Goal: Transaction & Acquisition: Book appointment/travel/reservation

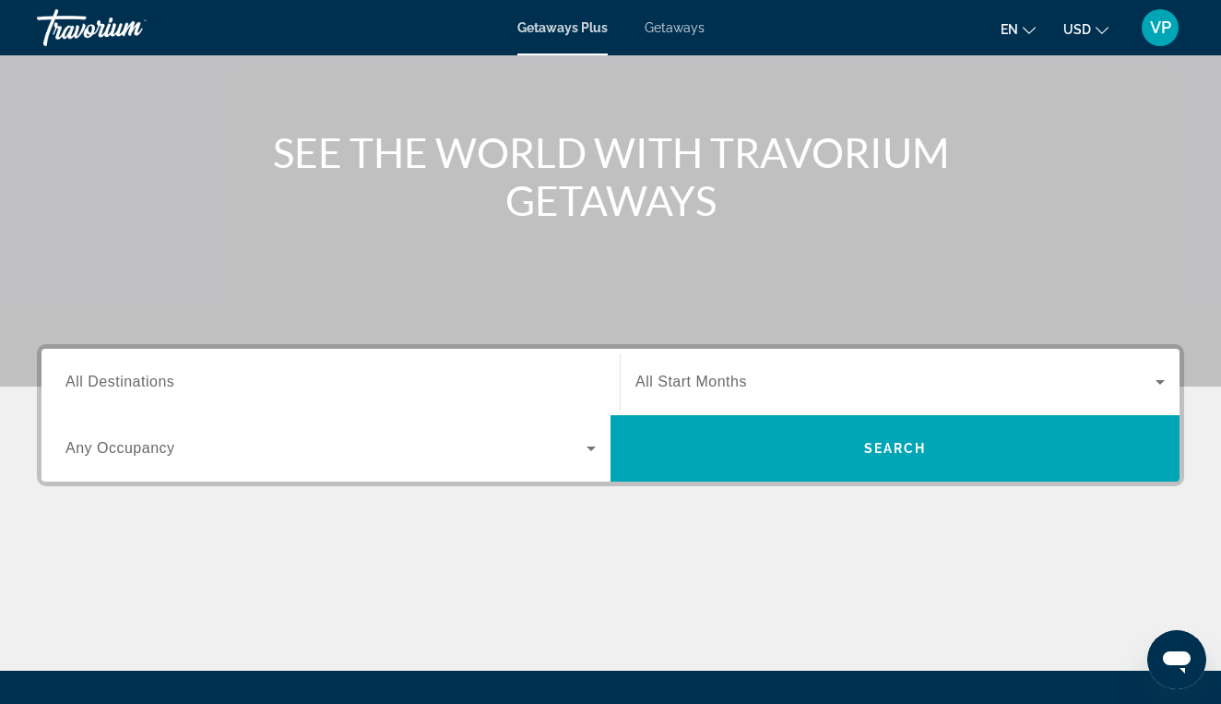
scroll to position [204, 0]
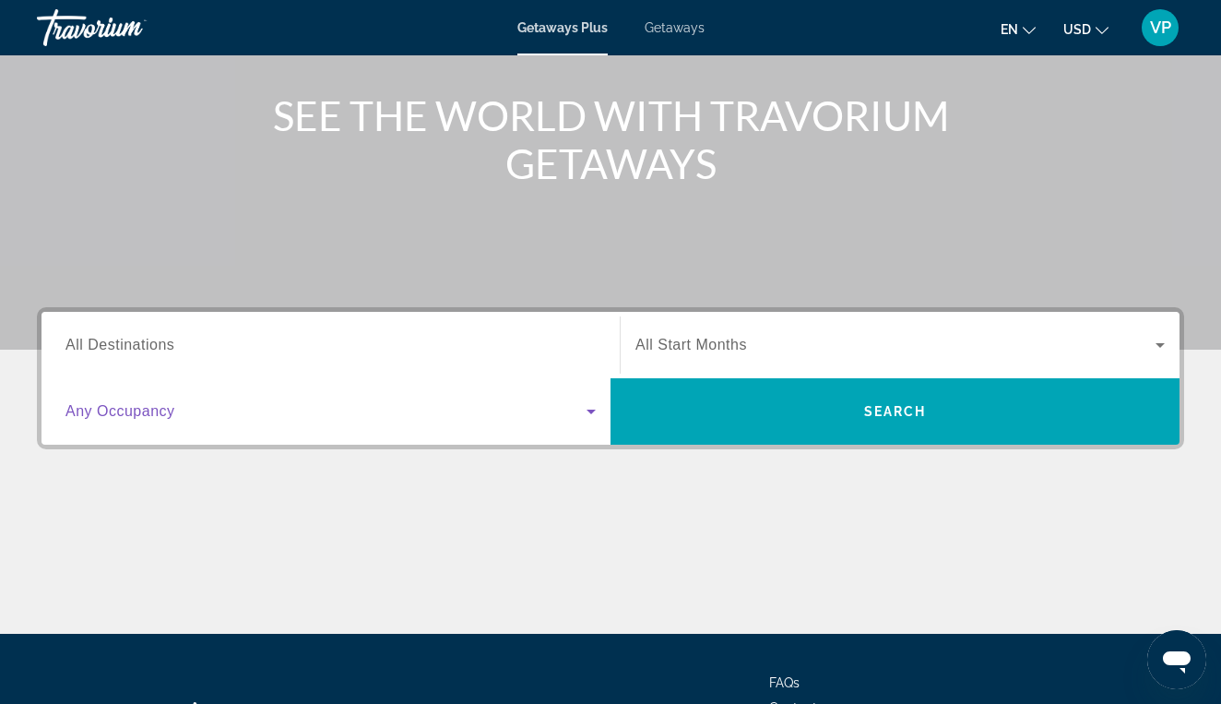
click at [588, 408] on icon "Search widget" at bounding box center [591, 411] width 22 height 22
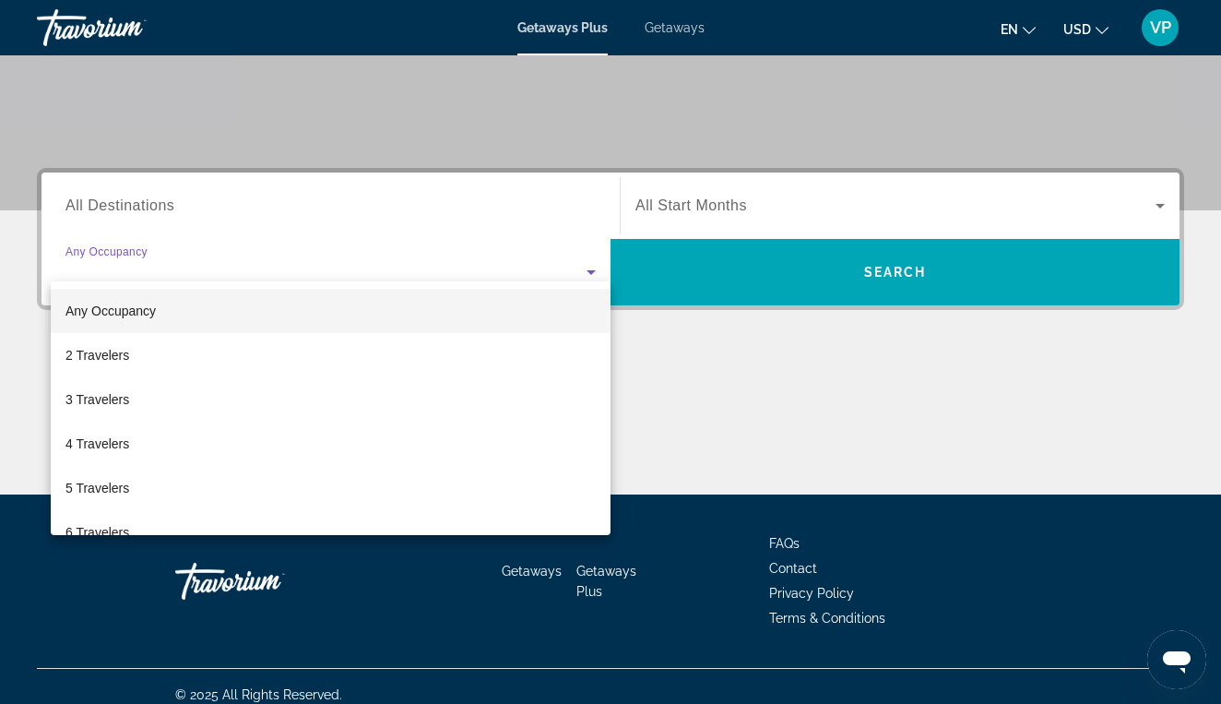
scroll to position [360, 0]
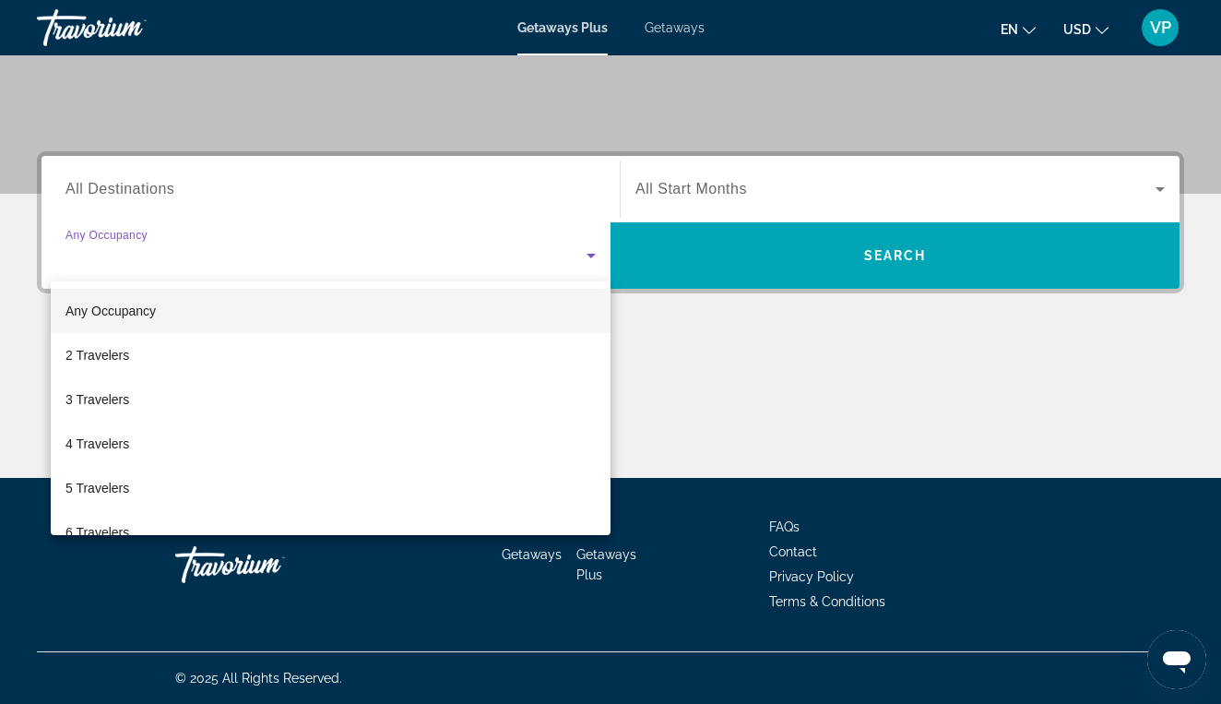
click at [595, 195] on div at bounding box center [610, 352] width 1221 height 704
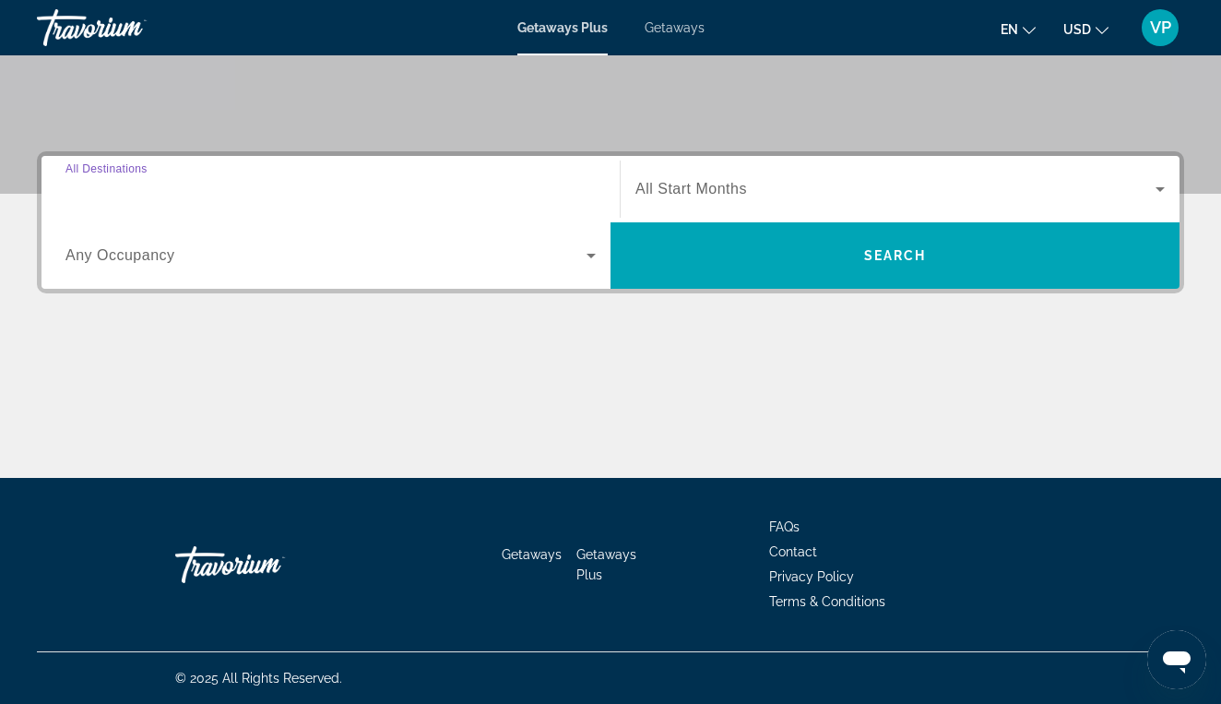
click at [496, 188] on input "Destination All Destinations" at bounding box center [330, 190] width 530 height 22
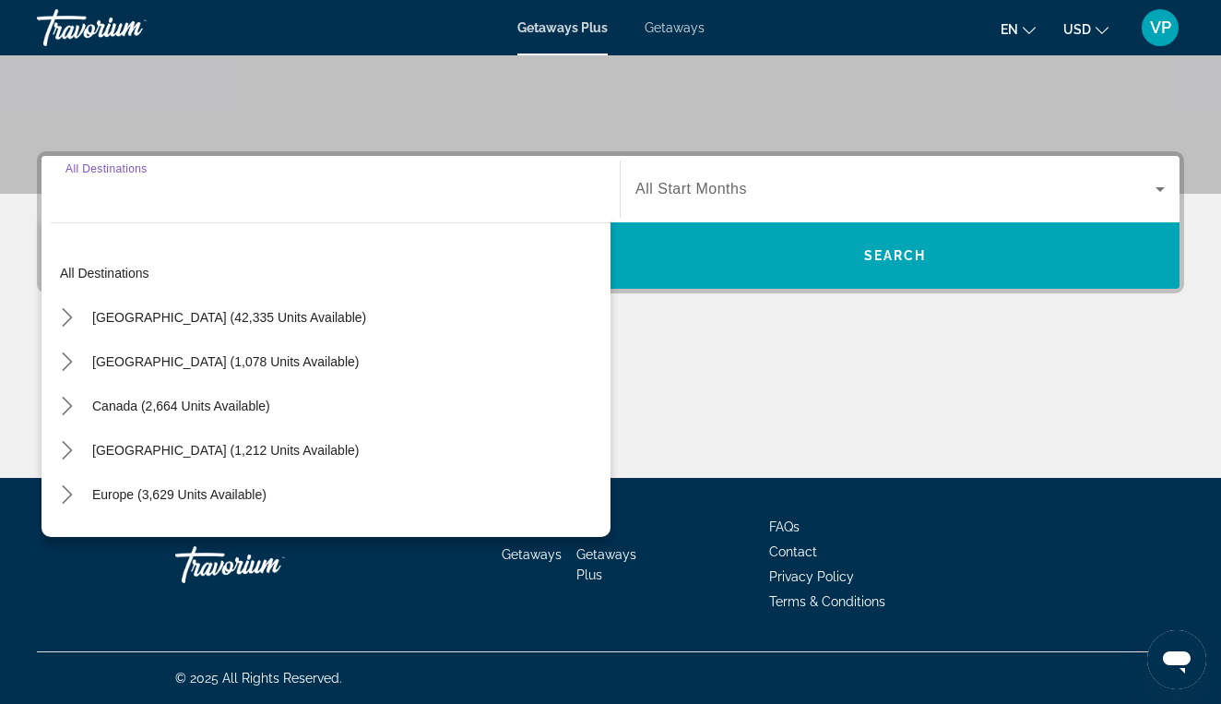
click at [1097, 30] on icon "Change currency" at bounding box center [1102, 30] width 13 height 13
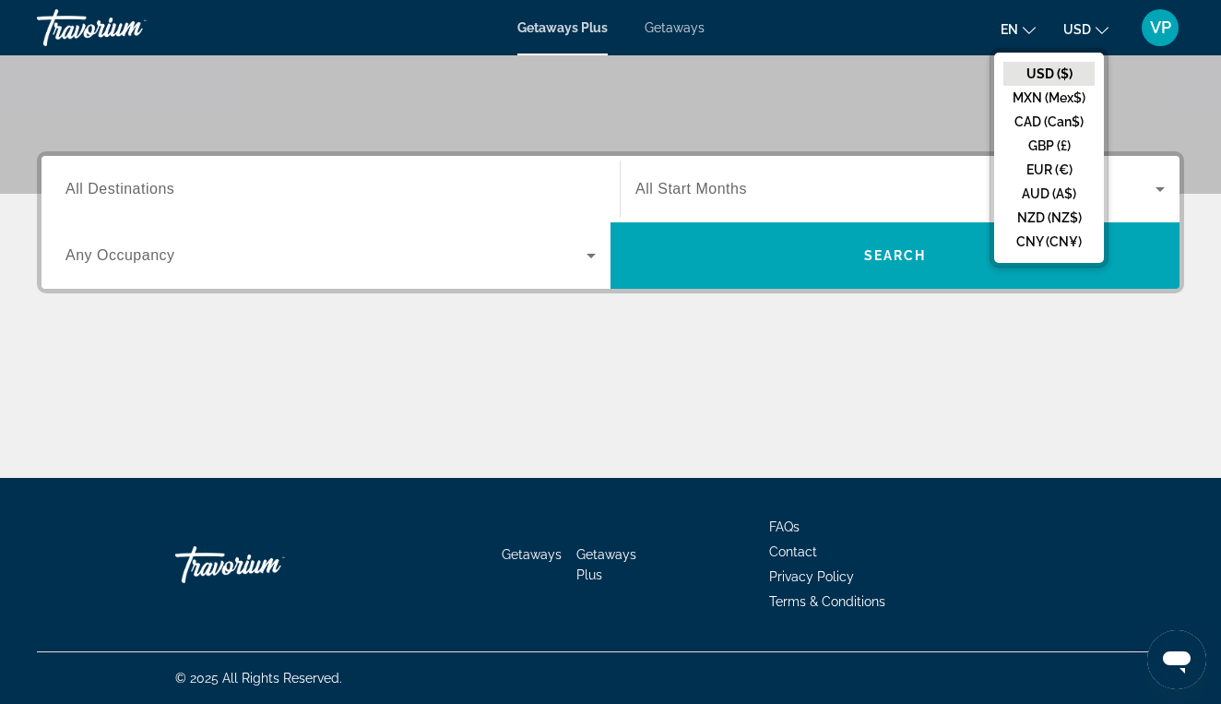
click at [1035, 41] on button "en English Español Français Italiano Português русский" at bounding box center [1018, 29] width 35 height 27
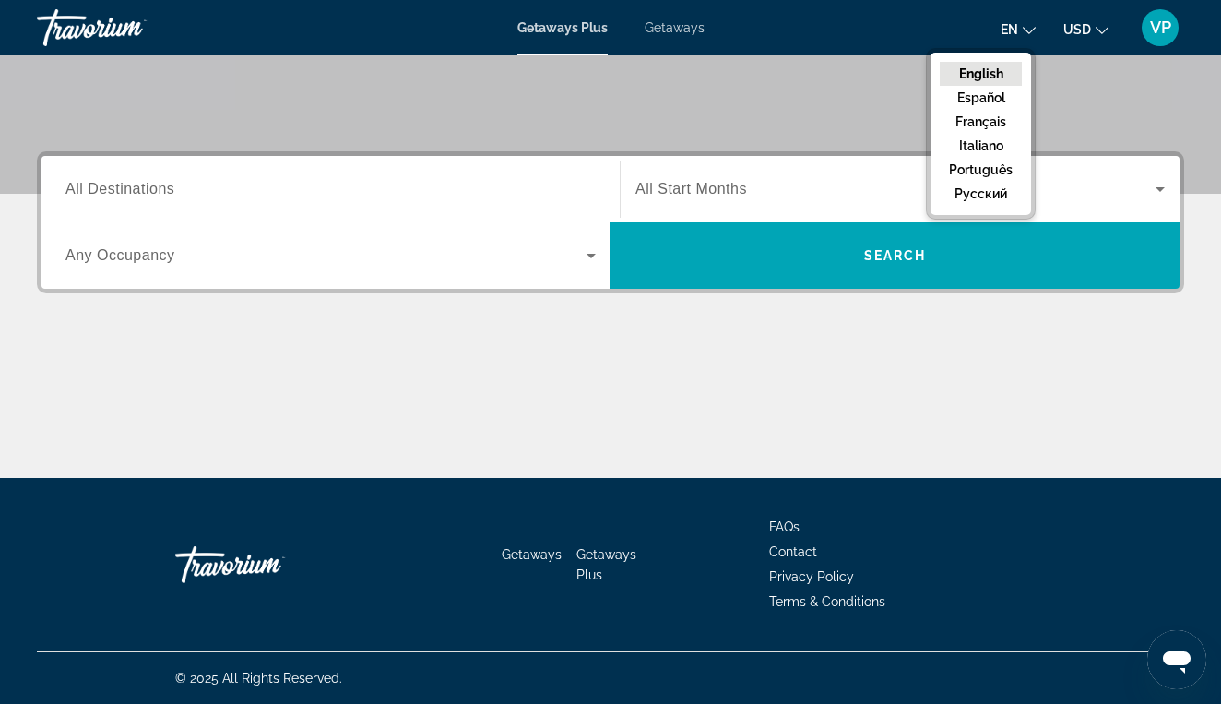
click at [1160, 34] on span "VP" at bounding box center [1160, 27] width 21 height 18
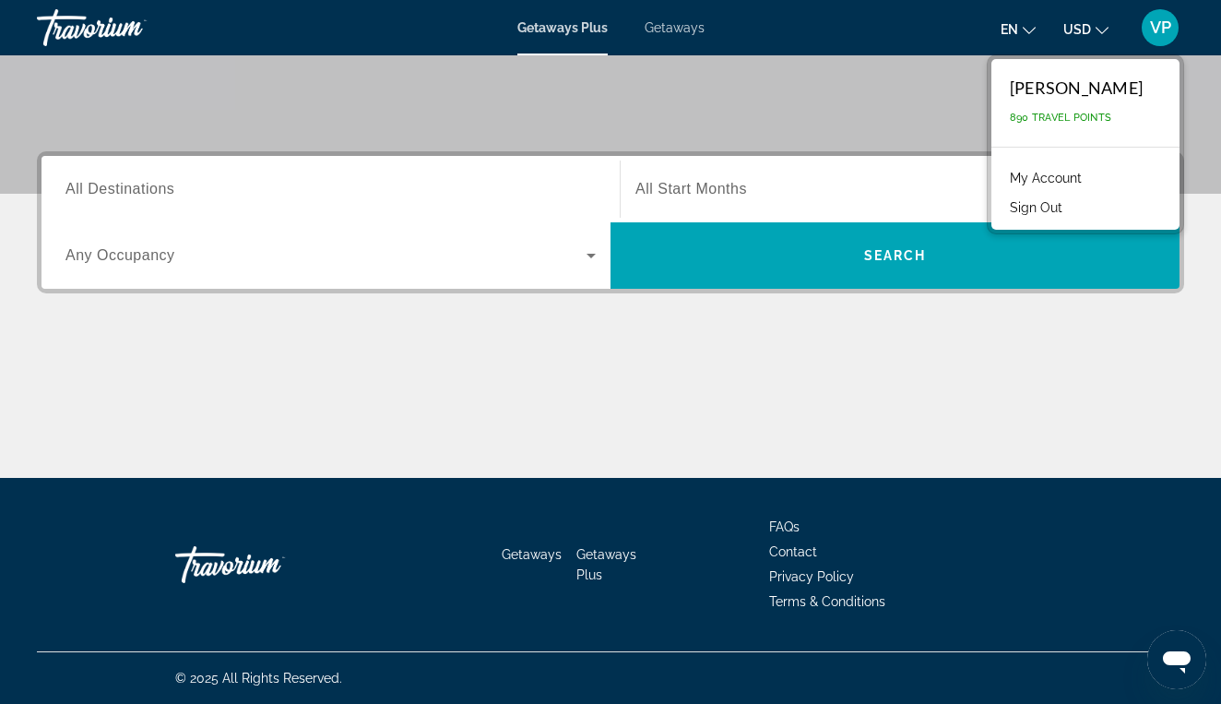
click at [384, 199] on input "Destination All Destinations" at bounding box center [330, 190] width 530 height 22
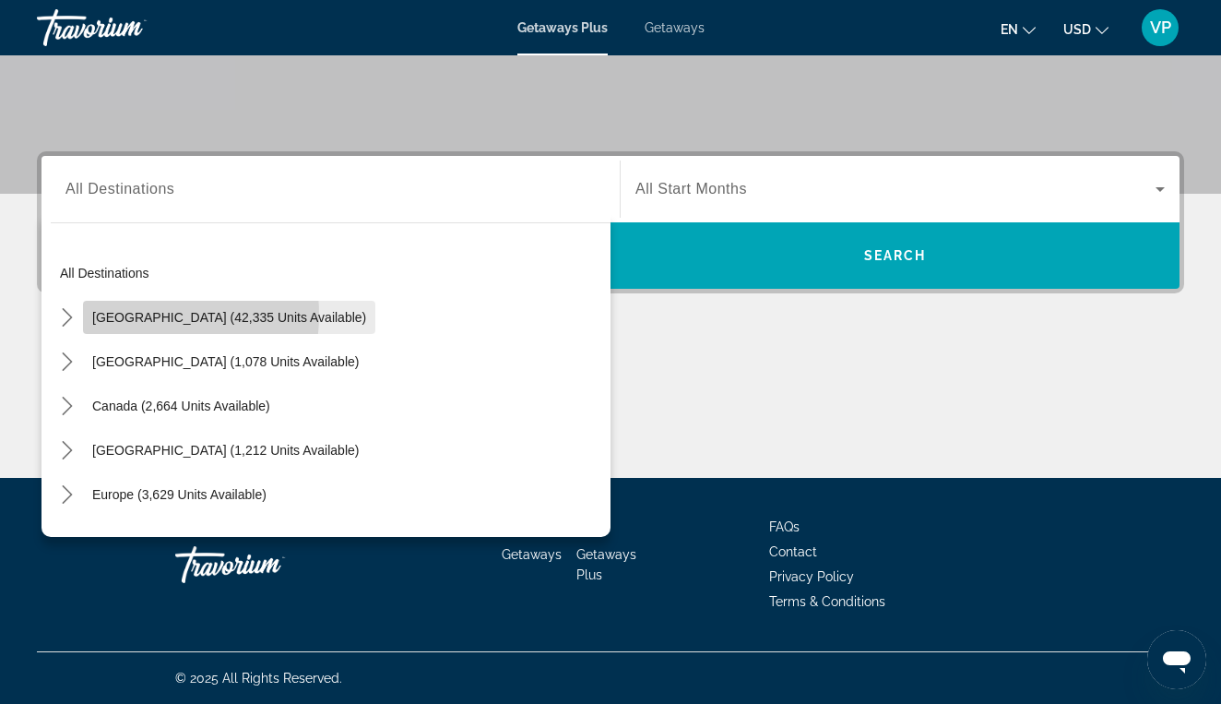
click at [127, 314] on span "[GEOGRAPHIC_DATA] (42,335 units available)" at bounding box center [229, 317] width 274 height 15
type input "**********"
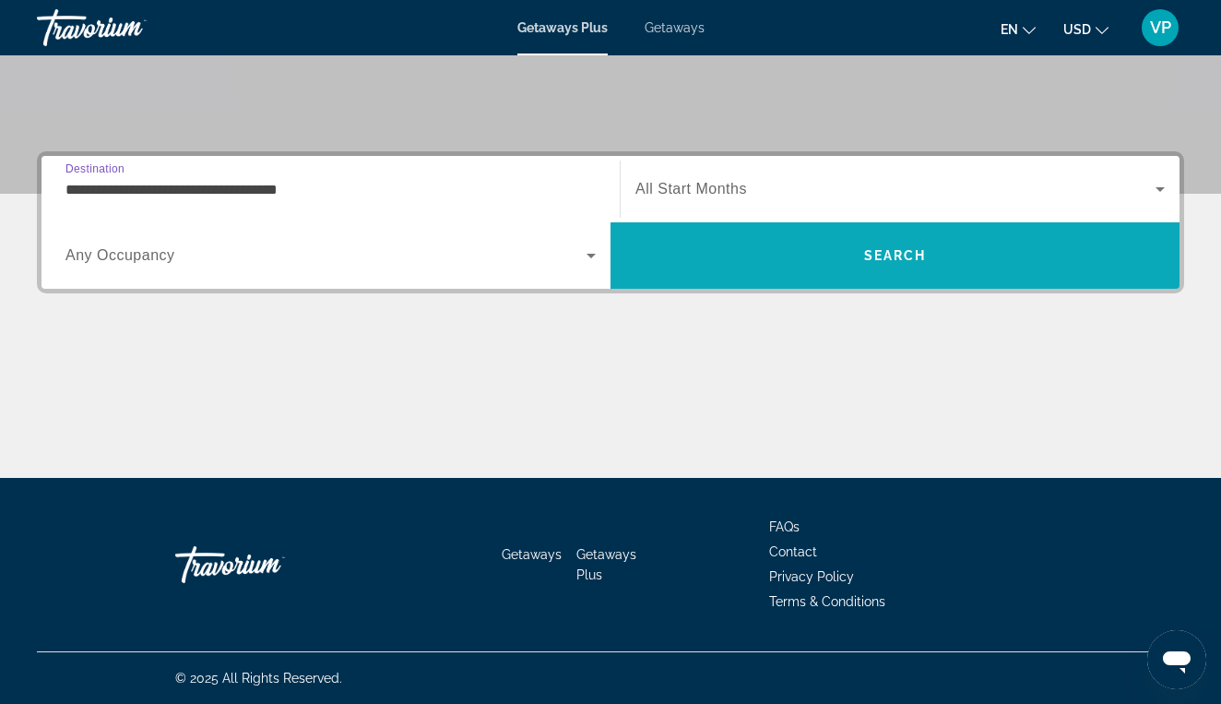
click at [793, 277] on span "Search" at bounding box center [895, 255] width 569 height 44
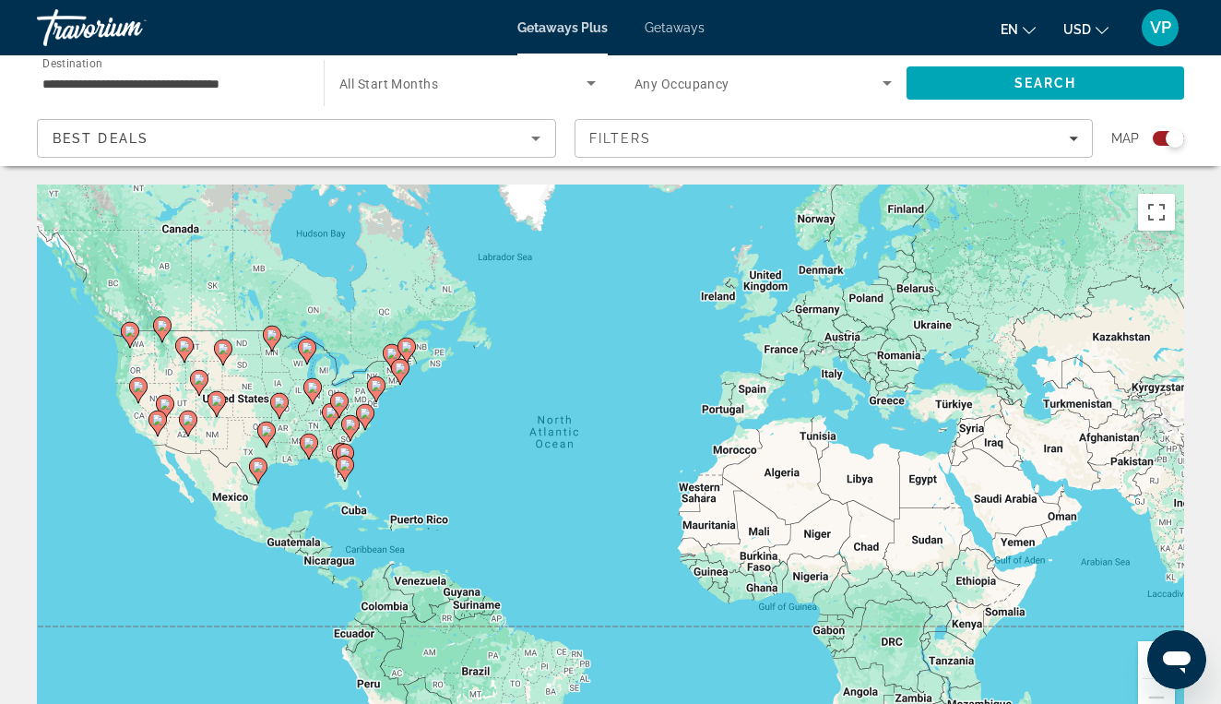
click at [545, 60] on div "Search widget" at bounding box center [467, 83] width 256 height 52
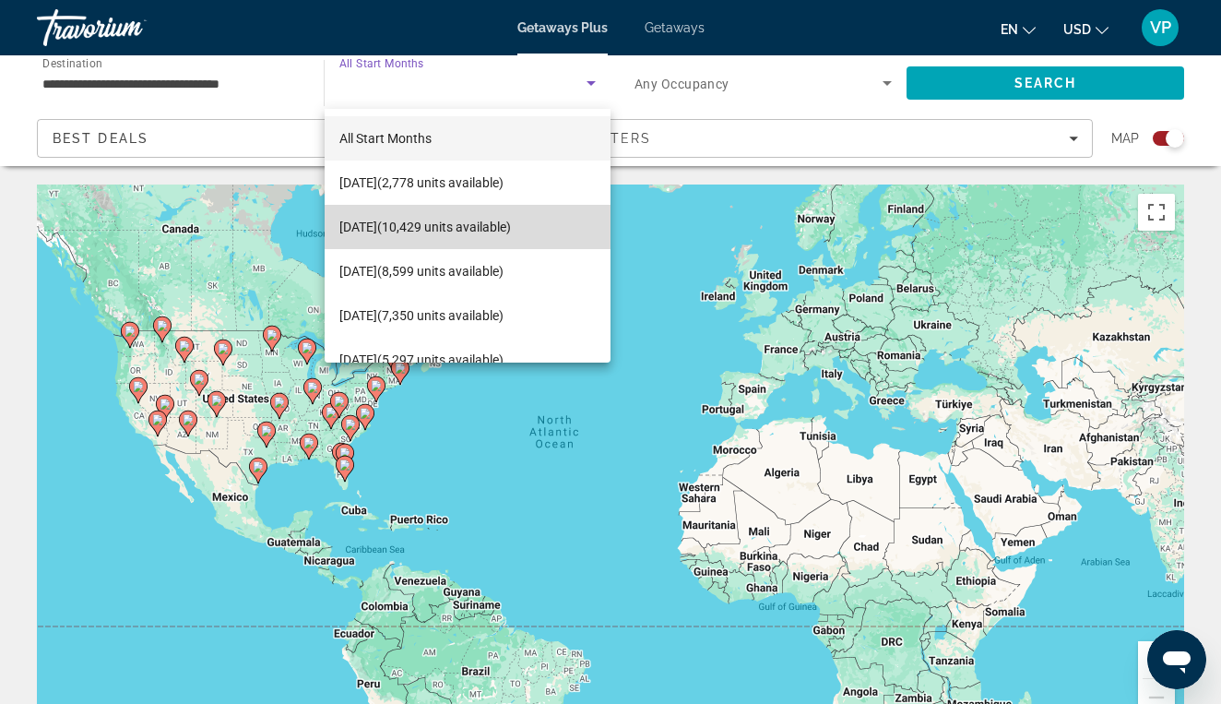
click at [511, 219] on span "[DATE] (10,429 units available)" at bounding box center [425, 227] width 172 height 22
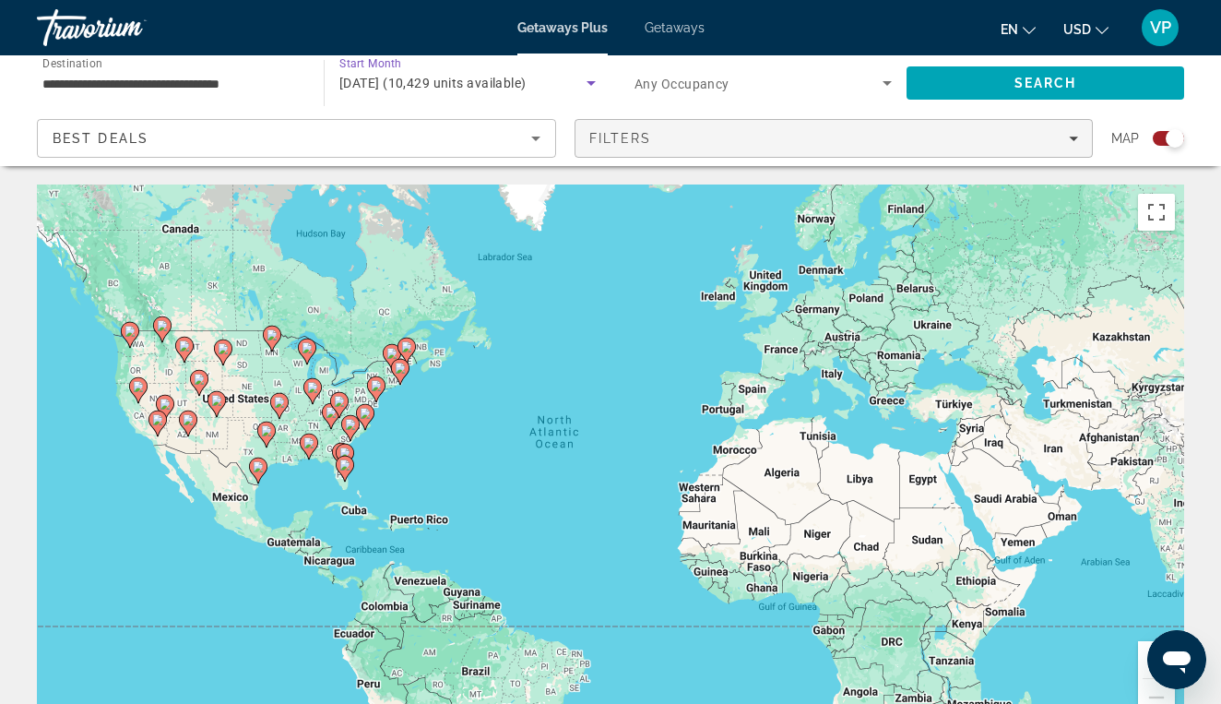
click at [700, 153] on span "Filters" at bounding box center [833, 138] width 517 height 44
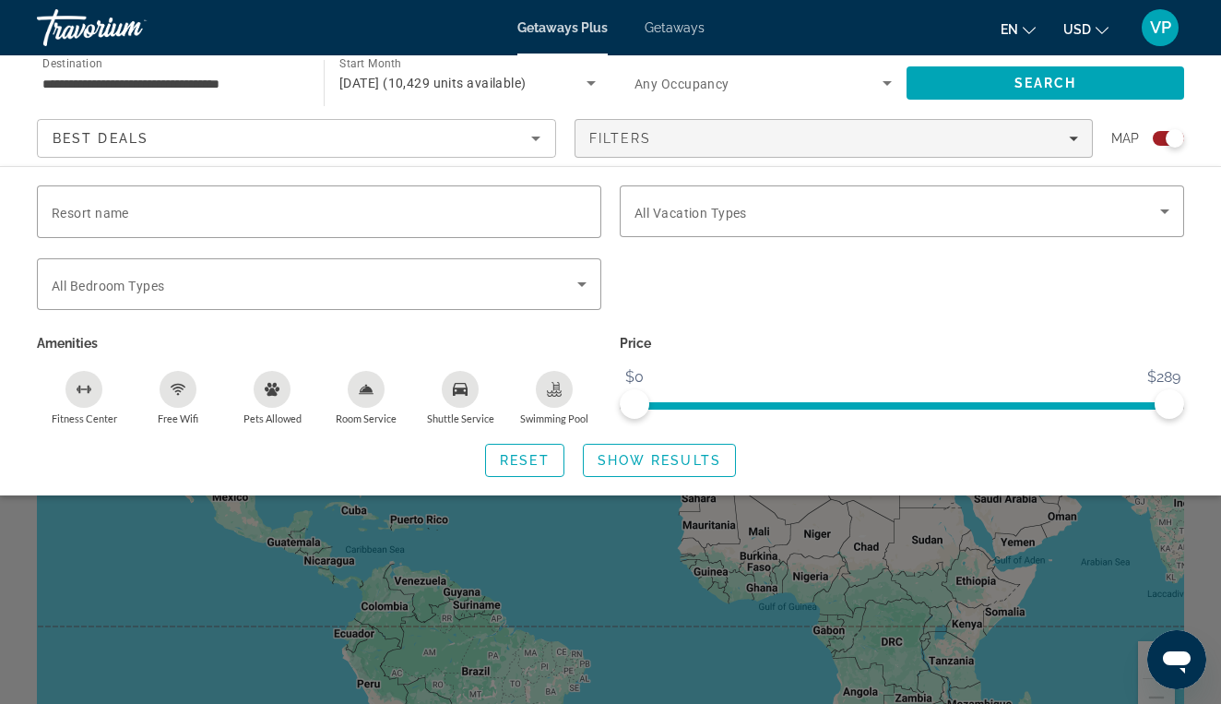
click at [514, 146] on div "Best Deals" at bounding box center [292, 138] width 479 height 22
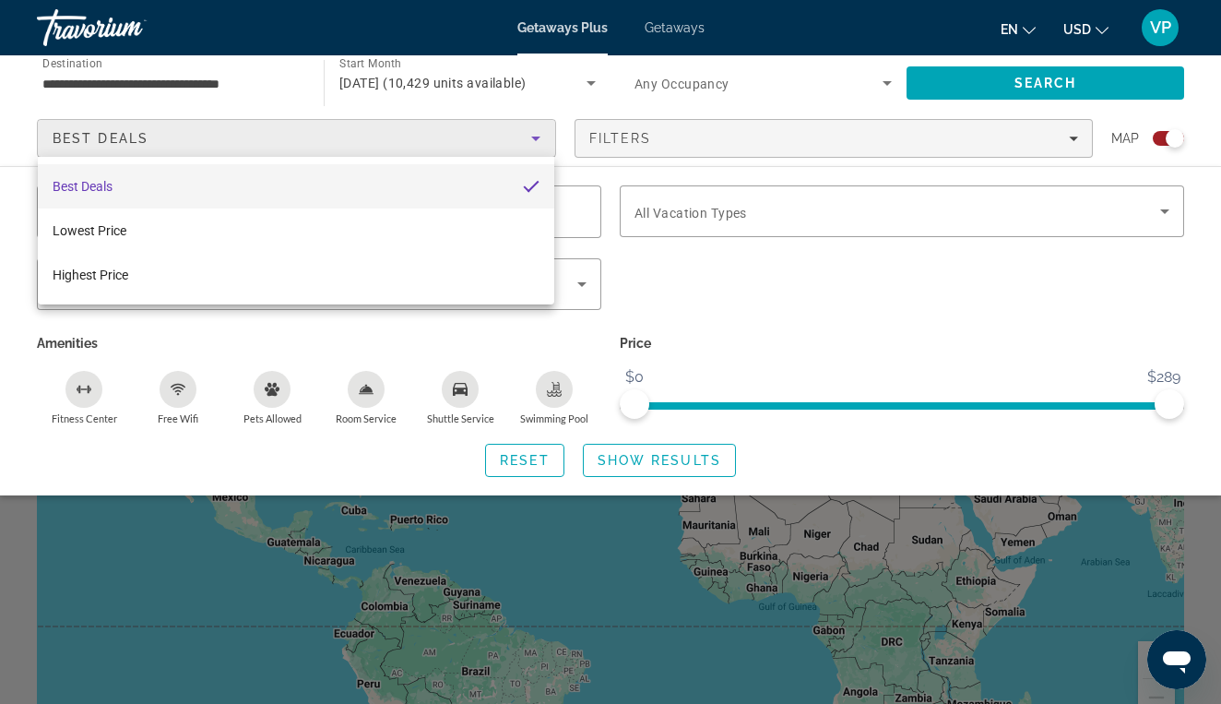
click at [937, 81] on div at bounding box center [610, 352] width 1221 height 704
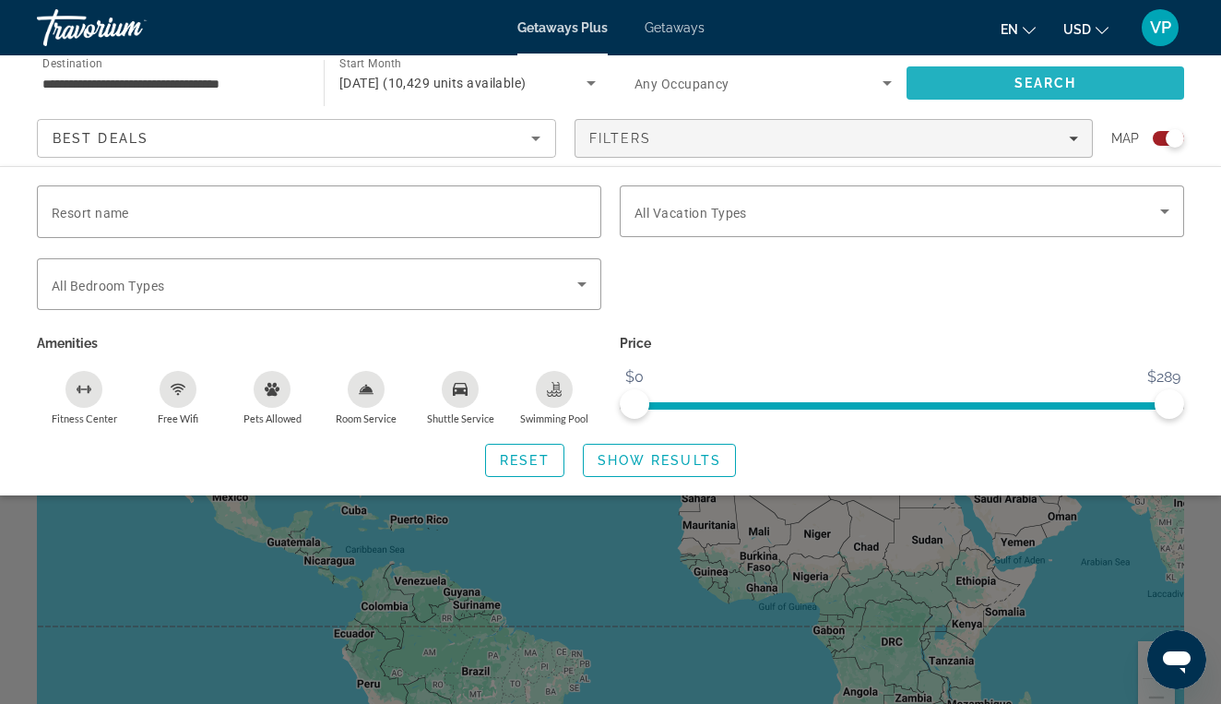
click at [937, 81] on span "Search" at bounding box center [1046, 83] width 278 height 44
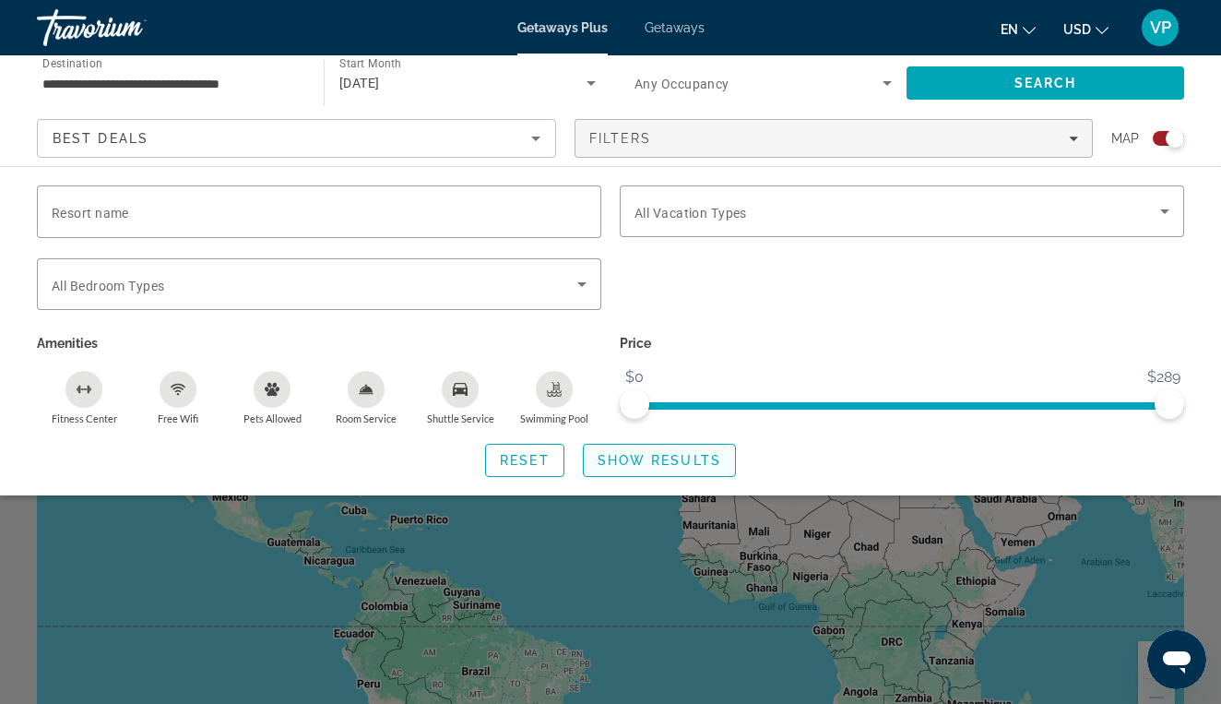
click at [632, 463] on span "Show Results" at bounding box center [660, 460] width 124 height 15
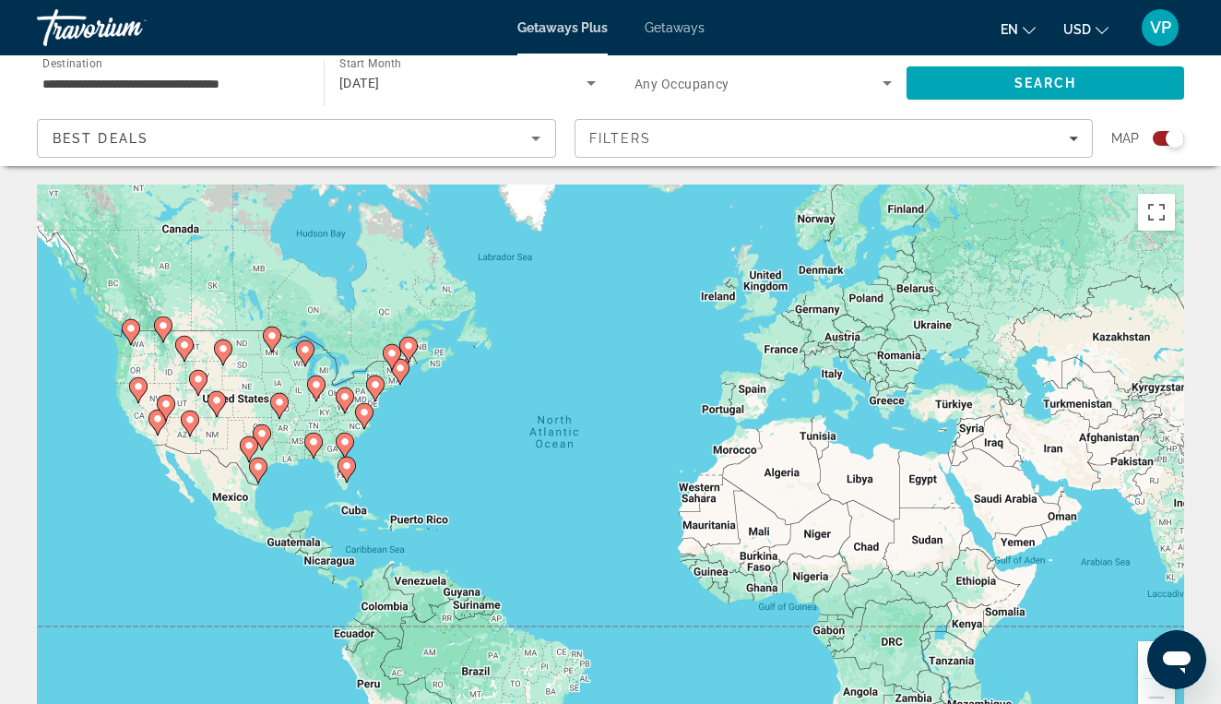
click at [170, 81] on input "**********" at bounding box center [170, 84] width 257 height 22
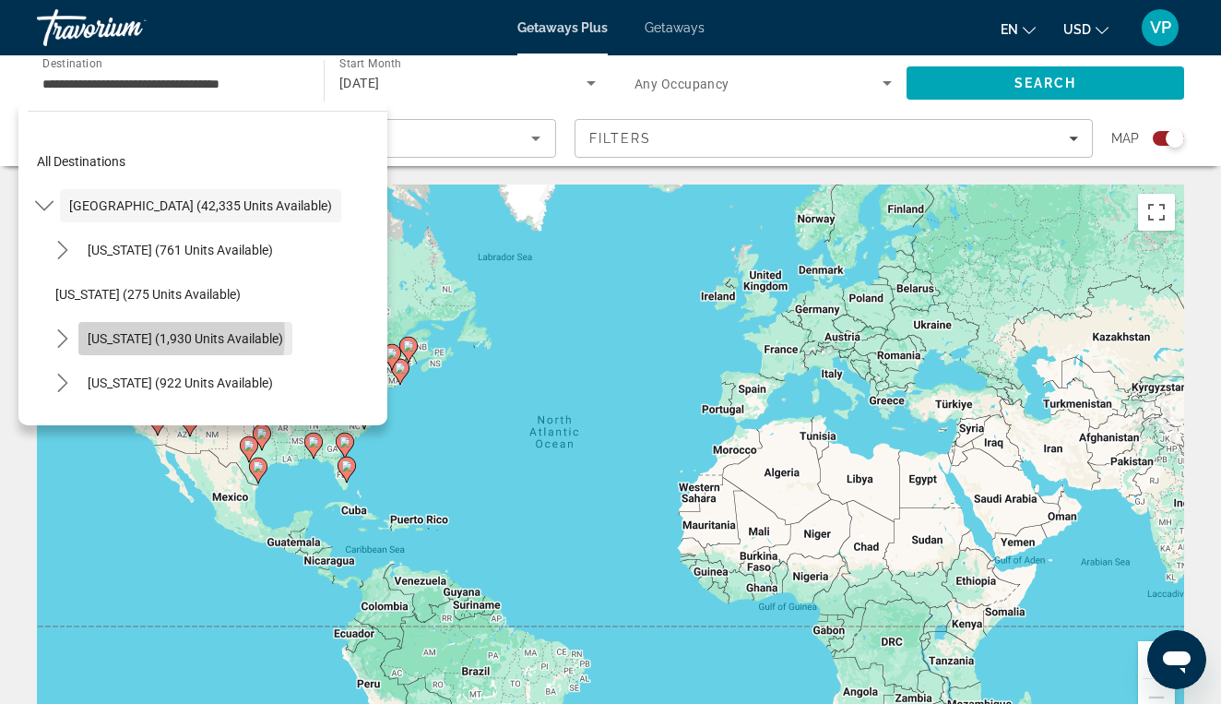
click at [147, 335] on span "[US_STATE] (1,930 units available)" at bounding box center [186, 338] width 196 height 15
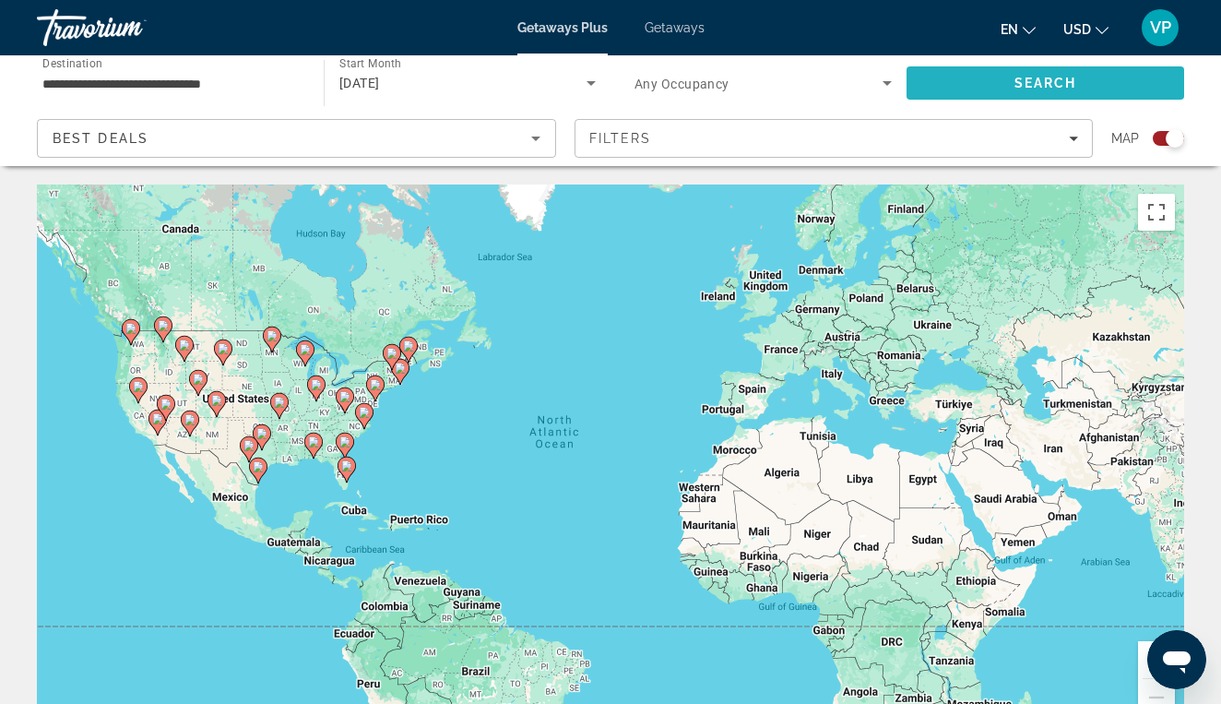
click at [935, 83] on span "Search" at bounding box center [1046, 83] width 278 height 44
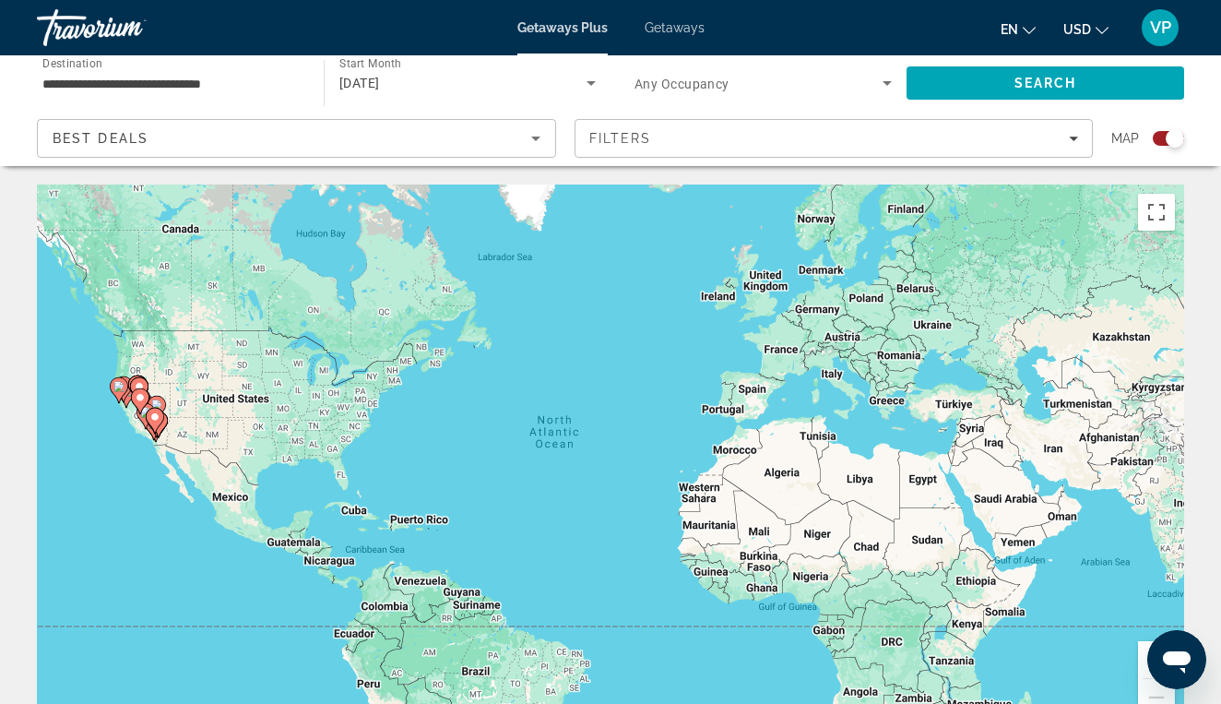
click at [235, 74] on input "**********" at bounding box center [170, 84] width 257 height 22
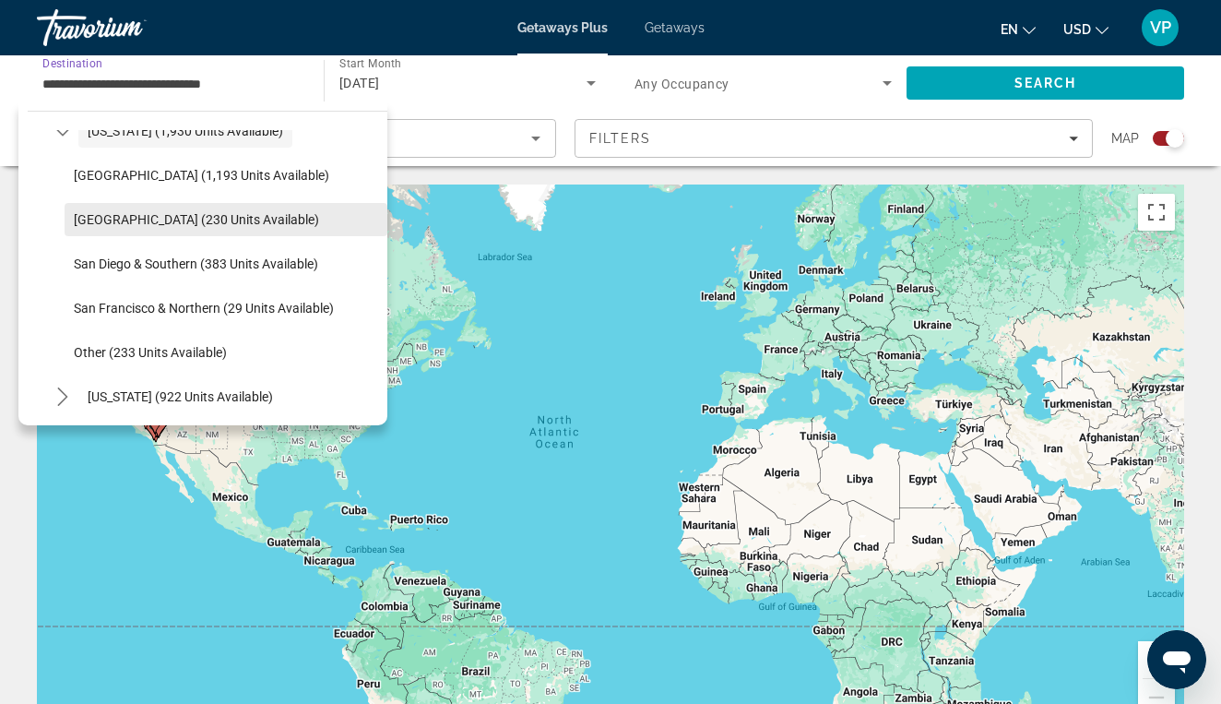
scroll to position [209, 0]
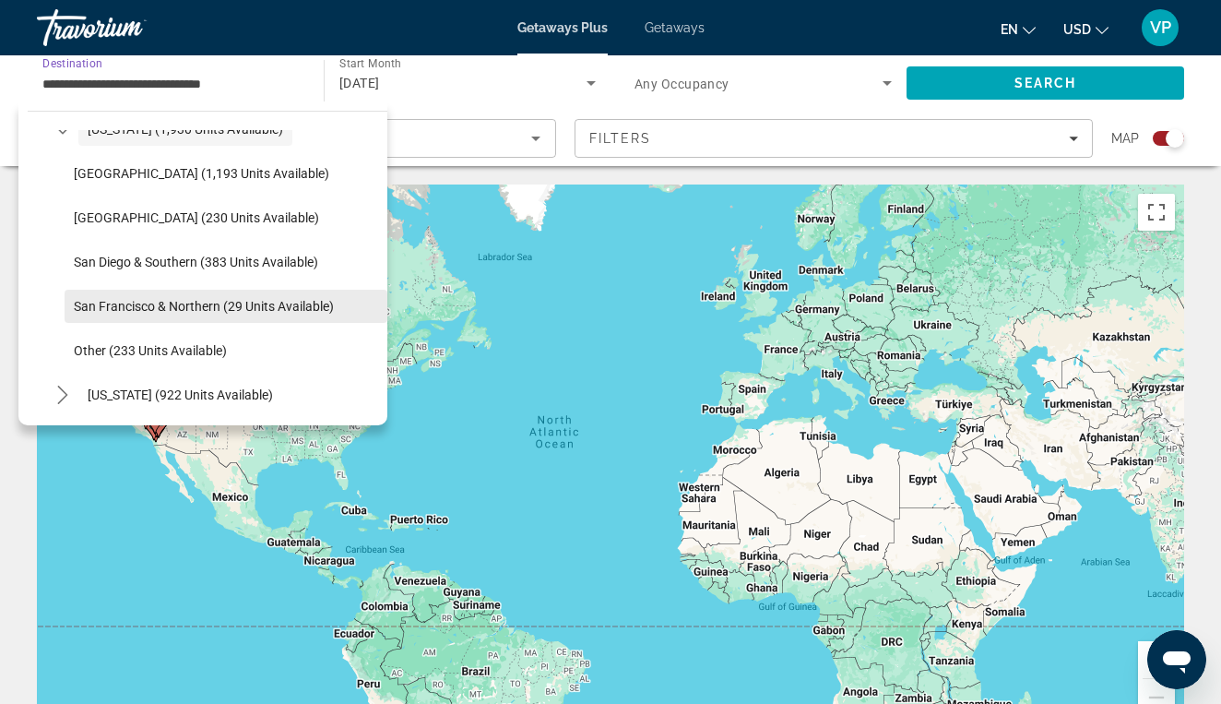
click at [216, 292] on span "Select destination: San Francisco & Northern (29 units available)" at bounding box center [226, 306] width 323 height 44
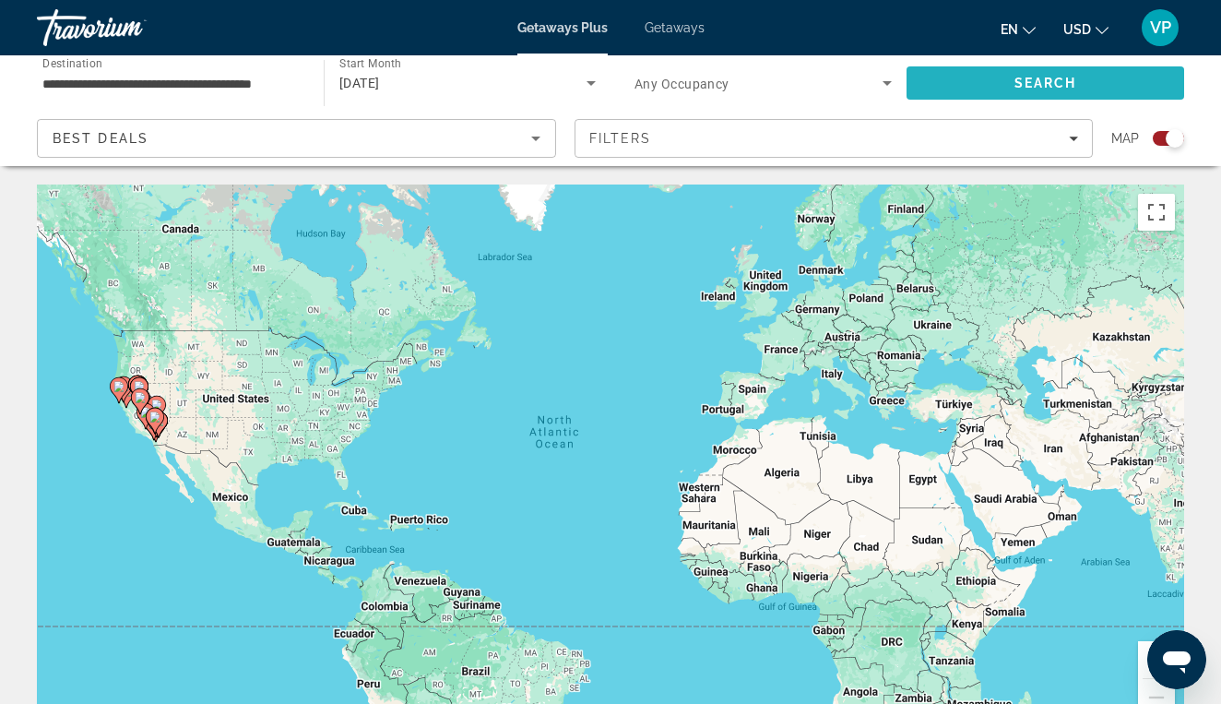
click at [1033, 87] on span "Search" at bounding box center [1045, 83] width 63 height 15
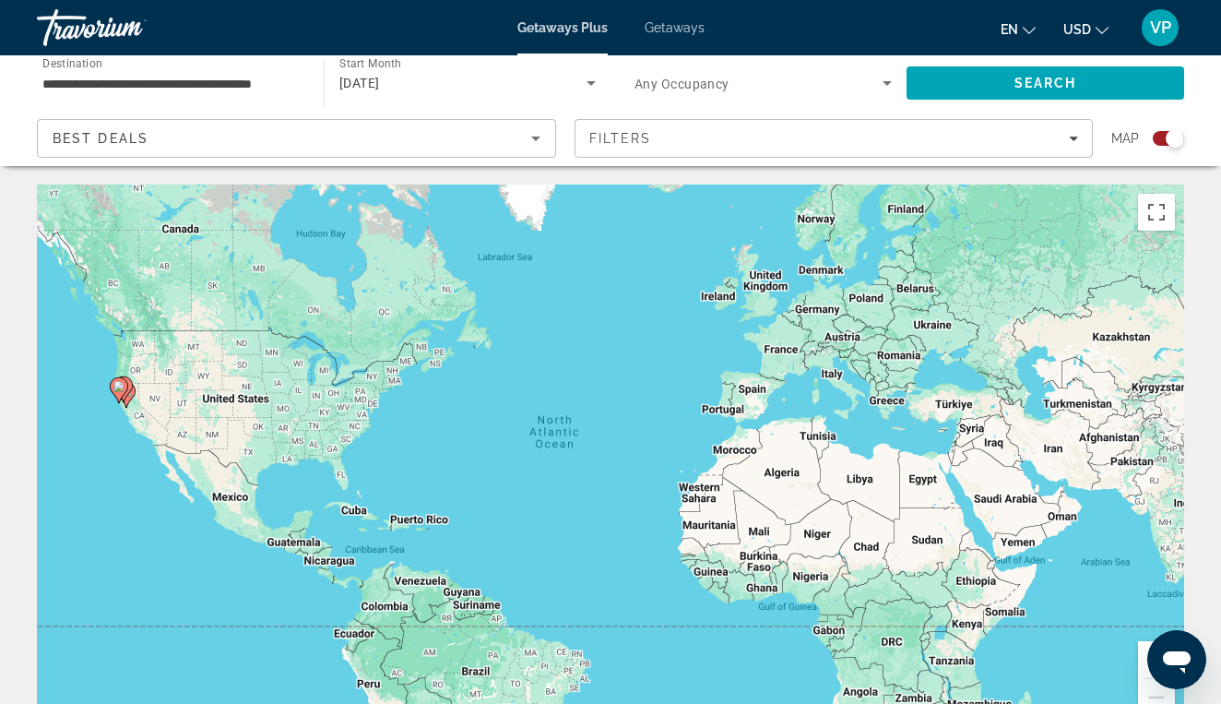
click at [255, 79] on input "**********" at bounding box center [170, 84] width 257 height 22
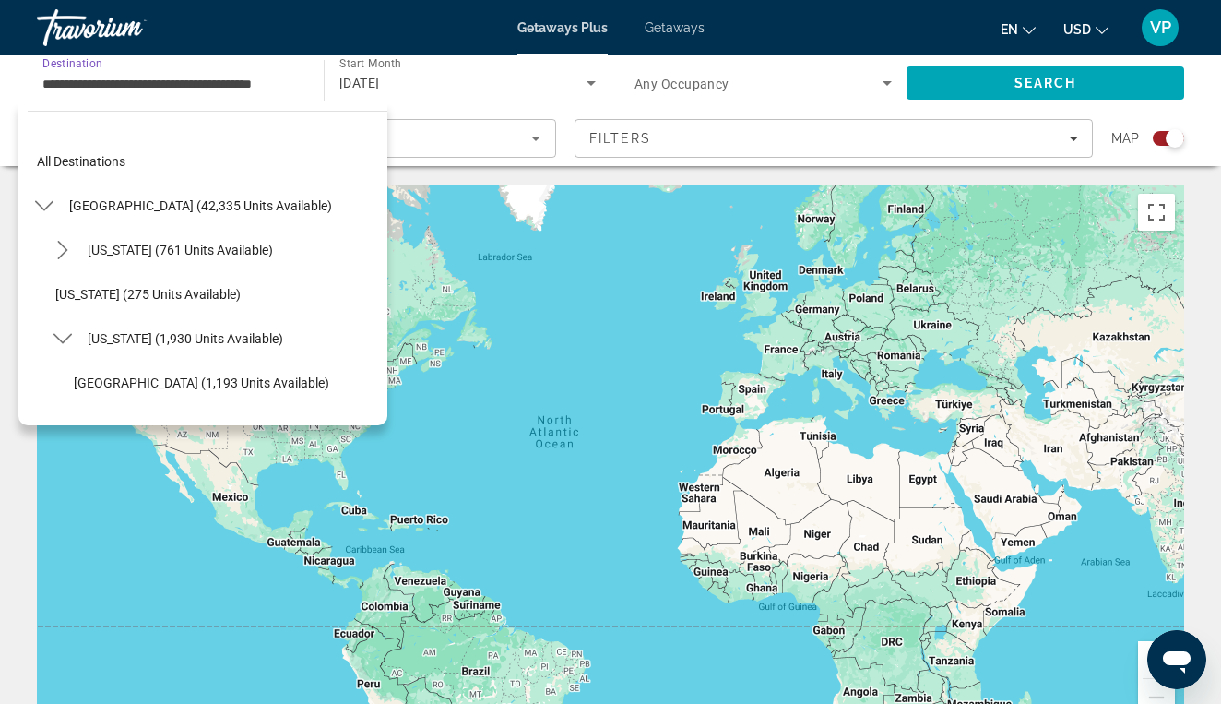
scroll to position [243, 0]
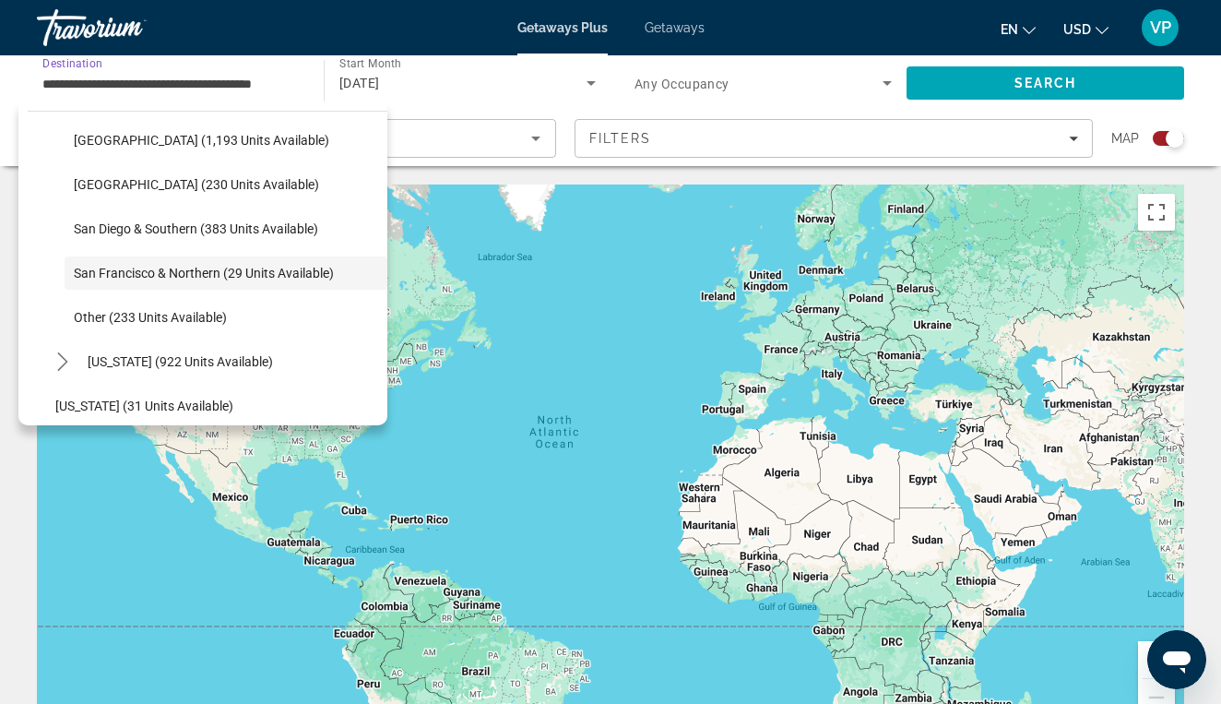
click at [446, 89] on div "[DATE]" at bounding box center [462, 83] width 247 height 22
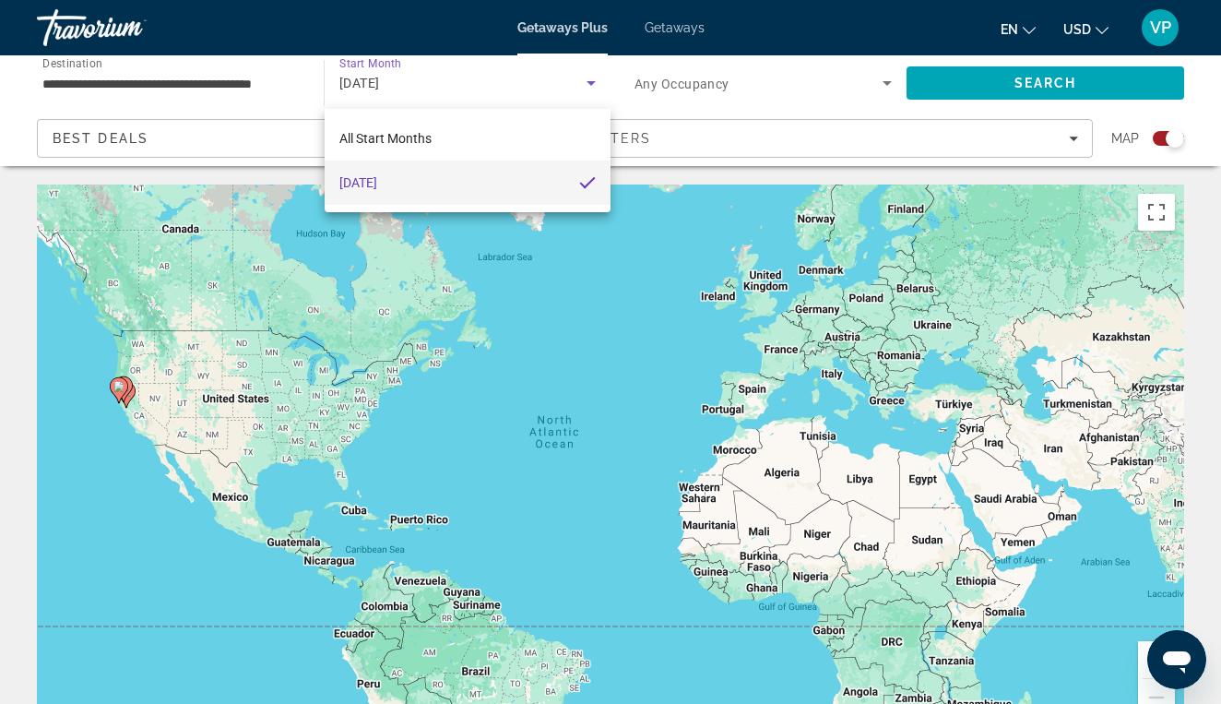
click at [235, 91] on div at bounding box center [610, 352] width 1221 height 704
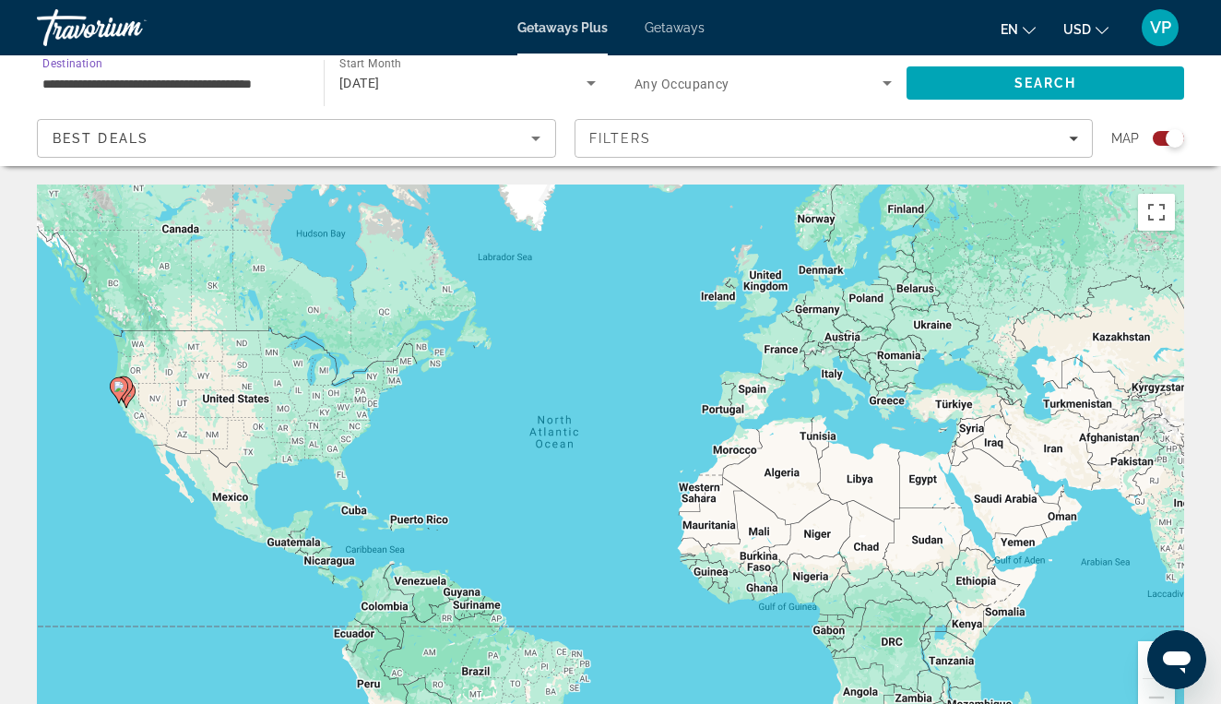
click at [239, 82] on input "**********" at bounding box center [170, 84] width 257 height 22
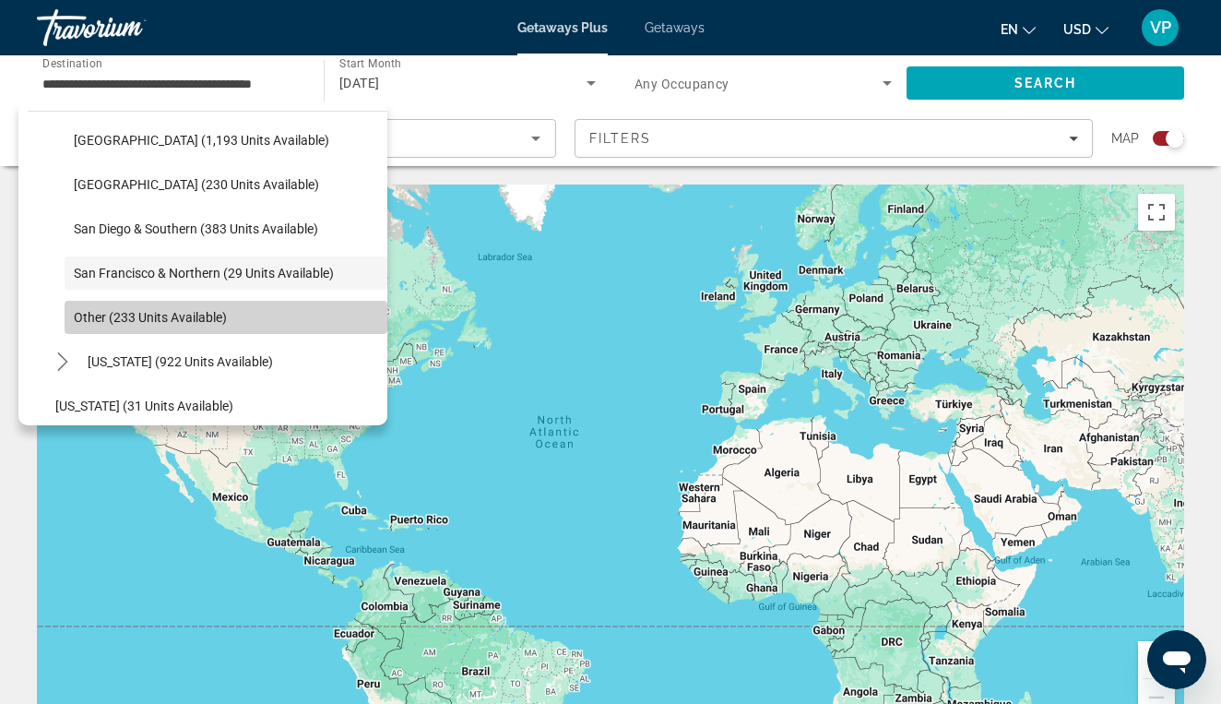
click at [197, 312] on span "Other (233 units available)" at bounding box center [150, 317] width 153 height 15
type input "**********"
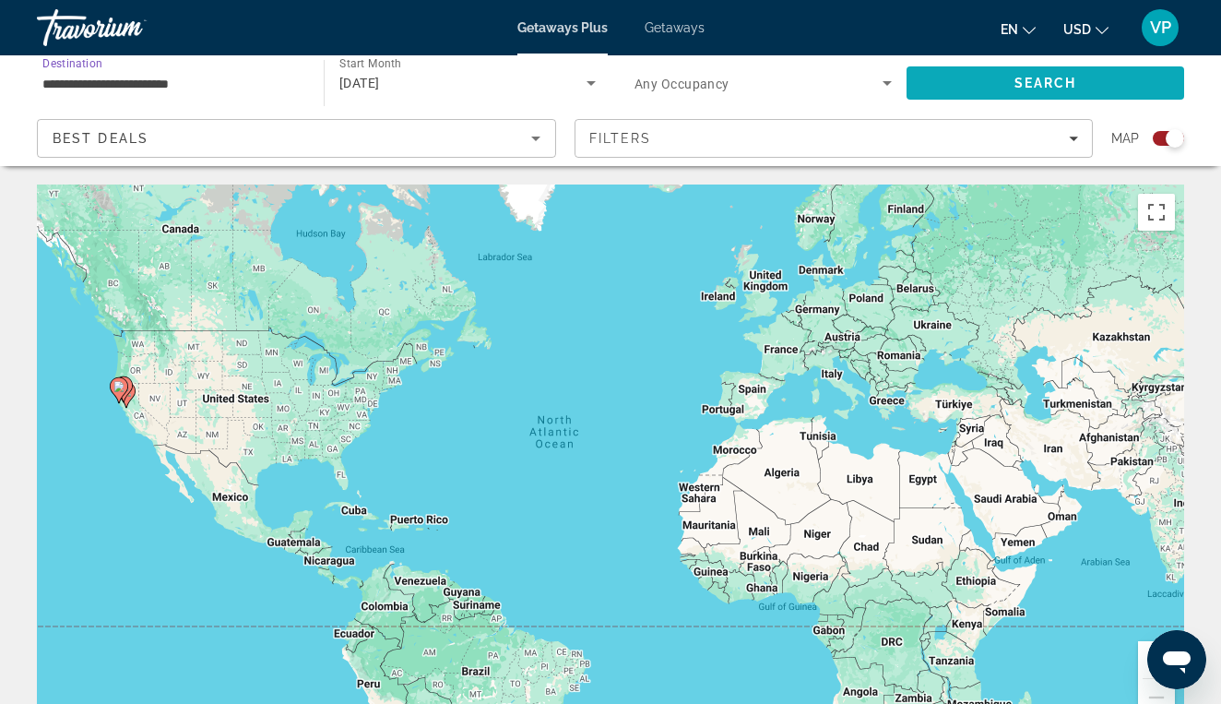
click at [993, 85] on span "Search" at bounding box center [1046, 83] width 278 height 44
click at [436, 90] on div "[DATE]" at bounding box center [462, 83] width 247 height 22
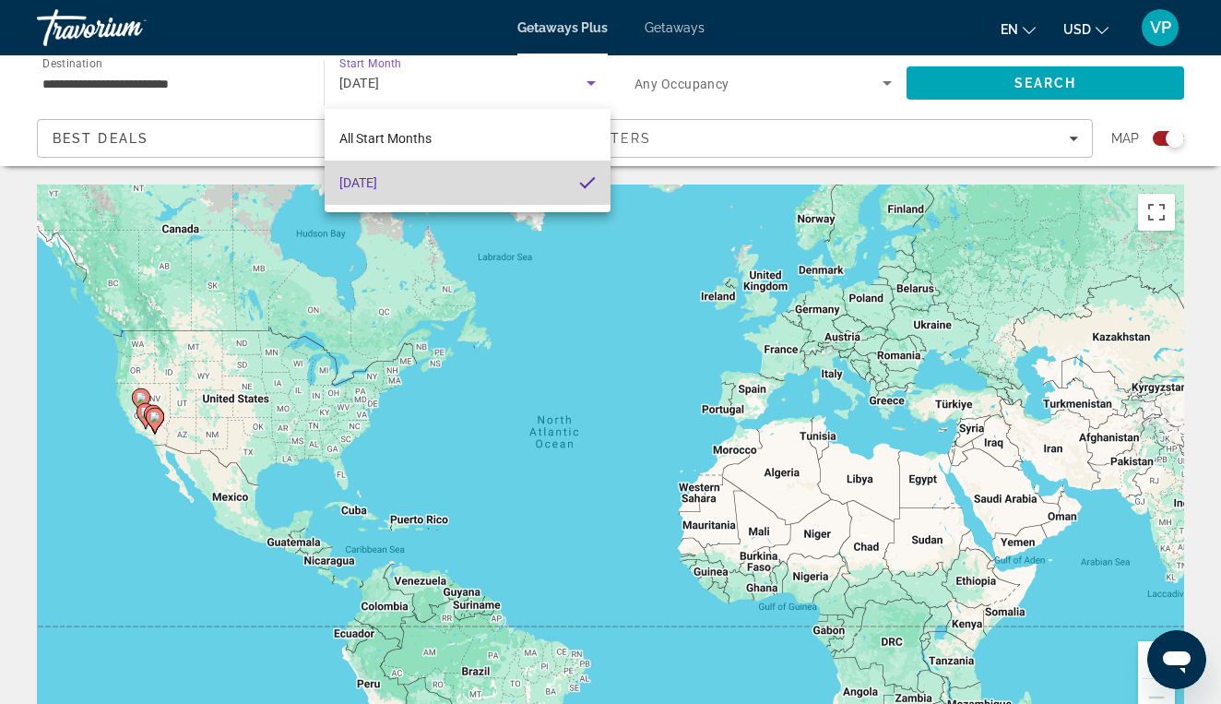
click at [464, 164] on mat-option "[DATE]" at bounding box center [468, 182] width 286 height 44
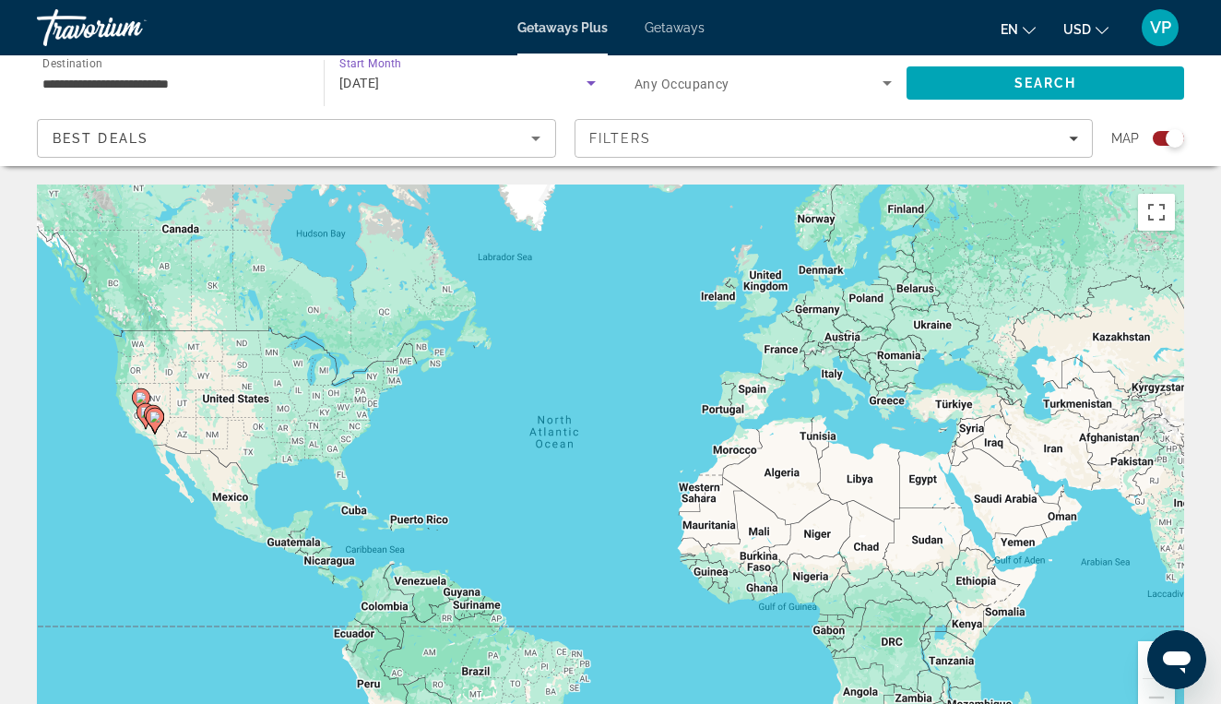
click at [459, 91] on div "[DATE]" at bounding box center [462, 83] width 247 height 22
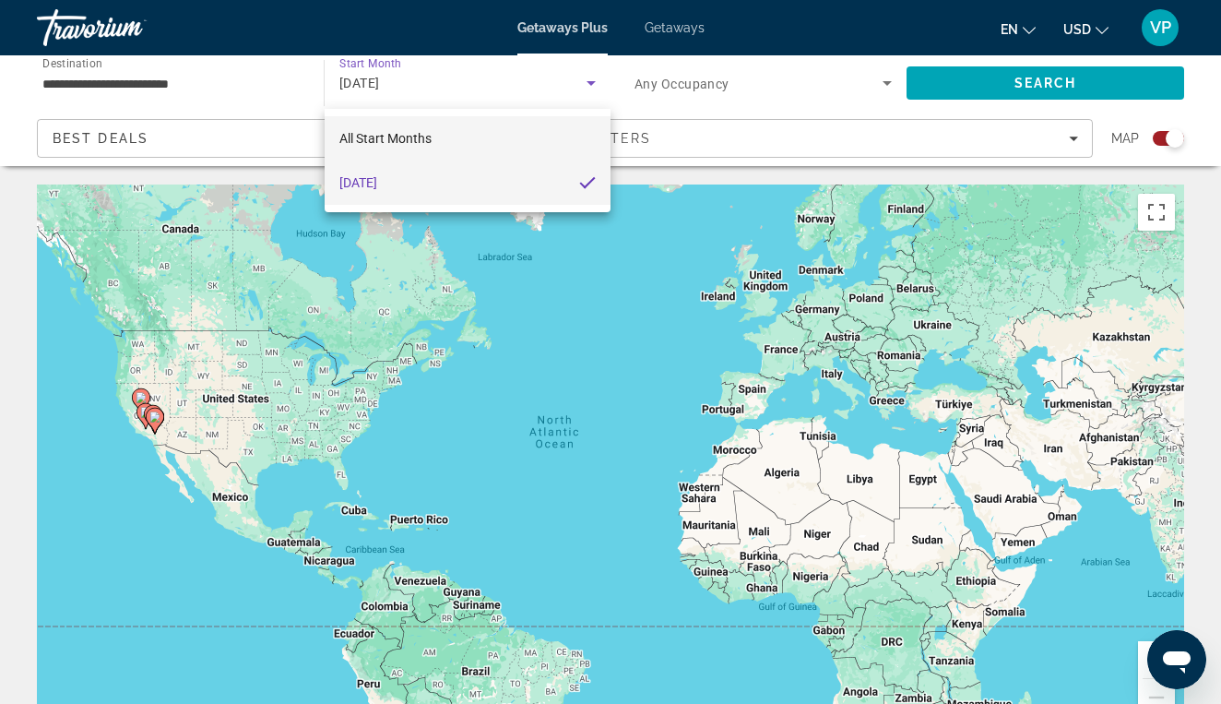
click at [453, 138] on mat-option "All Start Months" at bounding box center [468, 138] width 286 height 44
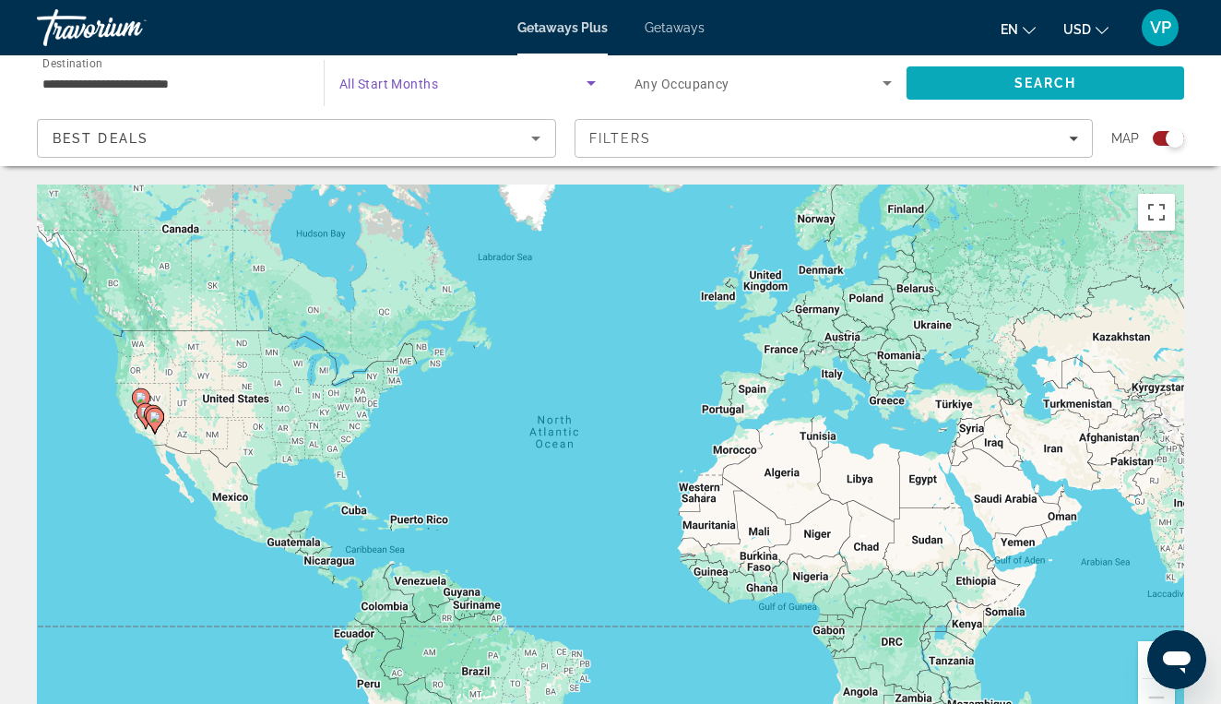
click at [966, 88] on span "Search" at bounding box center [1046, 83] width 278 height 44
click at [168, 91] on input "**********" at bounding box center [170, 84] width 257 height 22
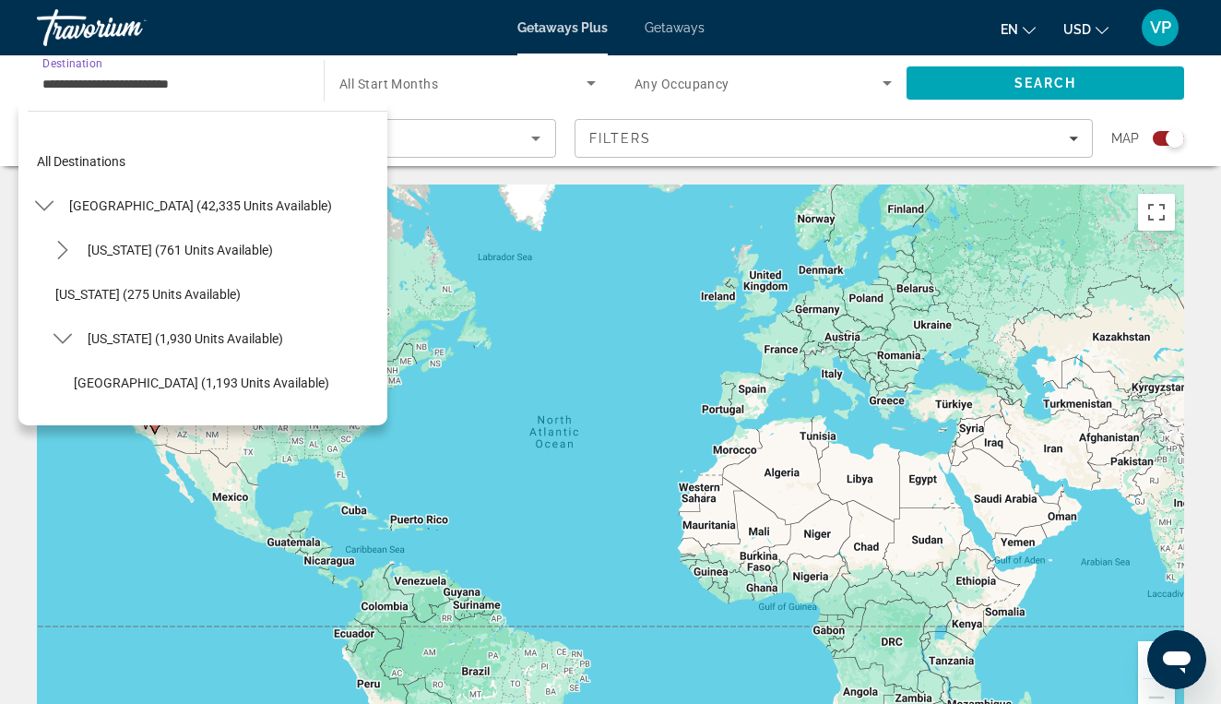
scroll to position [287, 0]
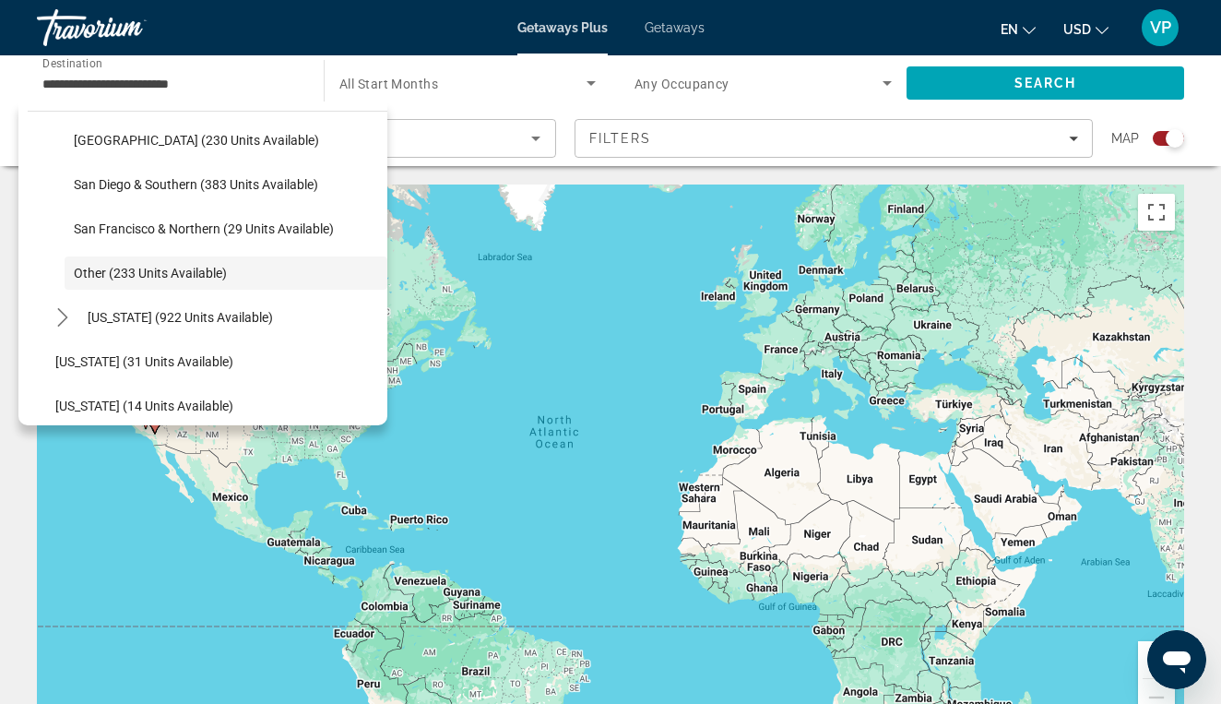
click at [84, 29] on div "Travorium" at bounding box center [129, 28] width 184 height 48
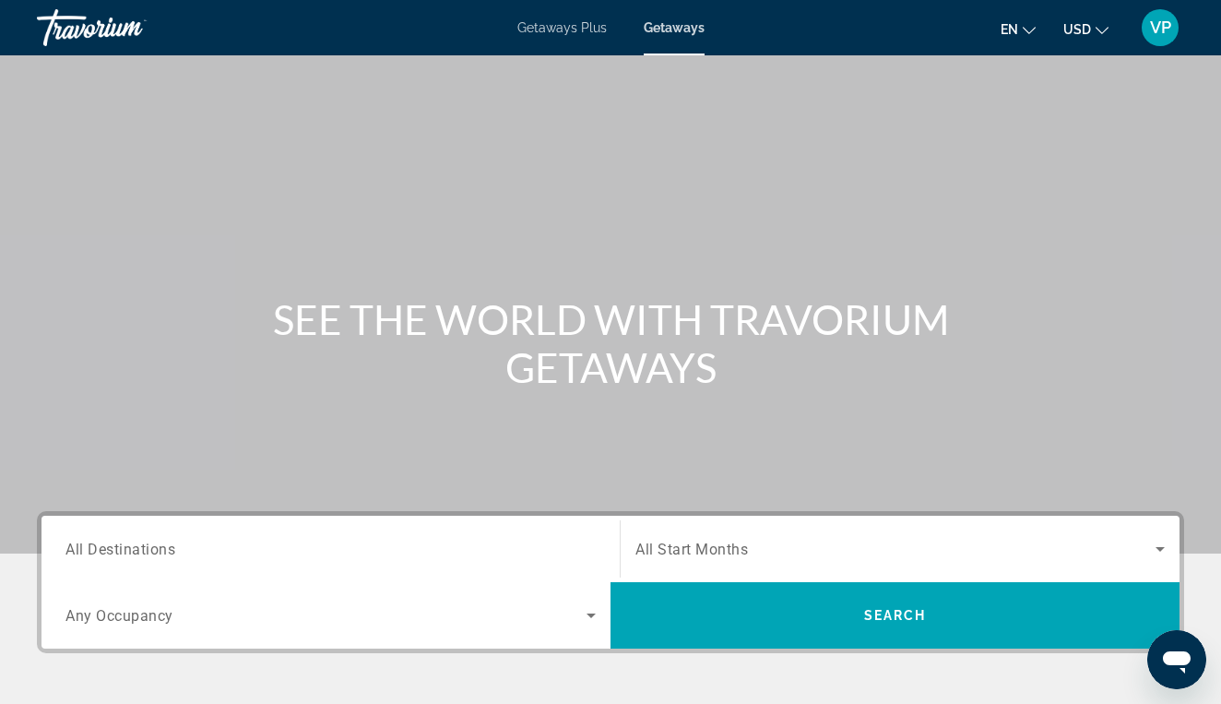
click at [586, 22] on span "Getaways Plus" at bounding box center [561, 27] width 89 height 15
click at [365, 552] on input "Destination All Destinations" at bounding box center [330, 550] width 530 height 22
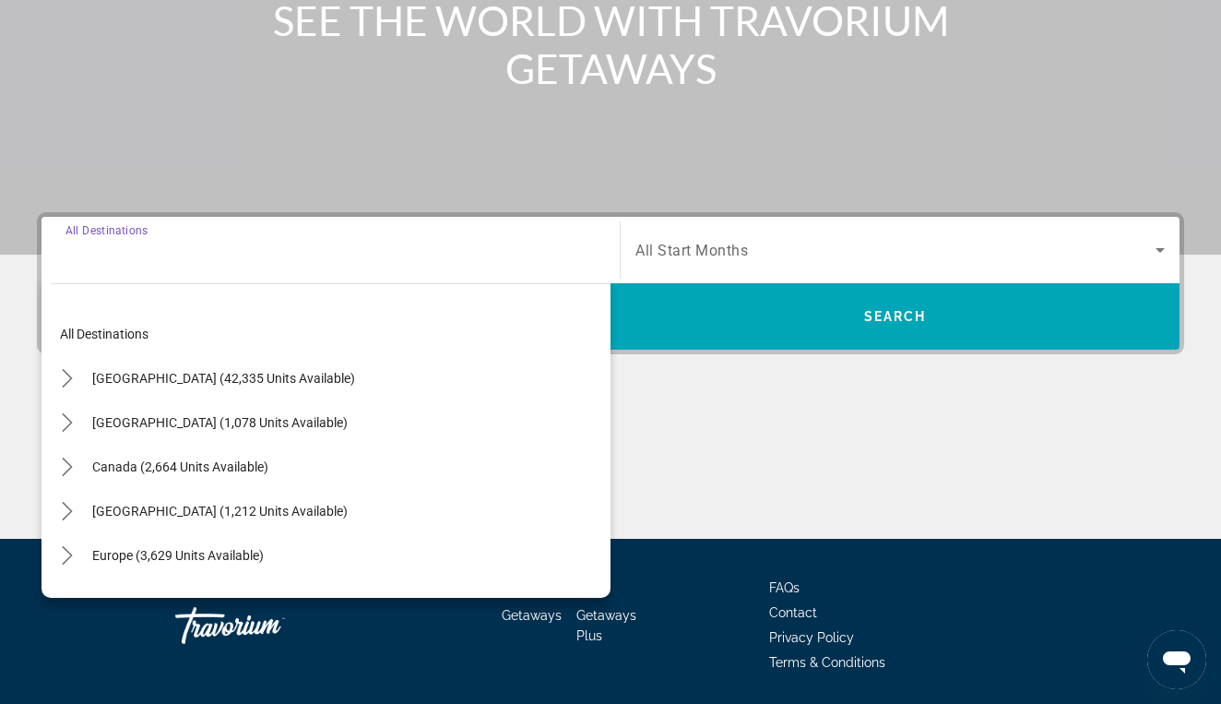
scroll to position [360, 0]
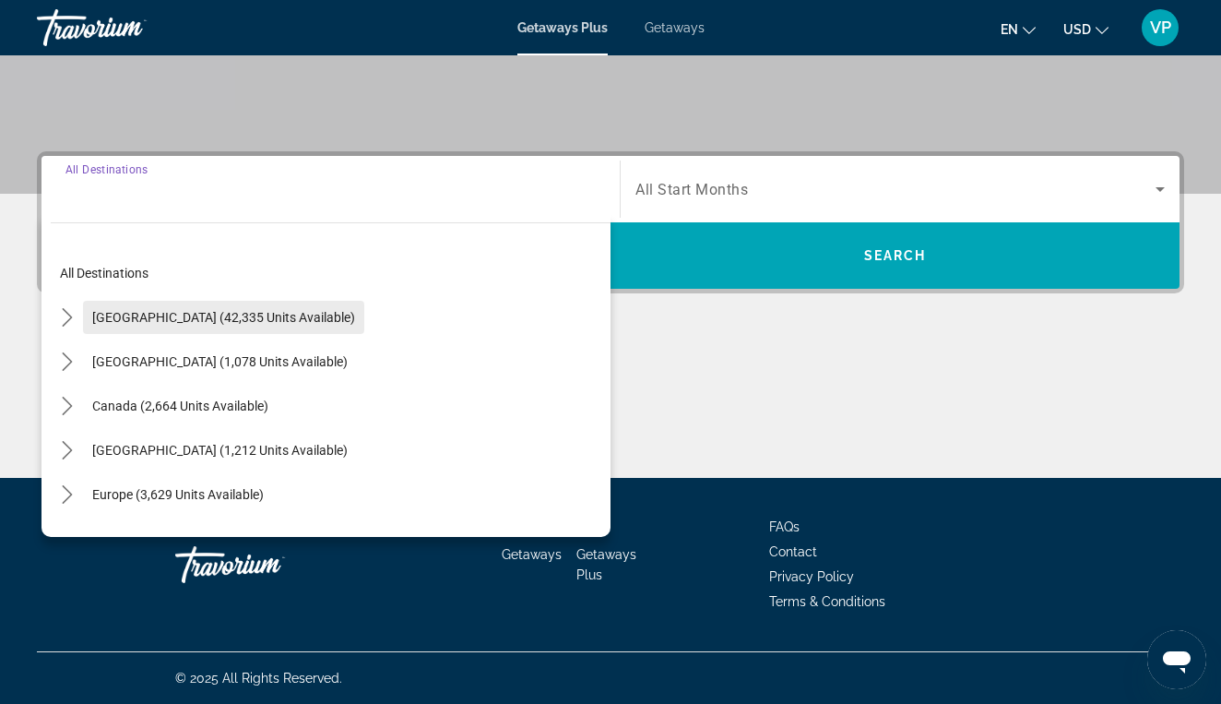
click at [278, 326] on span "Select destination: United States (42,335 units available)" at bounding box center [223, 317] width 281 height 44
type input "**********"
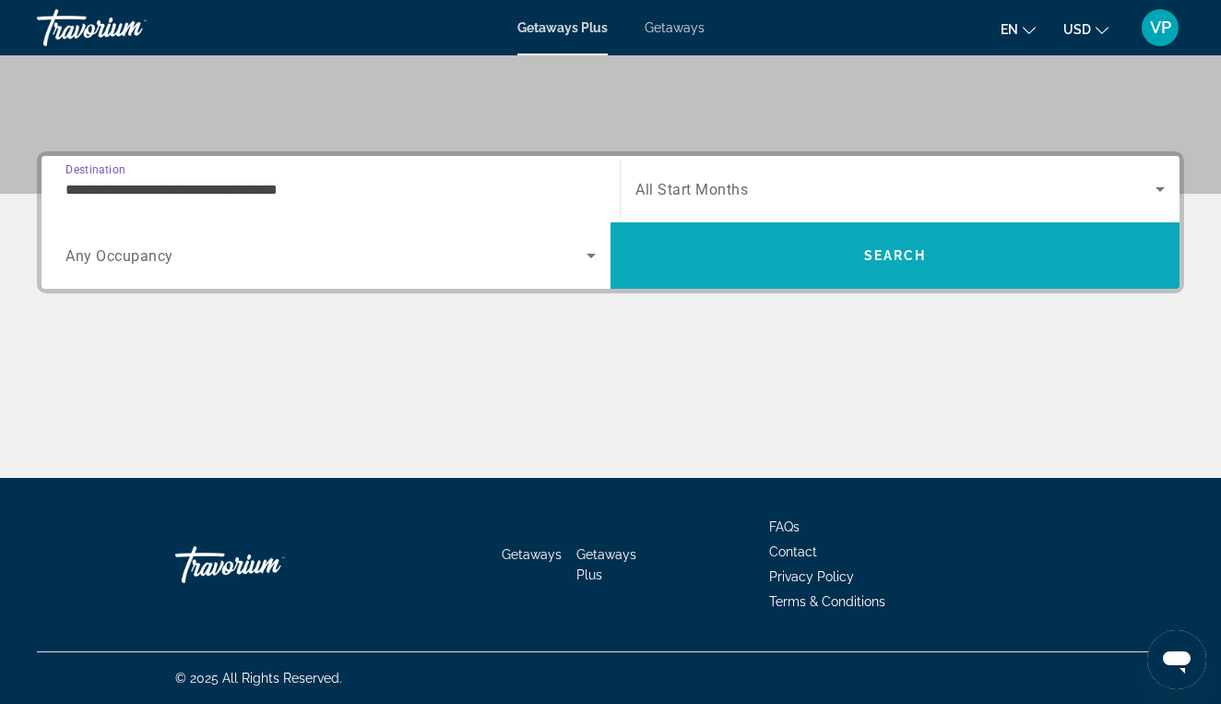
click at [704, 242] on span "Search" at bounding box center [895, 255] width 569 height 44
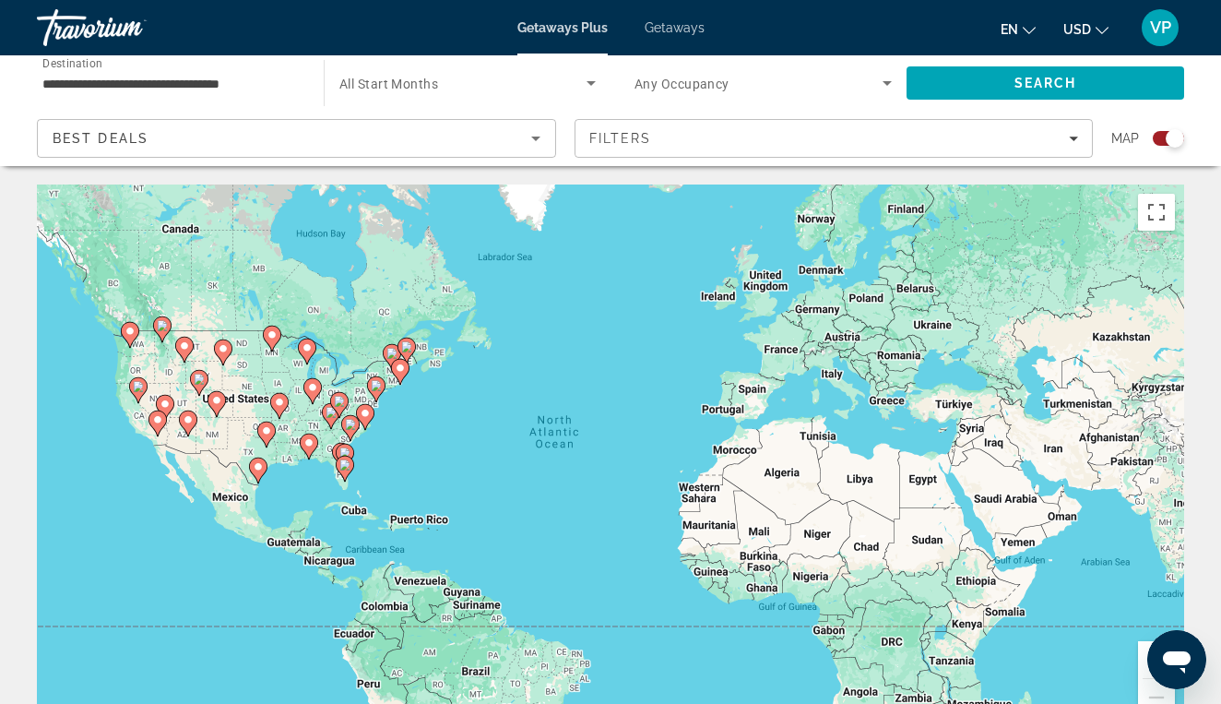
click at [235, 81] on input "**********" at bounding box center [170, 84] width 257 height 22
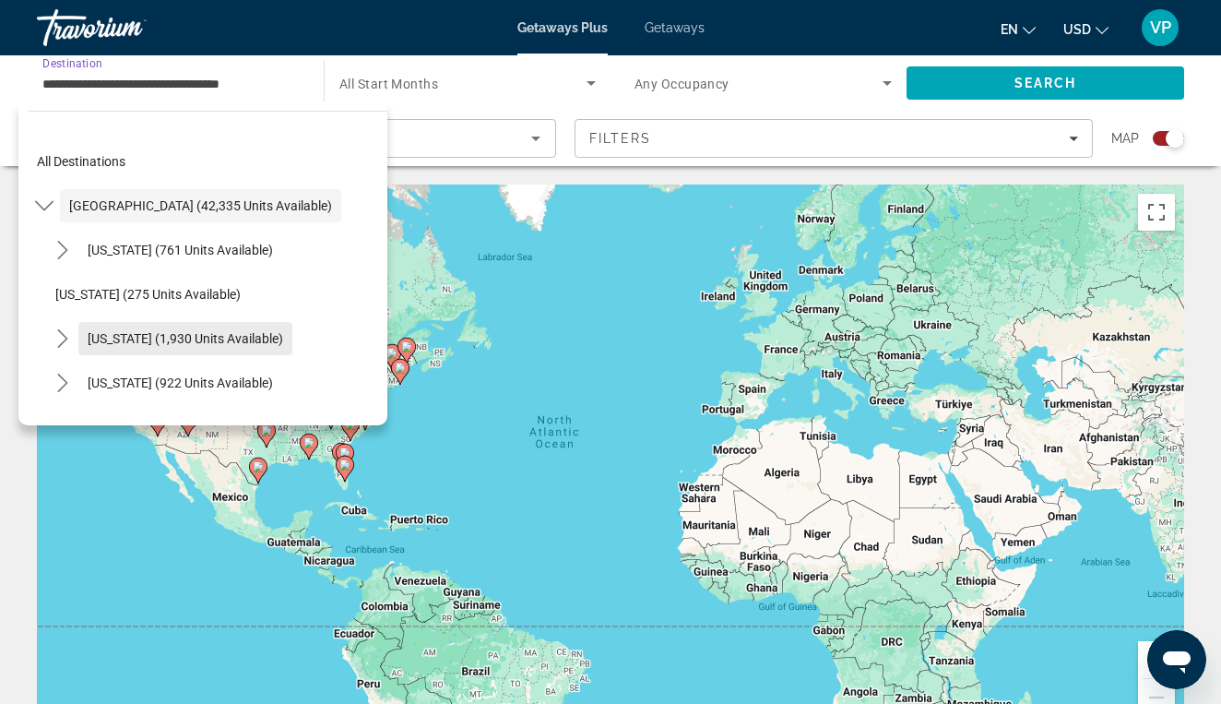
click at [190, 321] on span "Select destination: California (1,930 units available)" at bounding box center [185, 338] width 214 height 44
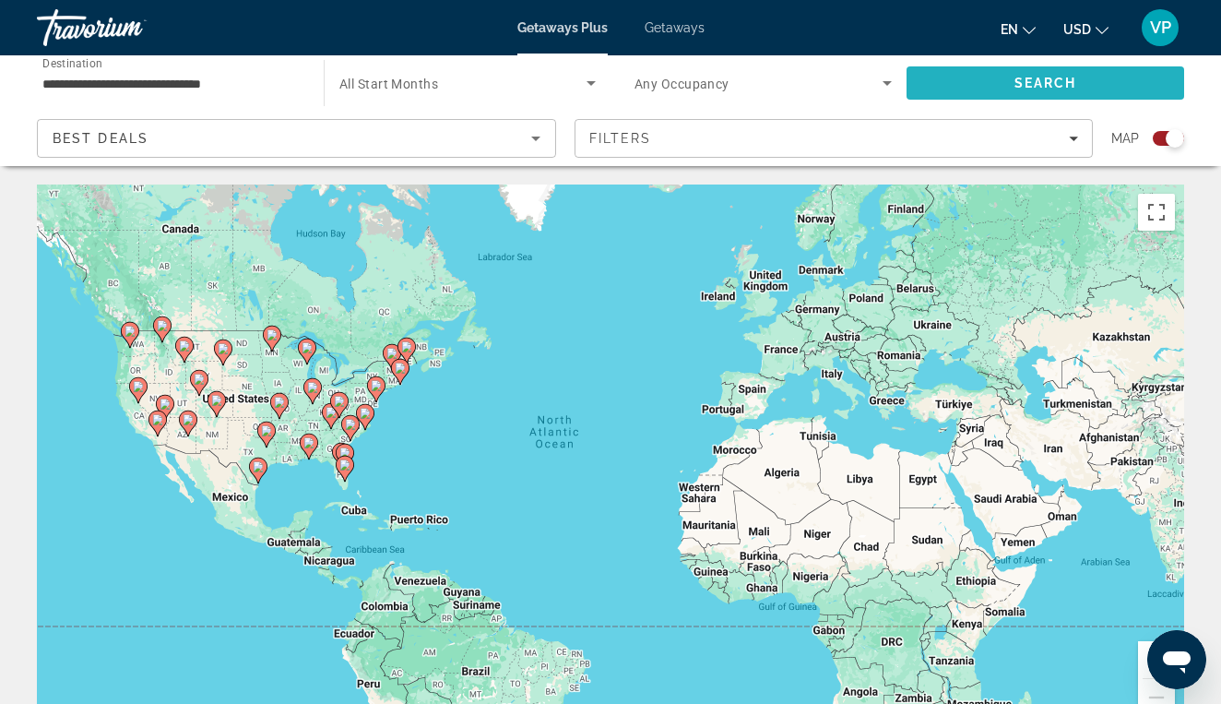
click at [966, 67] on span "Search" at bounding box center [1046, 83] width 278 height 44
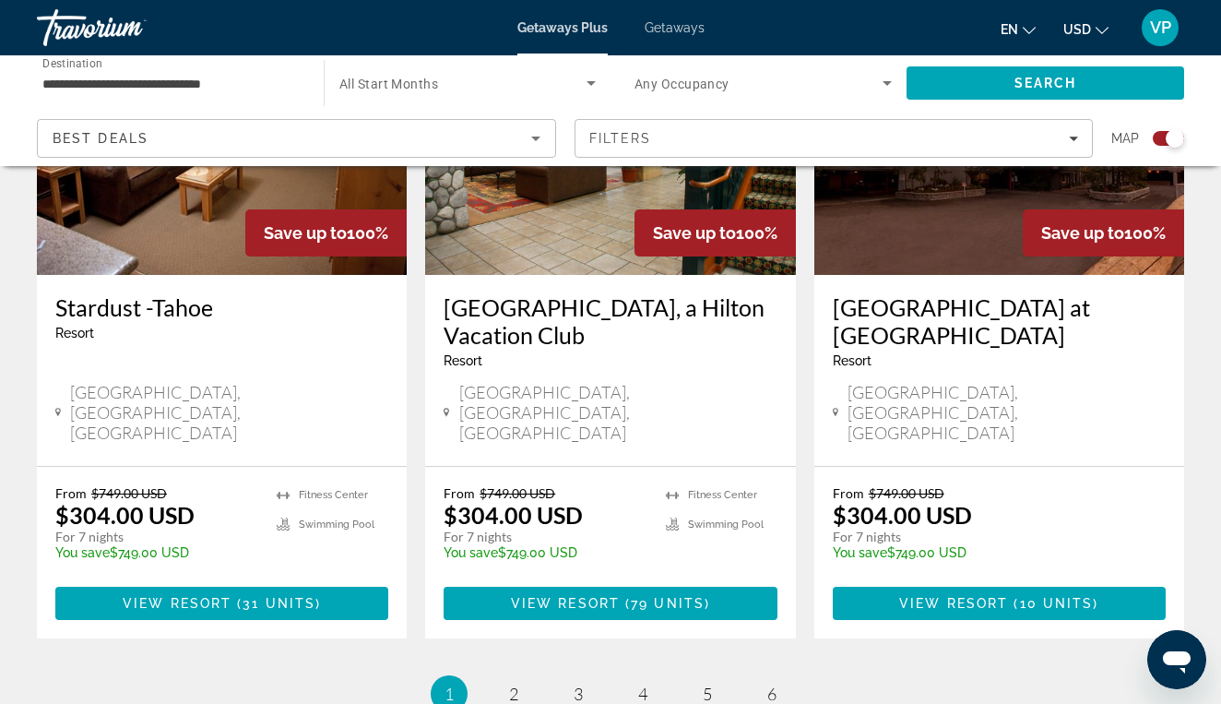
scroll to position [3018, 0]
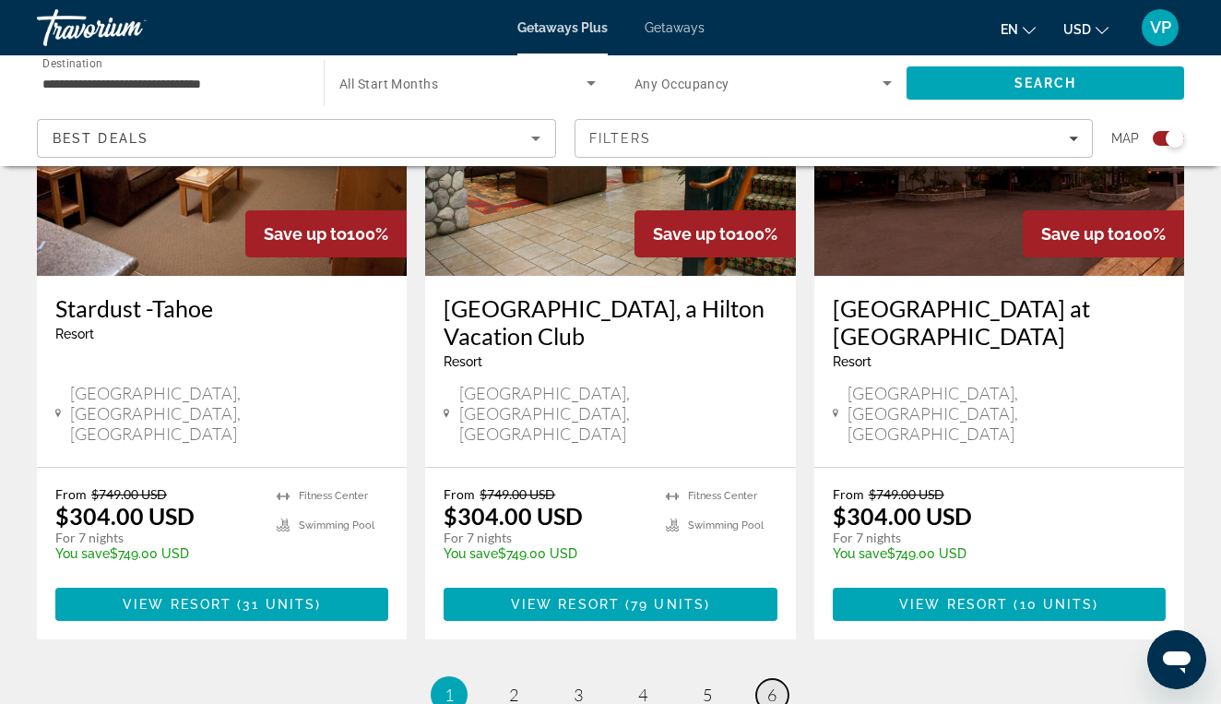
click at [773, 684] on span "6" at bounding box center [771, 694] width 9 height 20
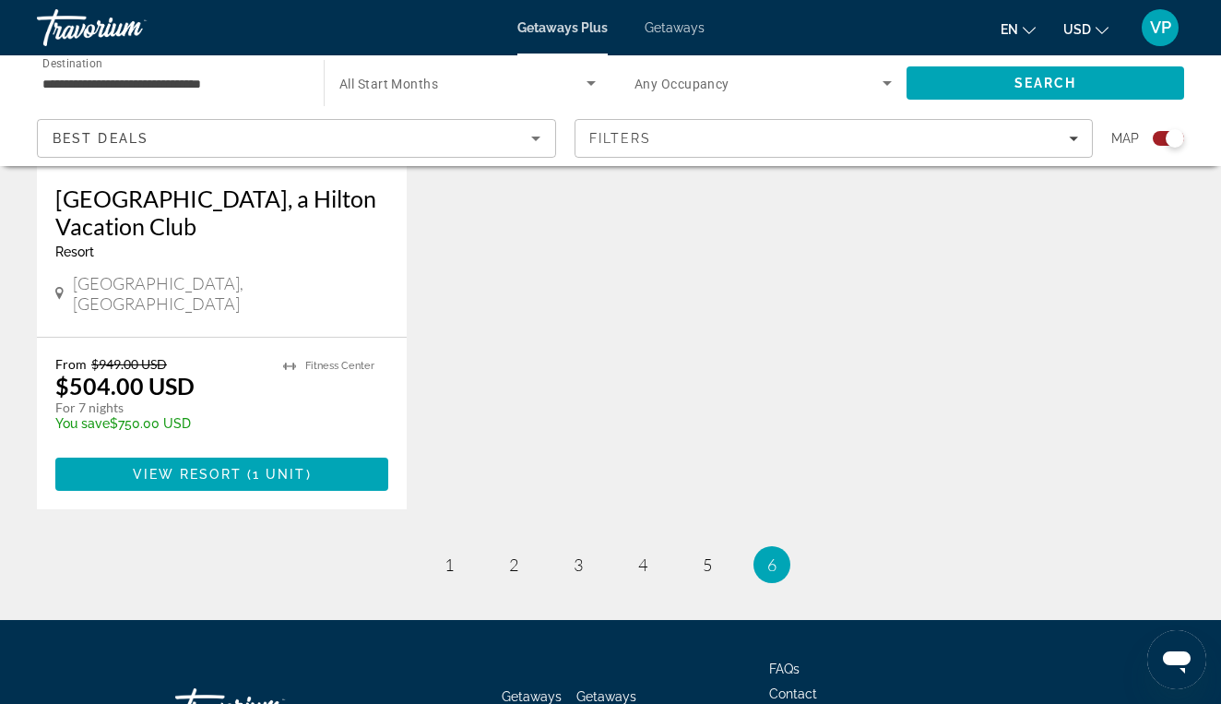
scroll to position [941, 0]
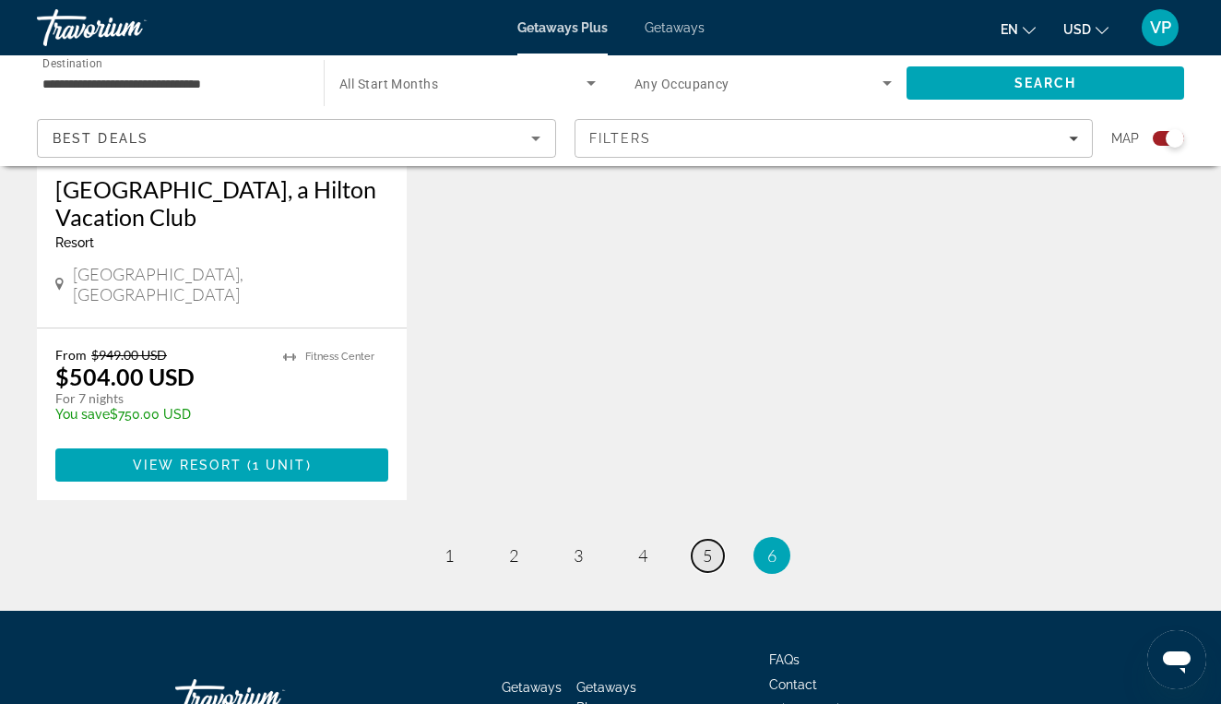
click at [706, 545] on span "5" at bounding box center [707, 555] width 9 height 20
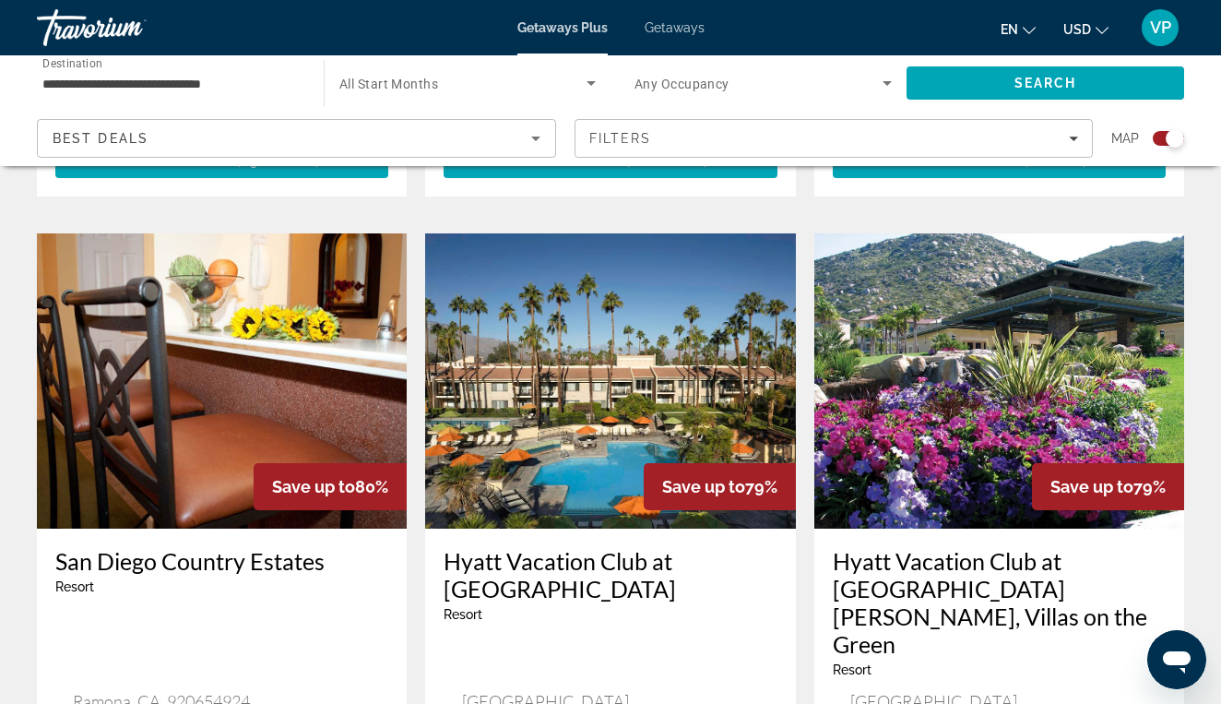
scroll to position [2731, 0]
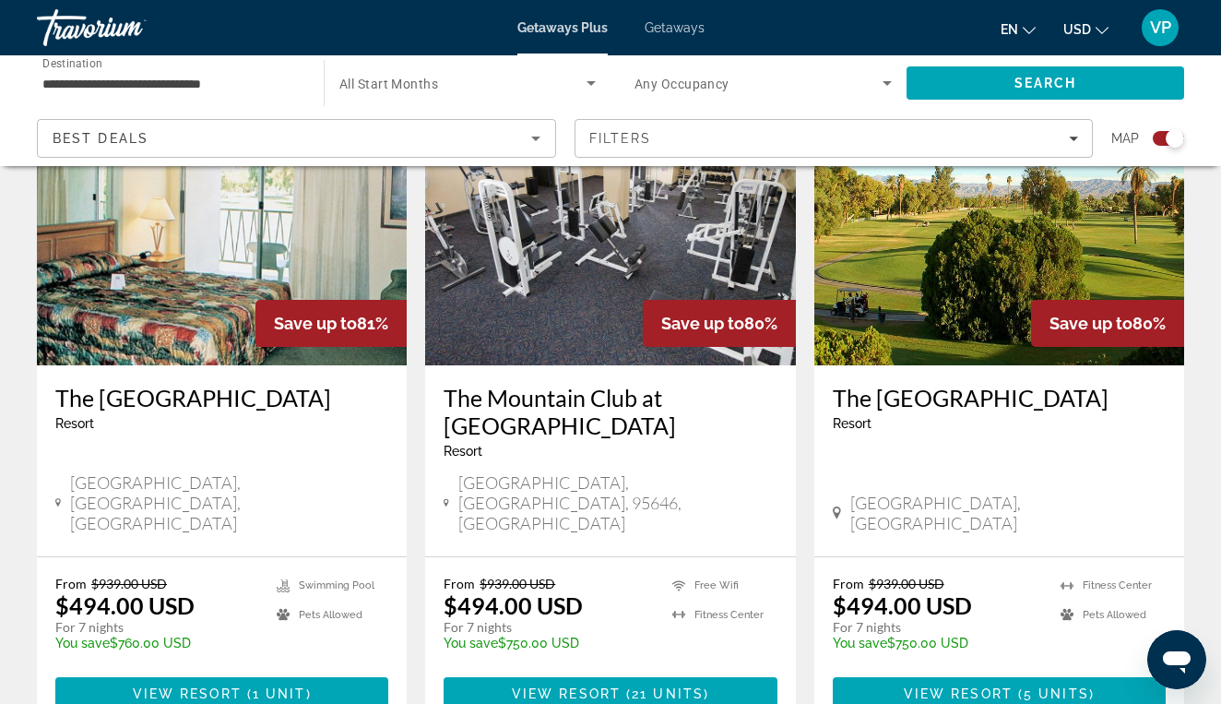
scroll to position [2891, 0]
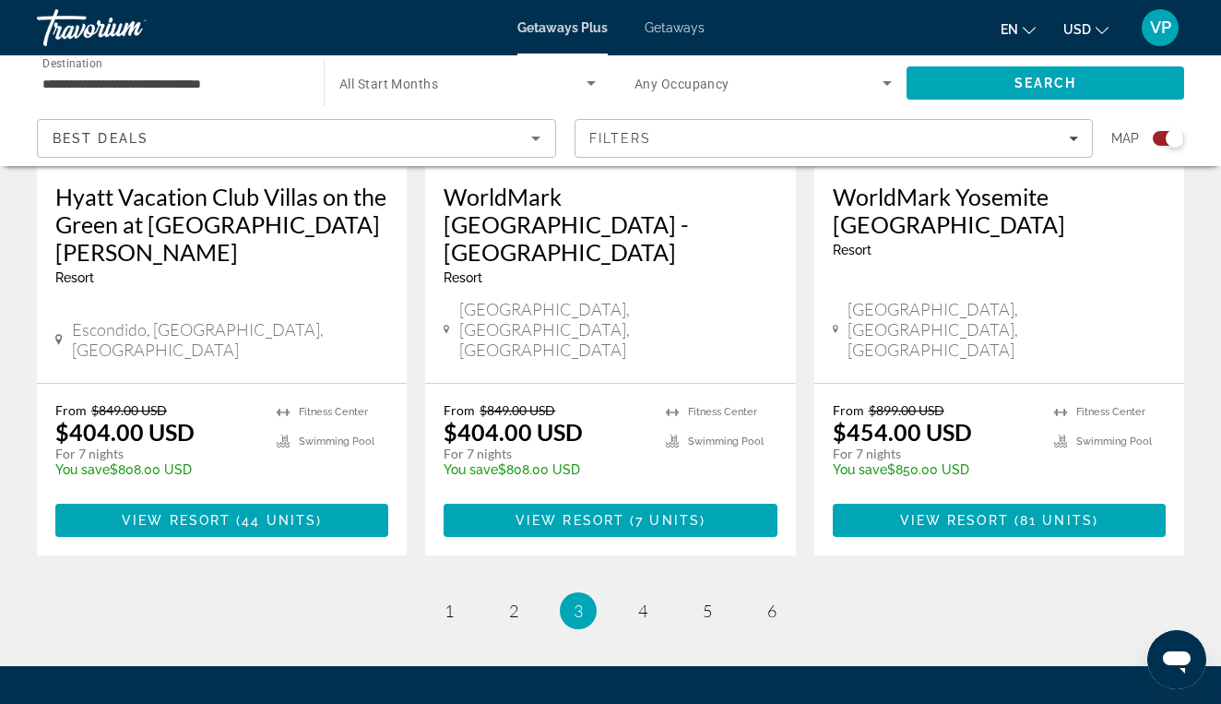
scroll to position [2991, 0]
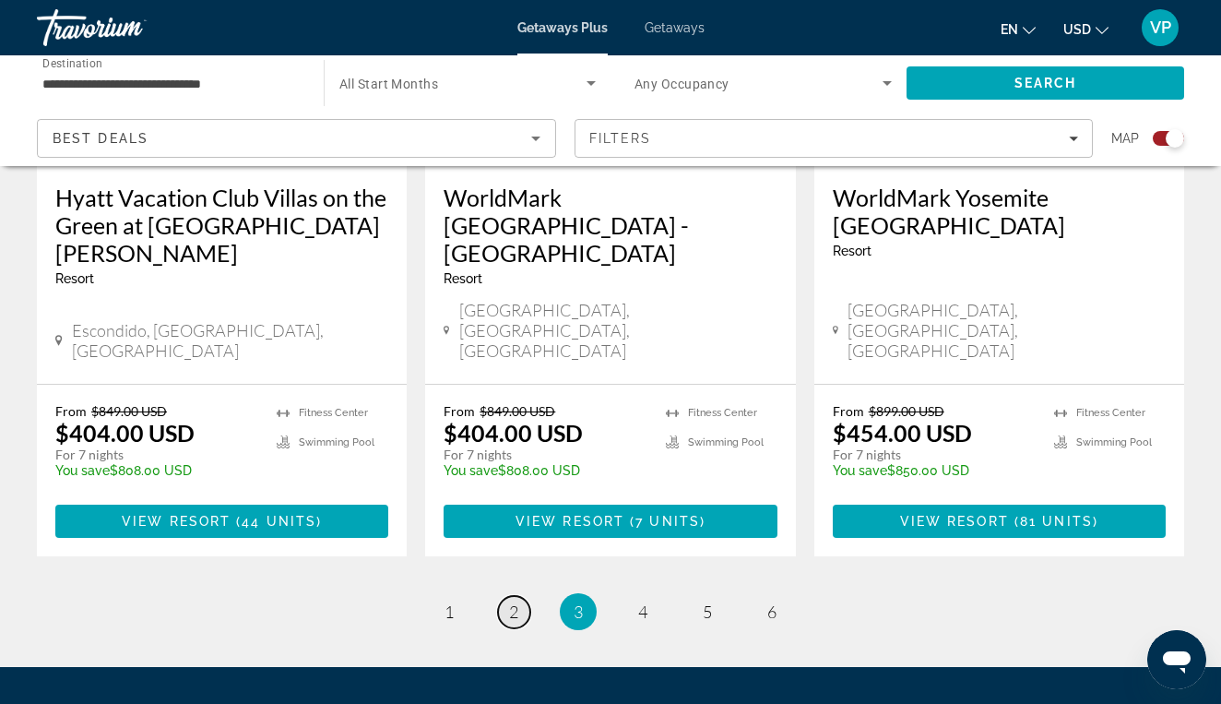
click at [514, 601] on span "2" at bounding box center [513, 611] width 9 height 20
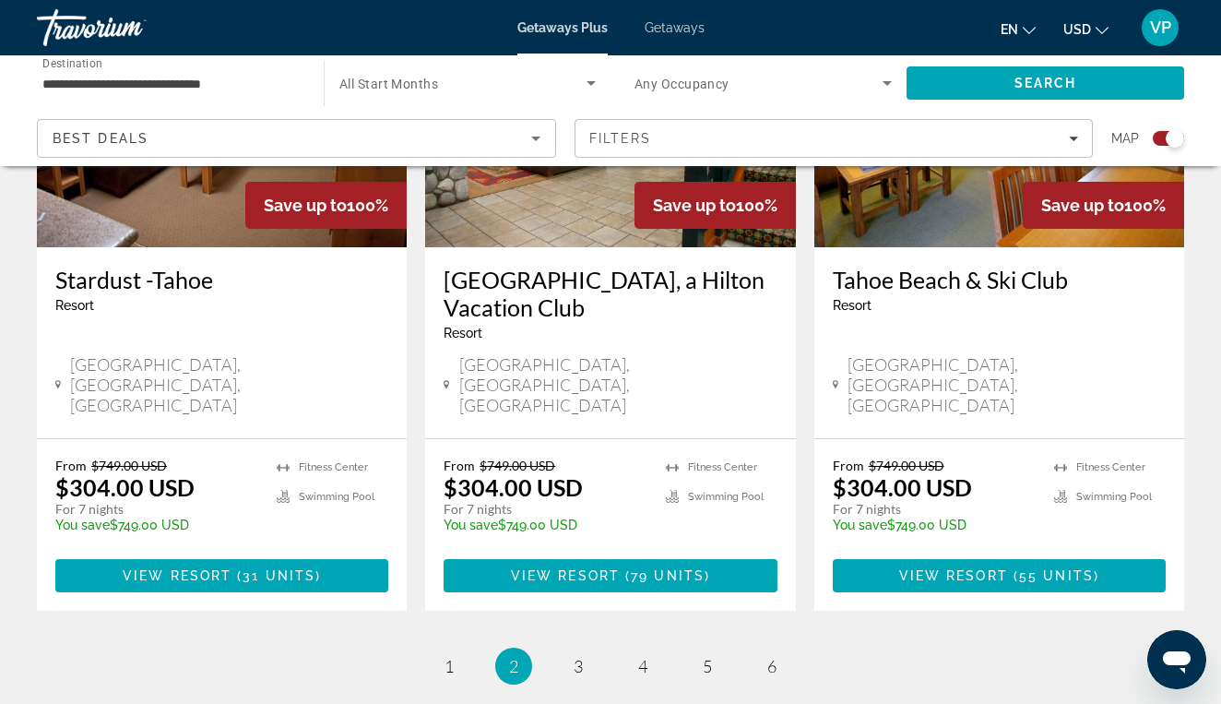
scroll to position [3018, 0]
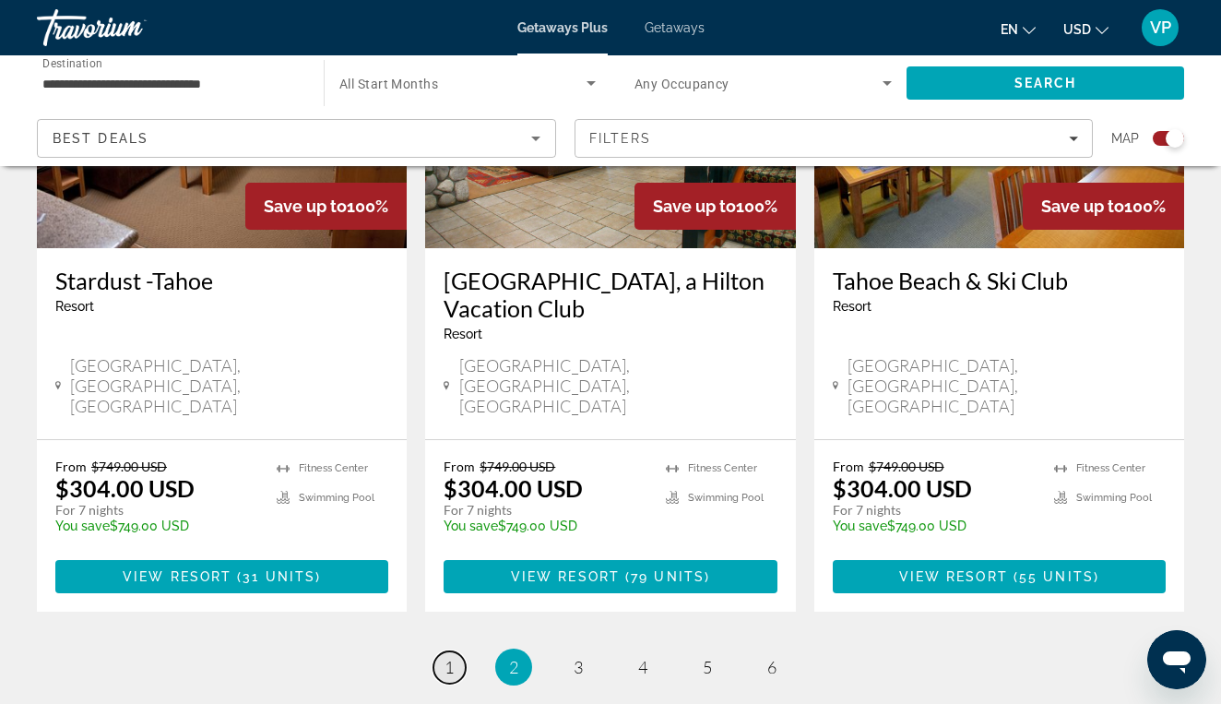
click at [445, 657] on span "1" at bounding box center [449, 667] width 9 height 20
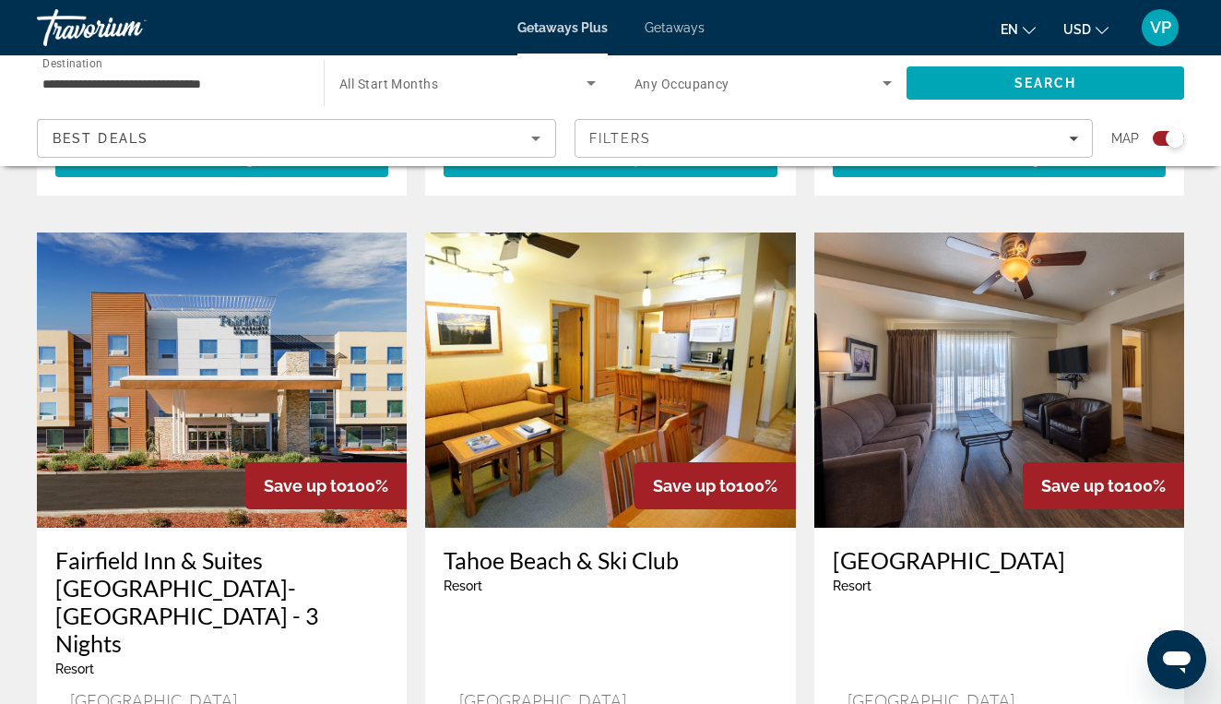
scroll to position [1939, 0]
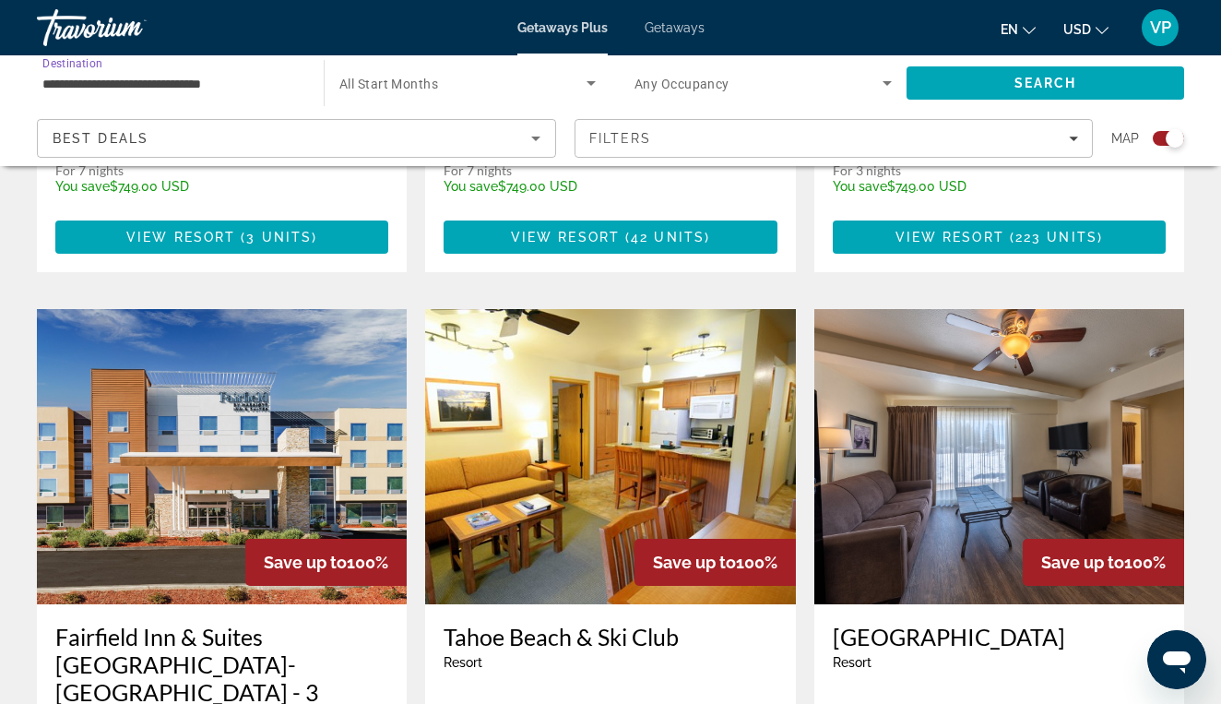
click at [219, 87] on input "**********" at bounding box center [170, 84] width 257 height 22
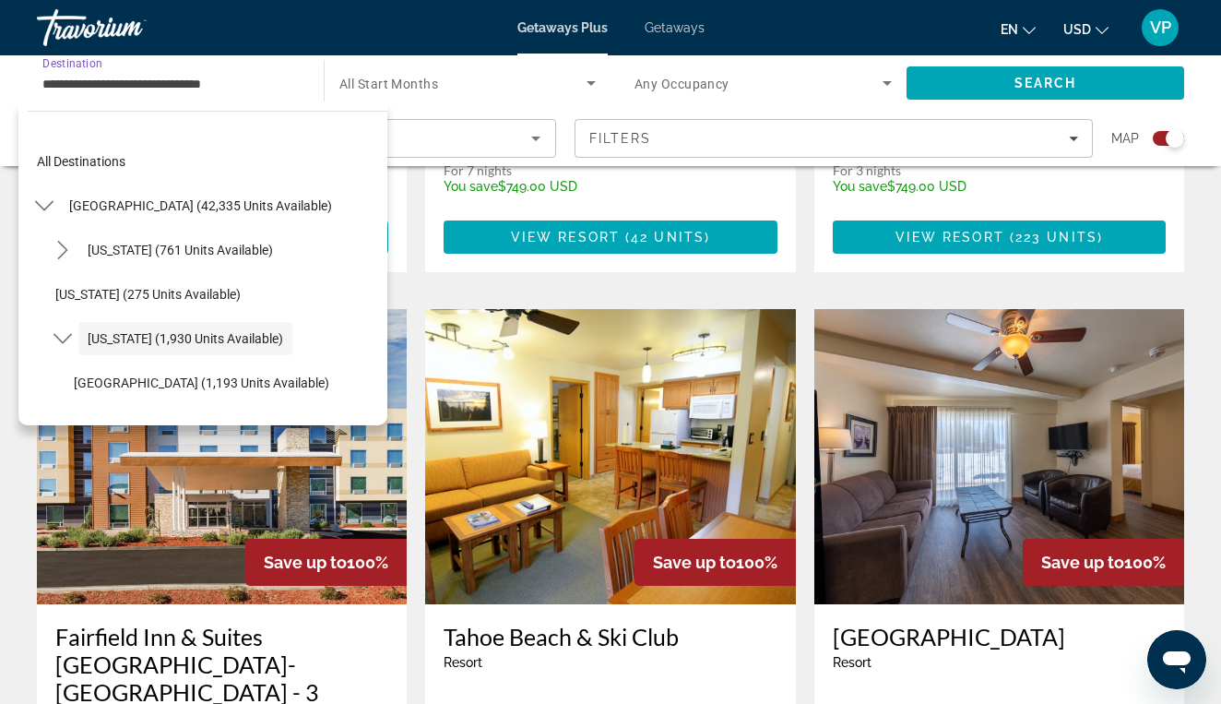
scroll to position [65, 0]
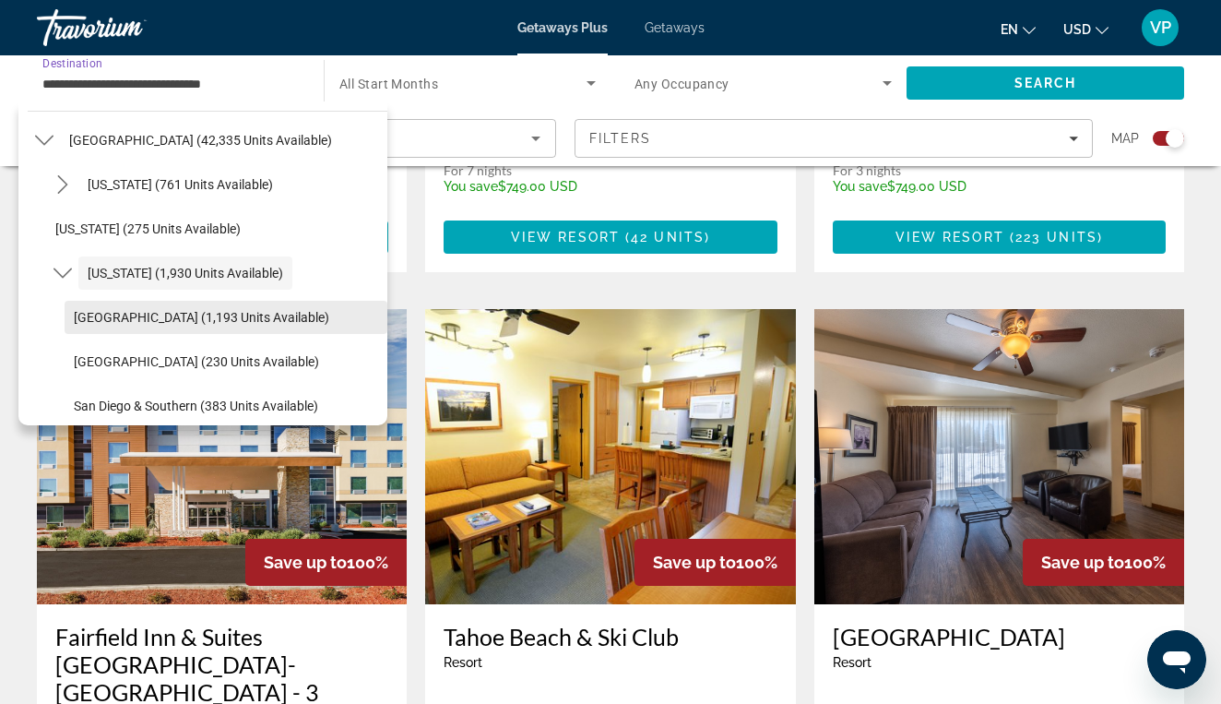
click at [231, 331] on span "Select destination: Lake Tahoe (1,193 units available)" at bounding box center [226, 317] width 323 height 44
type input "**********"
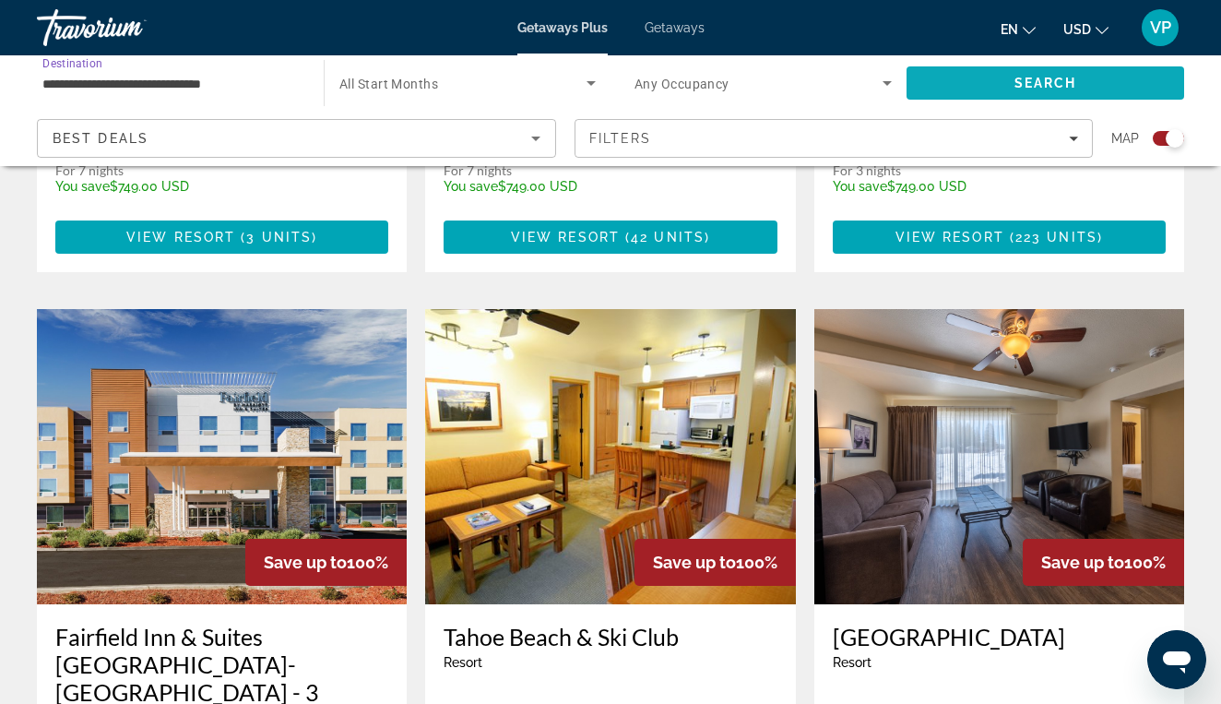
click at [1032, 91] on span "Search" at bounding box center [1046, 83] width 278 height 44
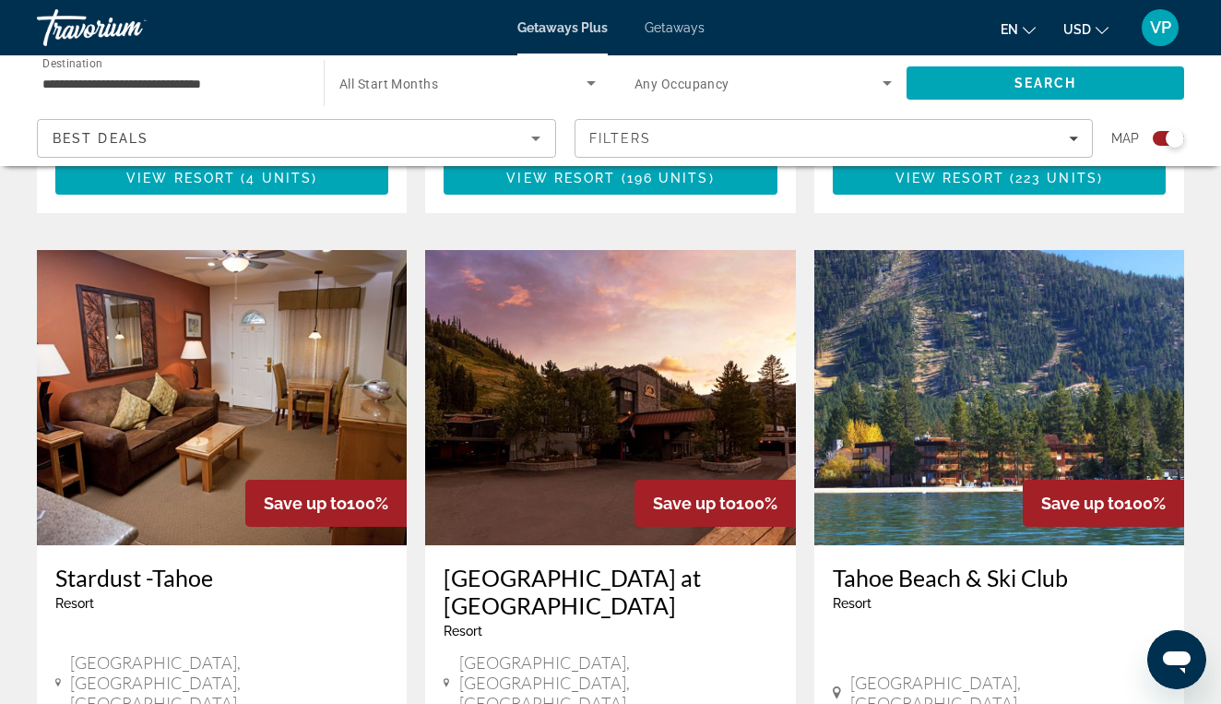
scroll to position [2724, 0]
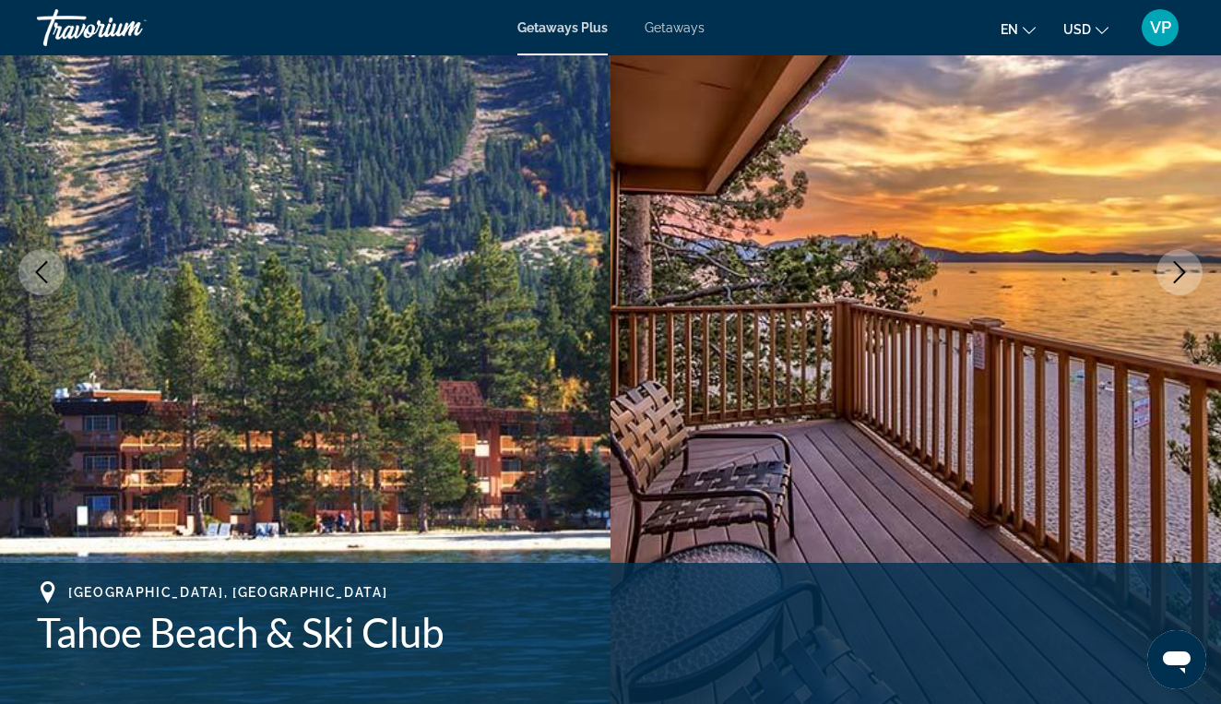
scroll to position [166, 0]
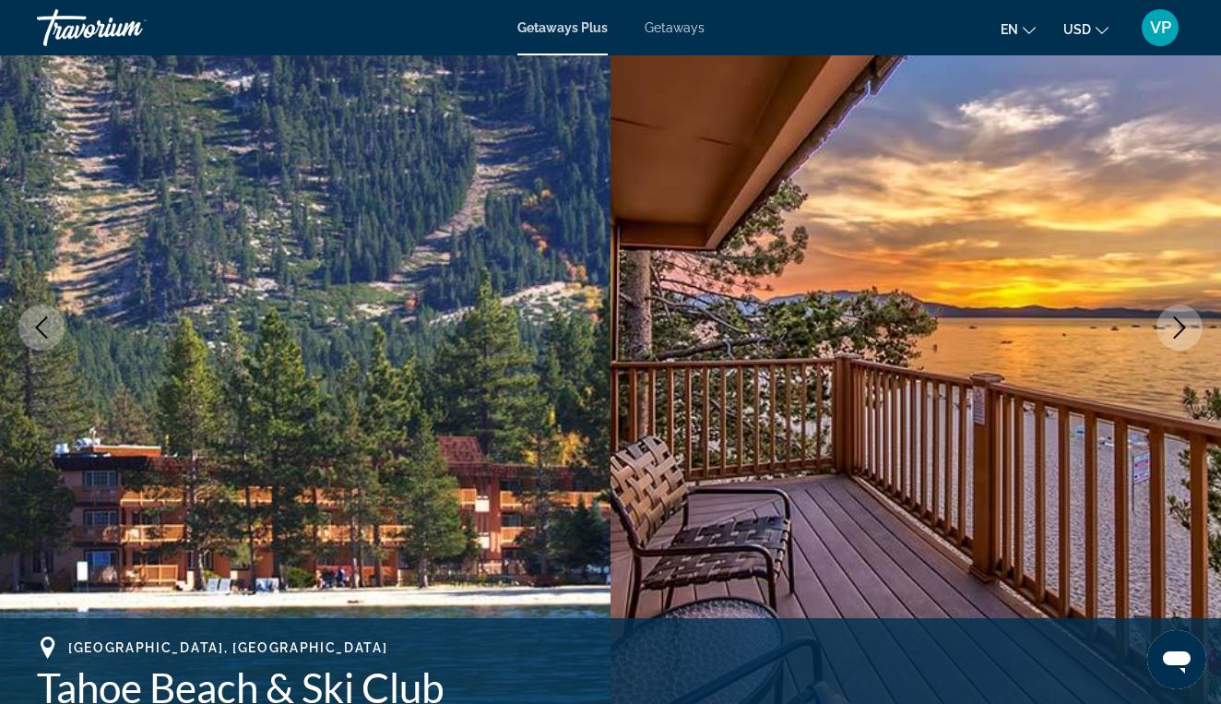
click at [1179, 327] on icon "Next image" at bounding box center [1179, 327] width 22 height 22
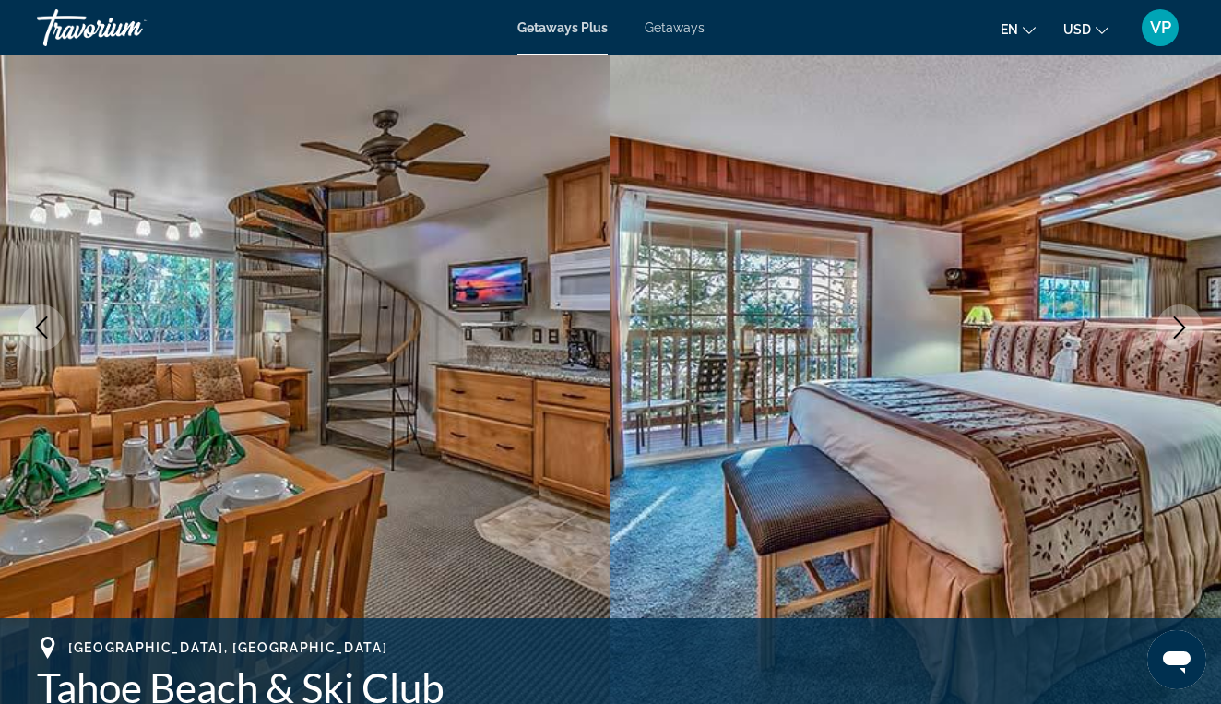
click at [1179, 327] on icon "Next image" at bounding box center [1179, 327] width 22 height 22
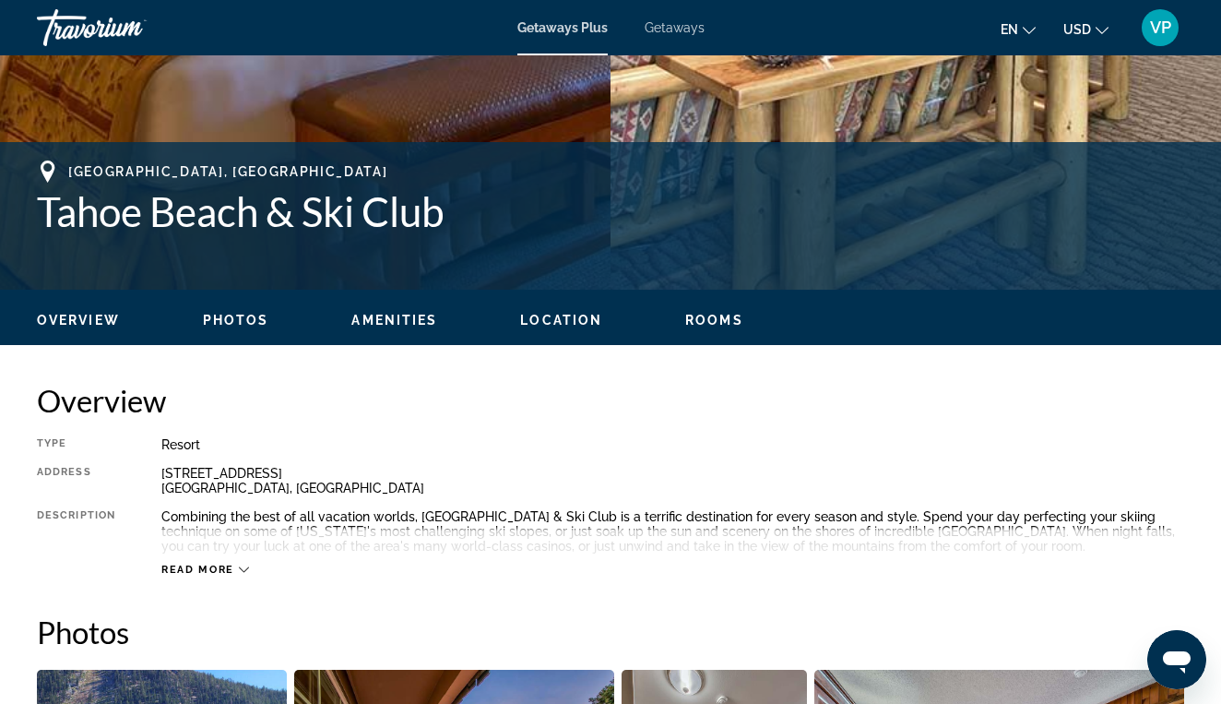
scroll to position [607, 0]
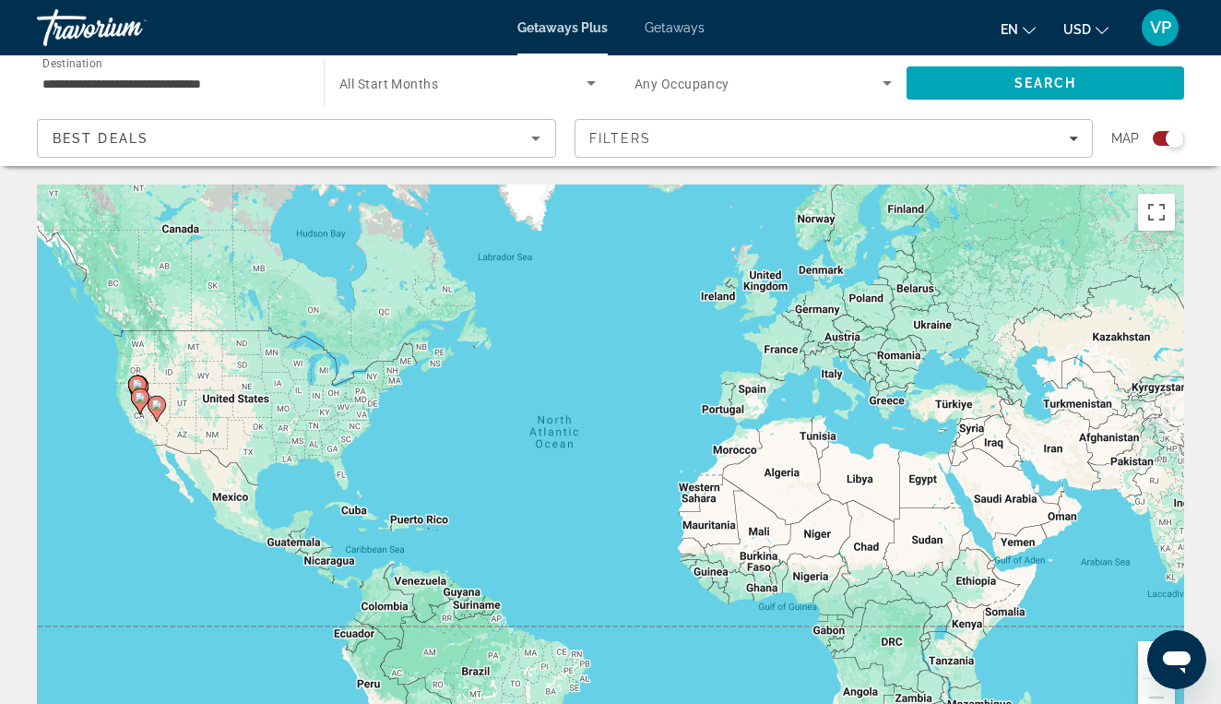
click at [141, 89] on input "**********" at bounding box center [170, 84] width 257 height 22
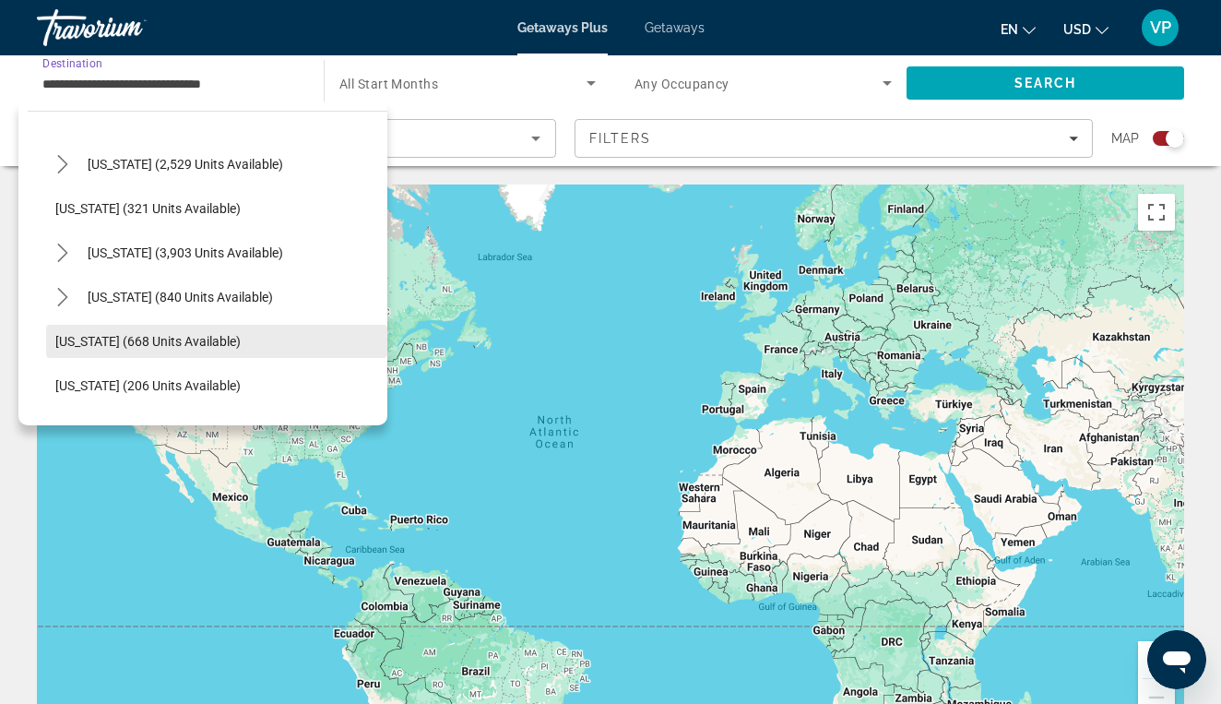
scroll to position [1219, 0]
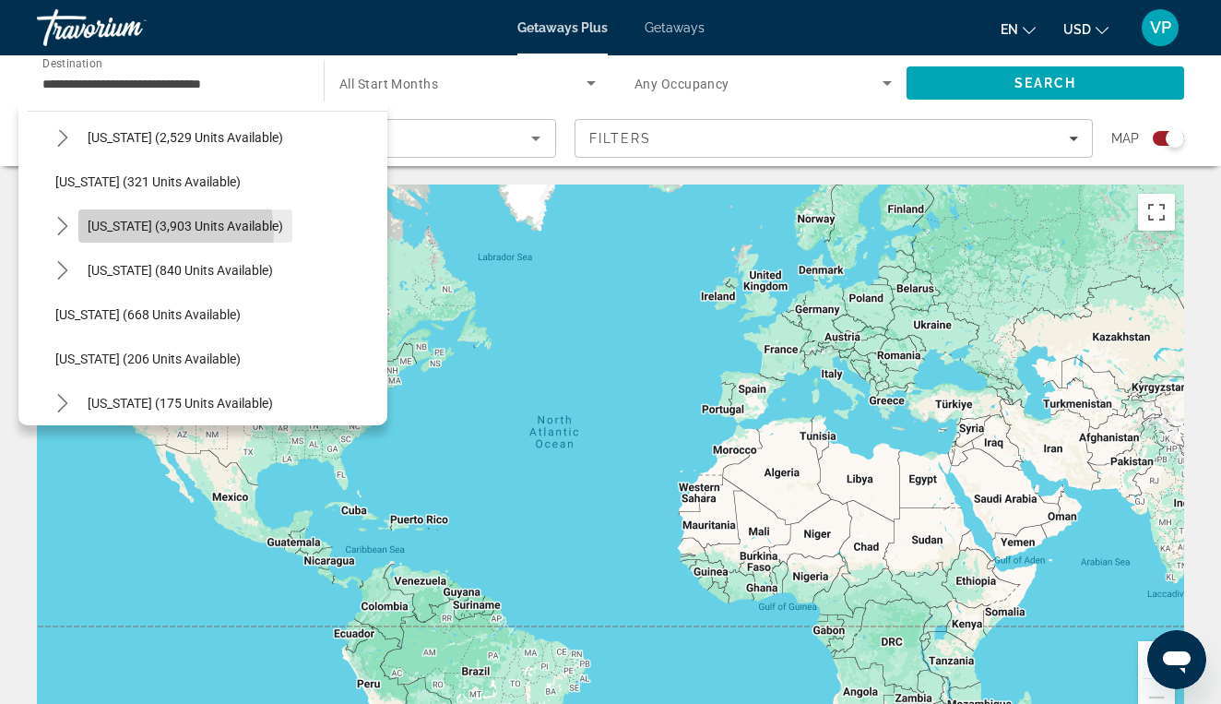
click at [173, 231] on span "[US_STATE] (3,903 units available)" at bounding box center [186, 226] width 196 height 15
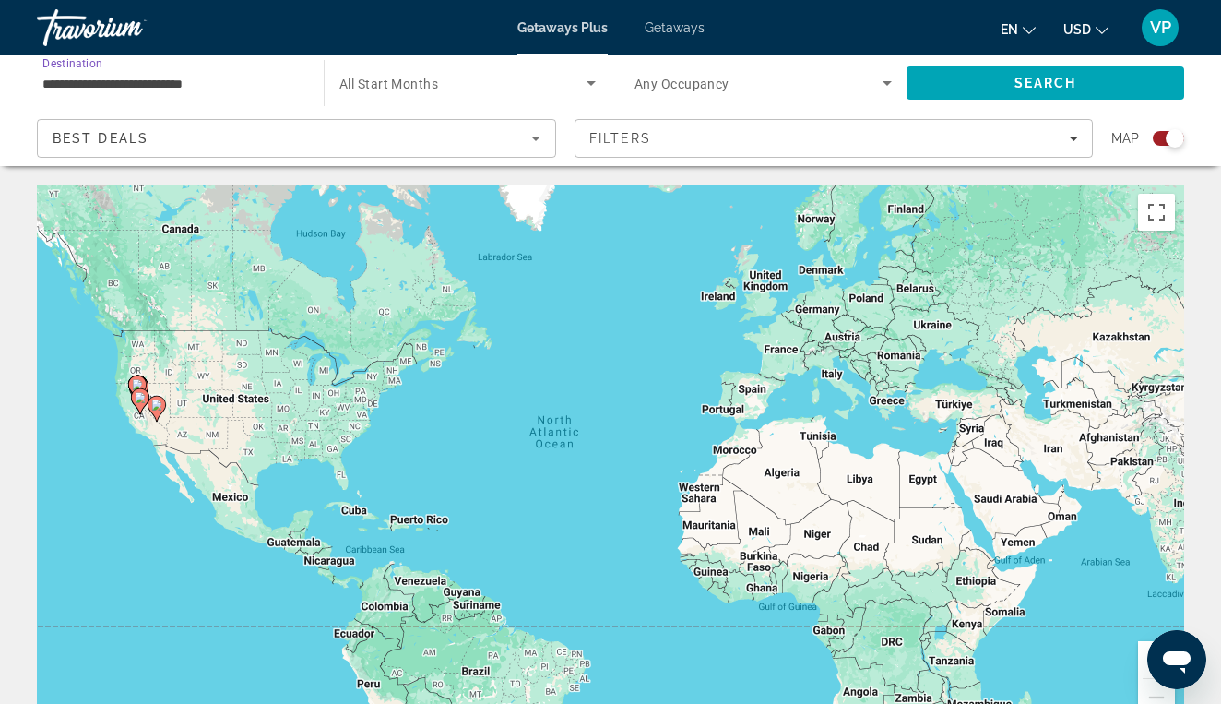
click at [157, 89] on input "**********" at bounding box center [170, 84] width 257 height 22
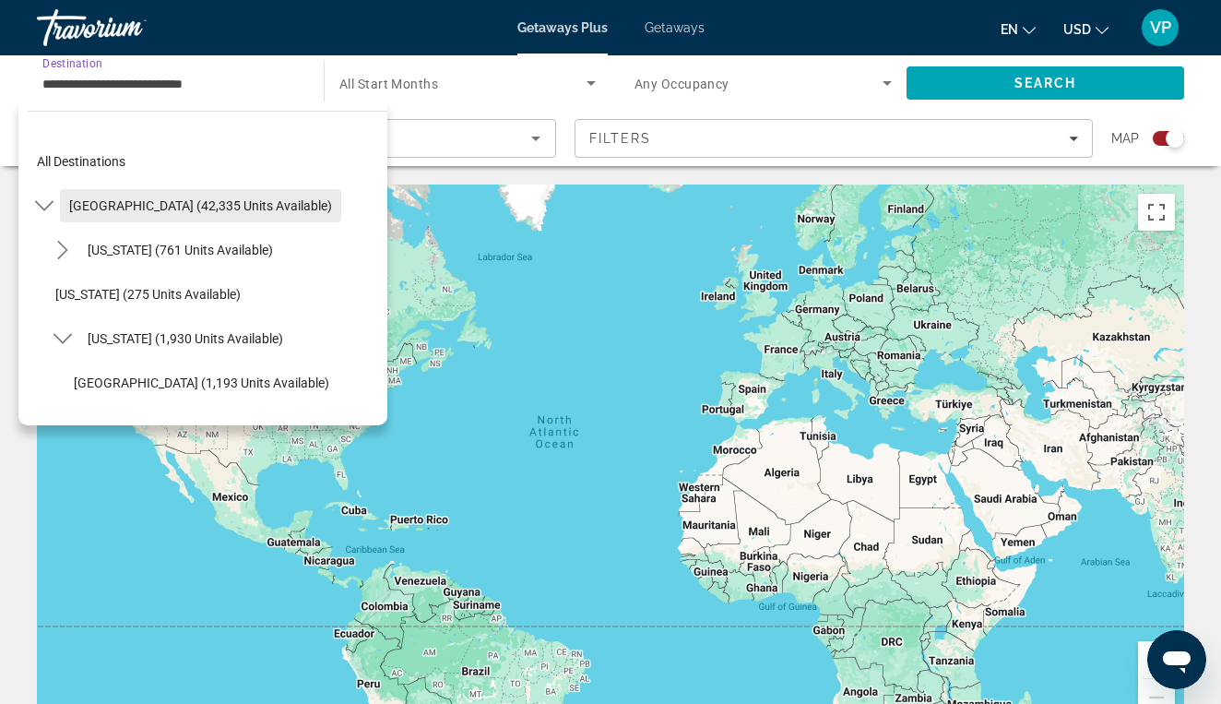
scroll to position [0, 0]
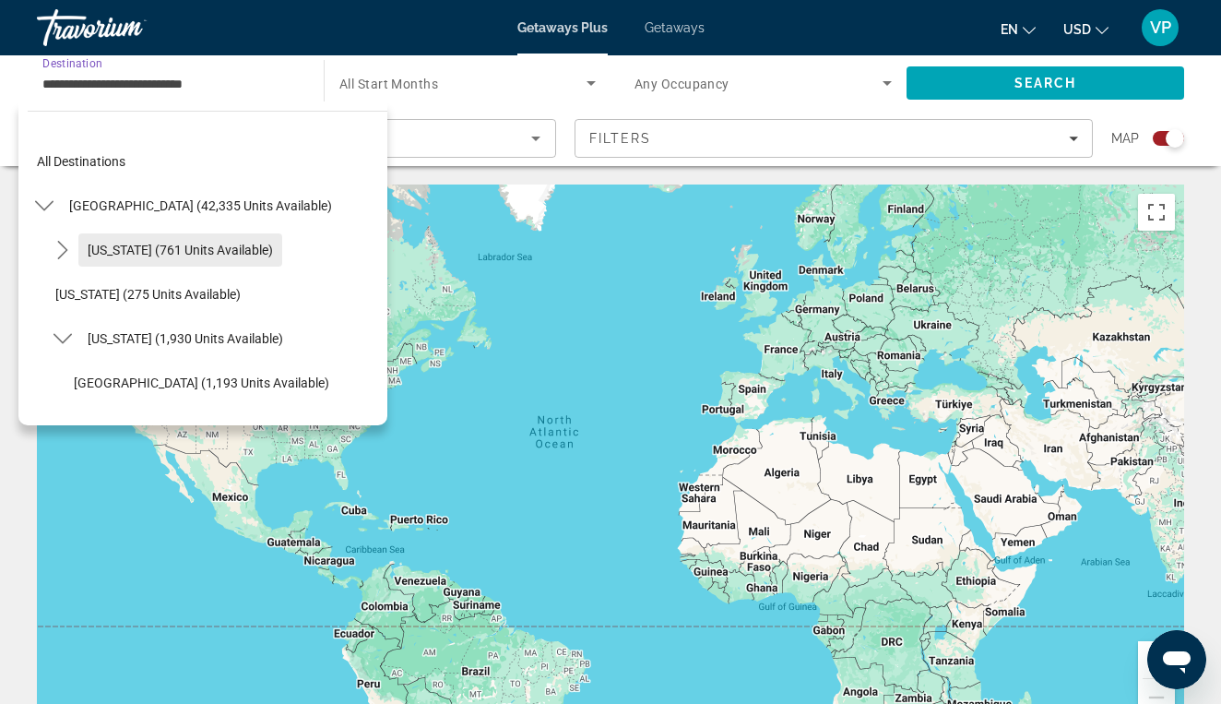
click at [172, 255] on span "[US_STATE] (761 units available)" at bounding box center [180, 250] width 185 height 15
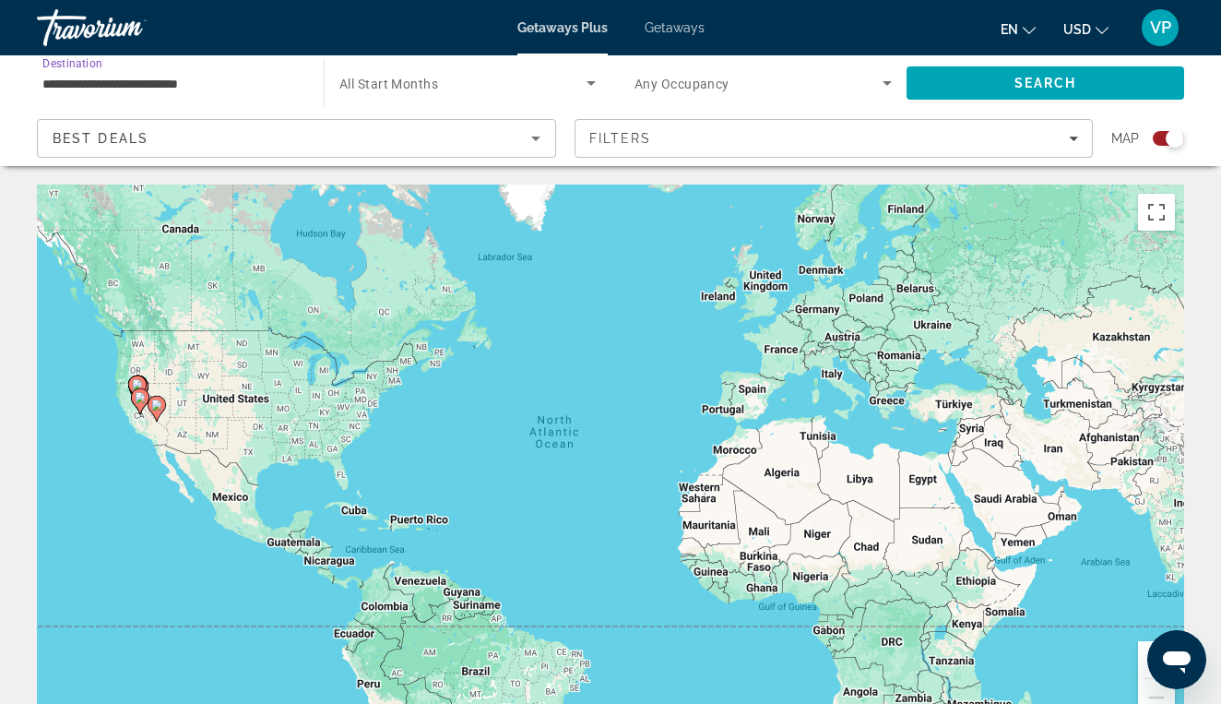
click at [169, 132] on div "Best Deals" at bounding box center [292, 138] width 479 height 22
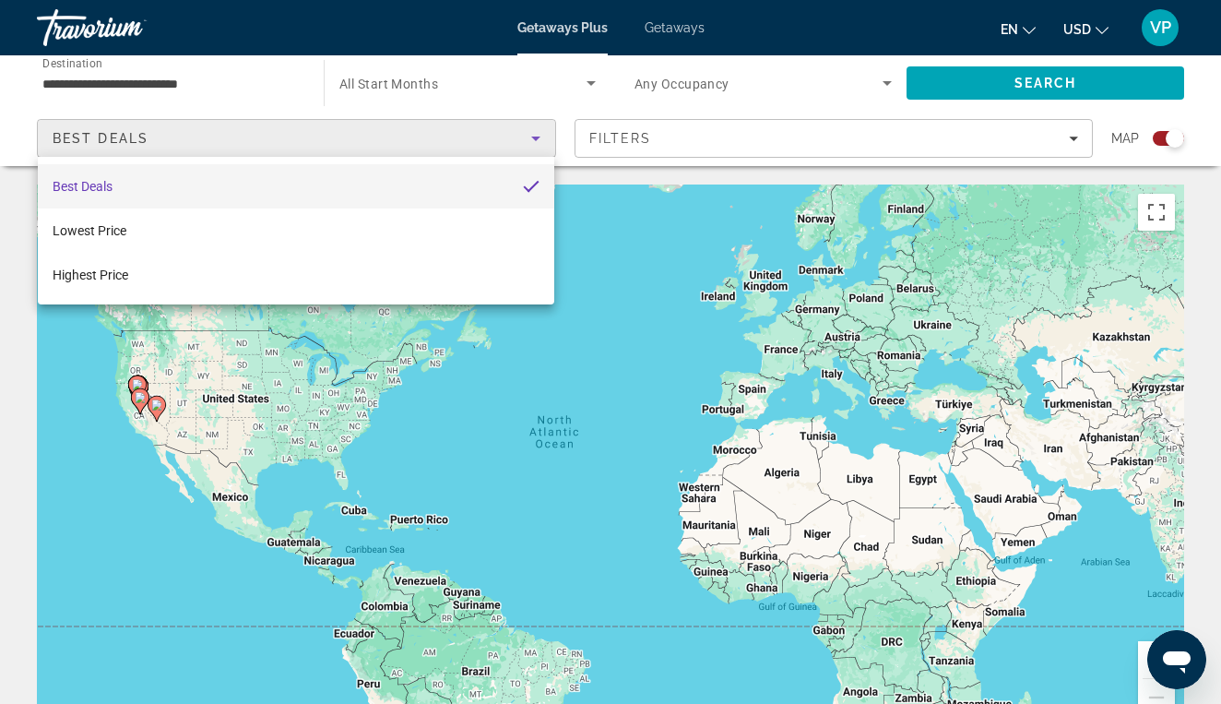
click at [192, 73] on div at bounding box center [610, 352] width 1221 height 704
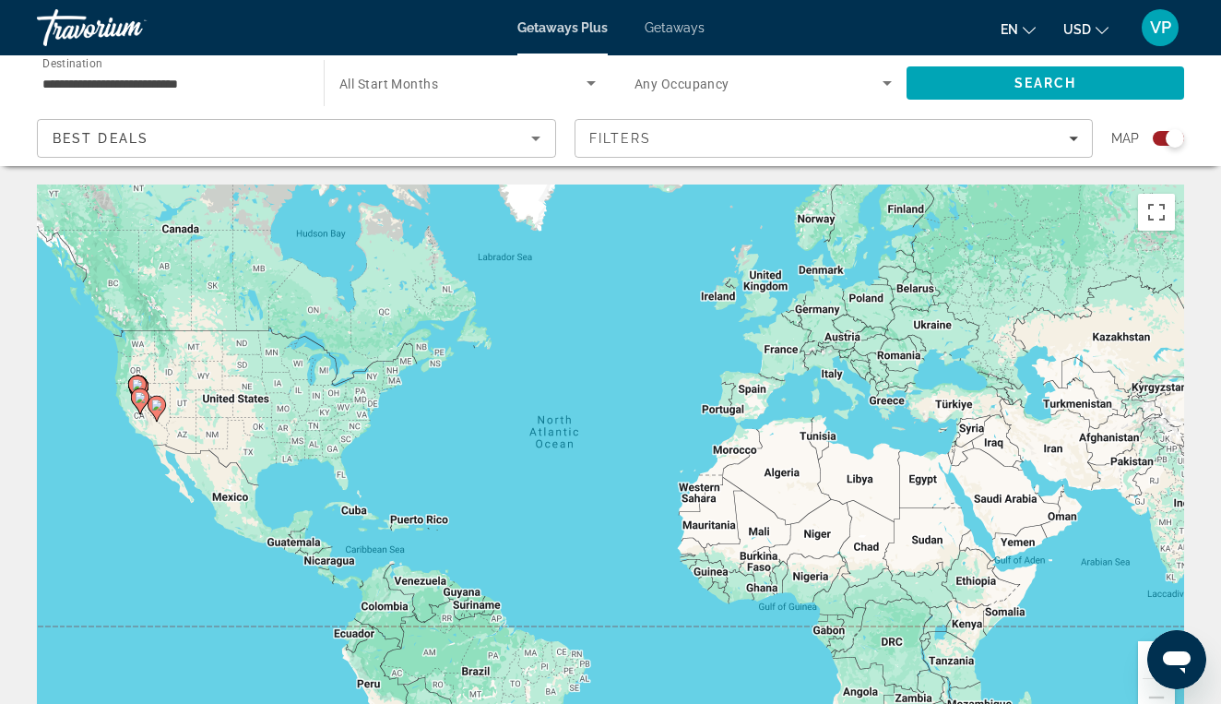
click at [185, 81] on input "**********" at bounding box center [170, 84] width 257 height 22
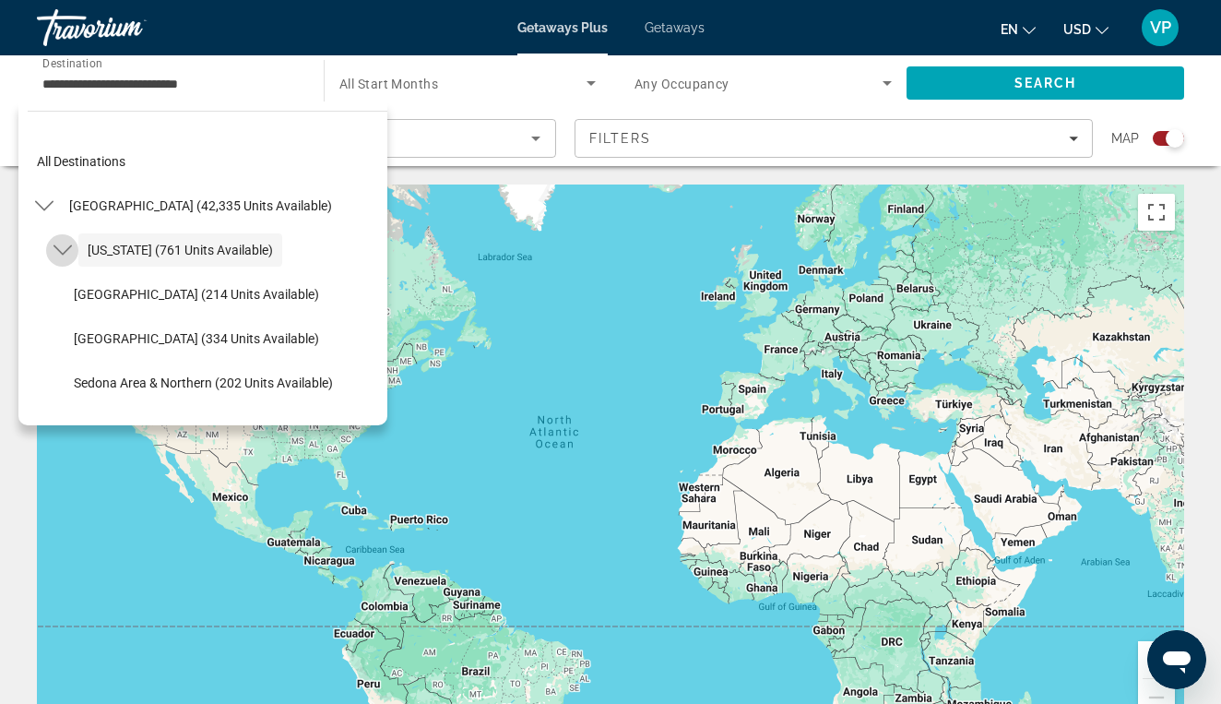
click at [67, 243] on icon "Toggle Arizona (761 units available) submenu" at bounding box center [62, 250] width 18 height 18
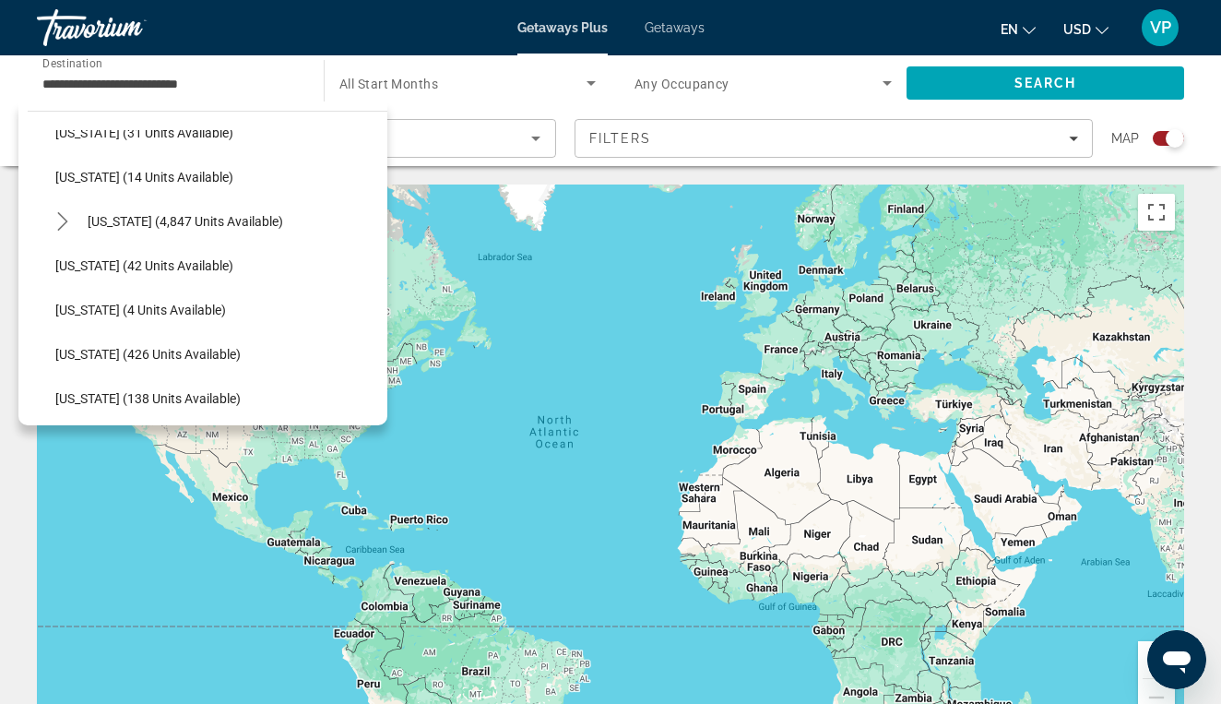
scroll to position [528, 0]
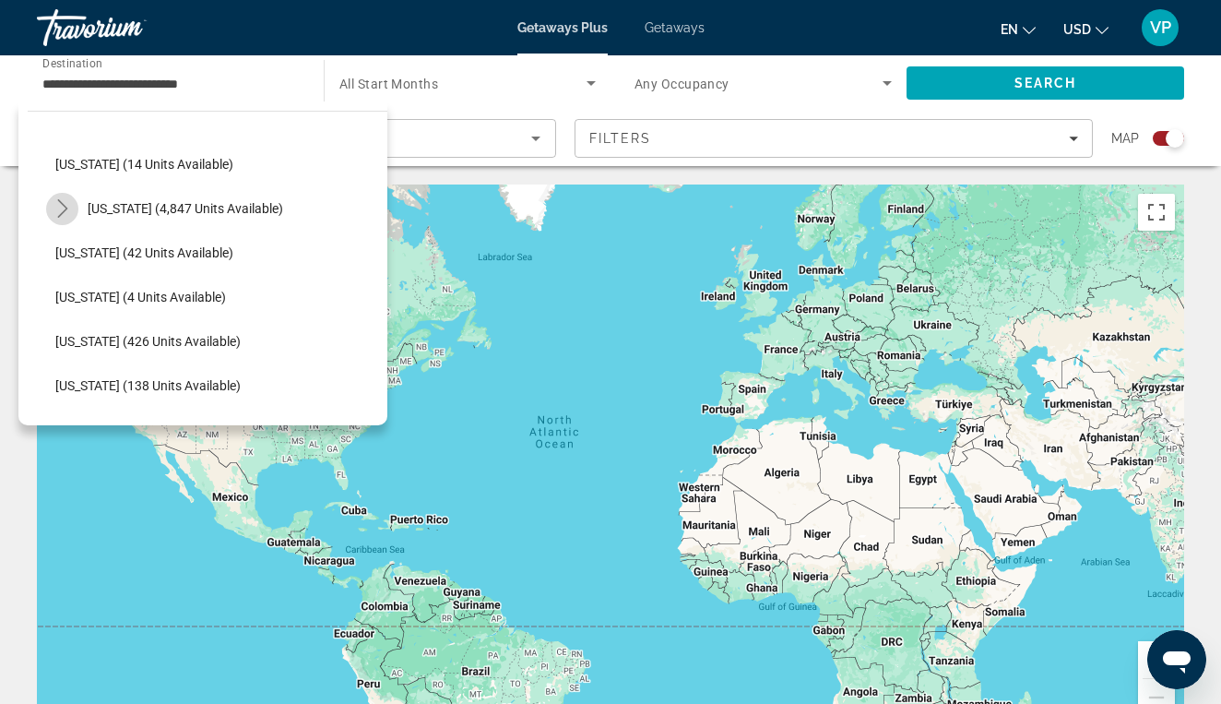
click at [65, 196] on mat-icon "Toggle Florida (4,847 units available) submenu" at bounding box center [62, 209] width 32 height 32
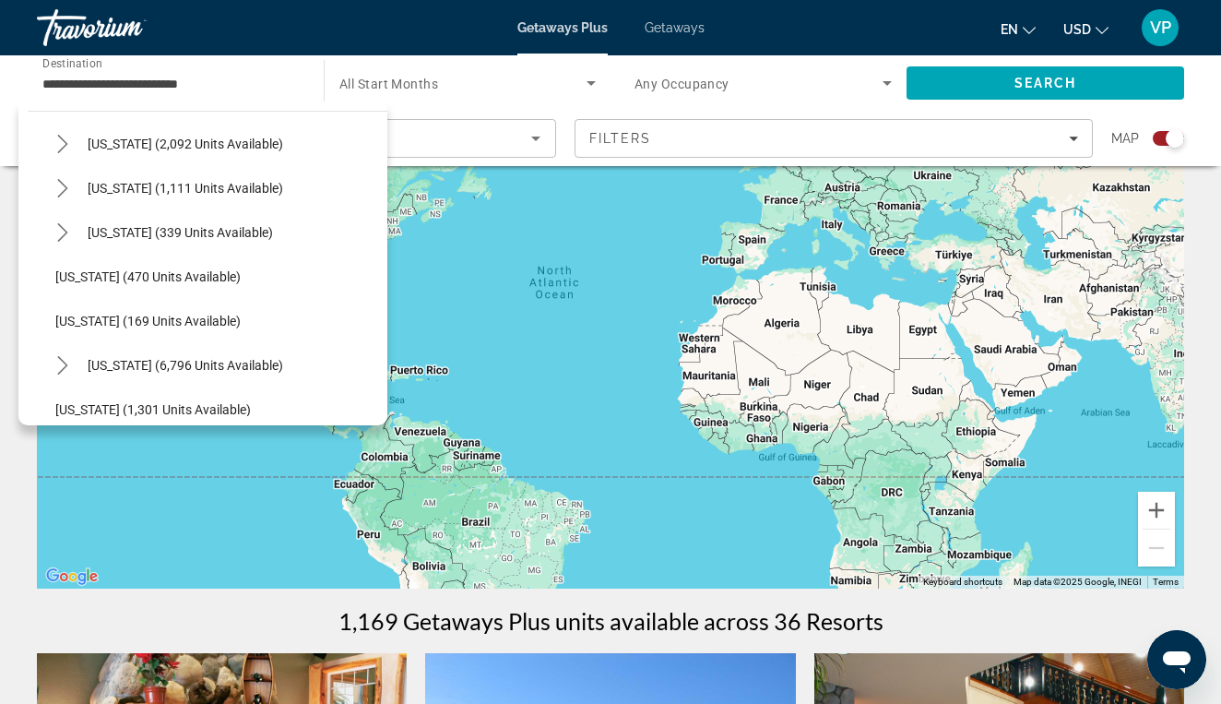
scroll to position [2044, 0]
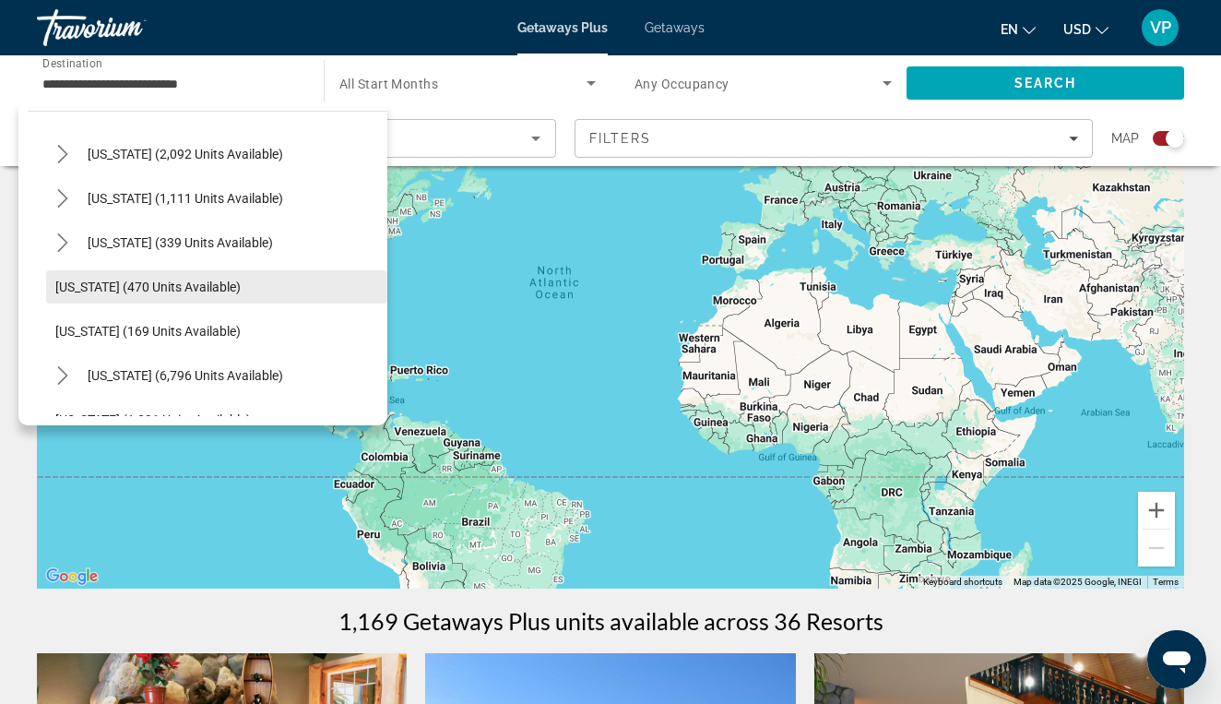
click at [89, 291] on span "[US_STATE] (470 units available)" at bounding box center [147, 286] width 185 height 15
type input "**********"
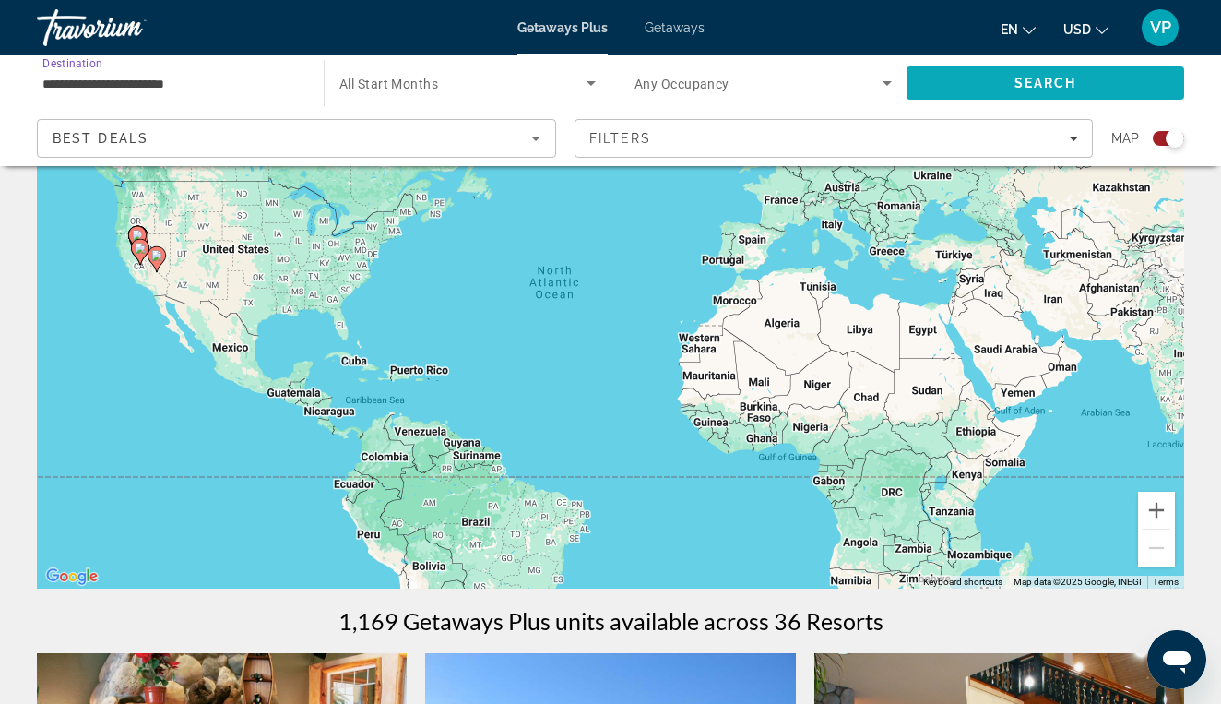
click at [966, 85] on span "Search" at bounding box center [1046, 83] width 278 height 44
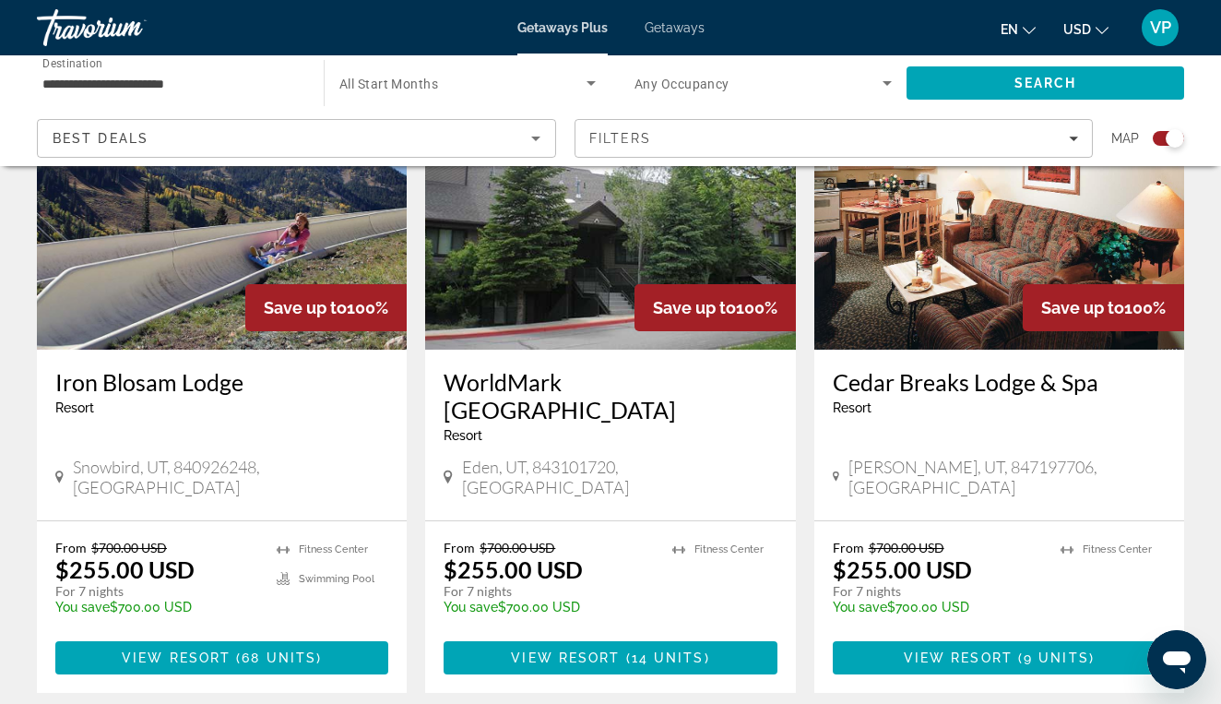
scroll to position [749, 0]
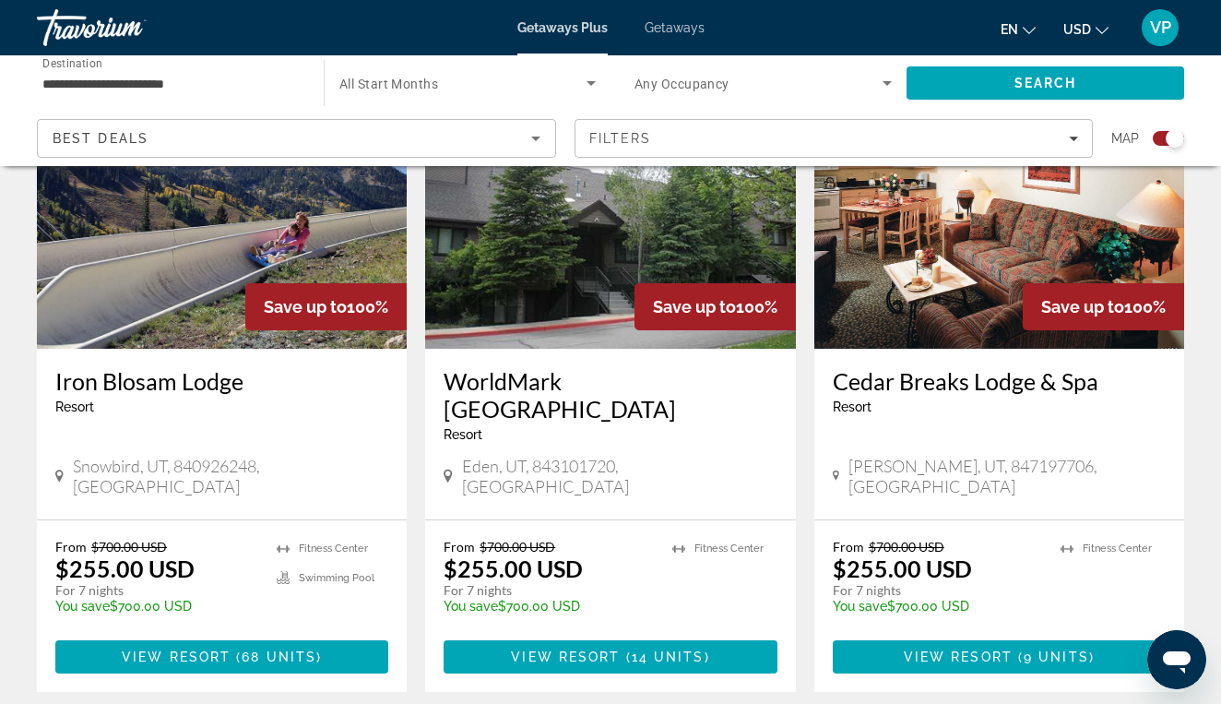
click at [241, 285] on img "Main content" at bounding box center [222, 200] width 370 height 295
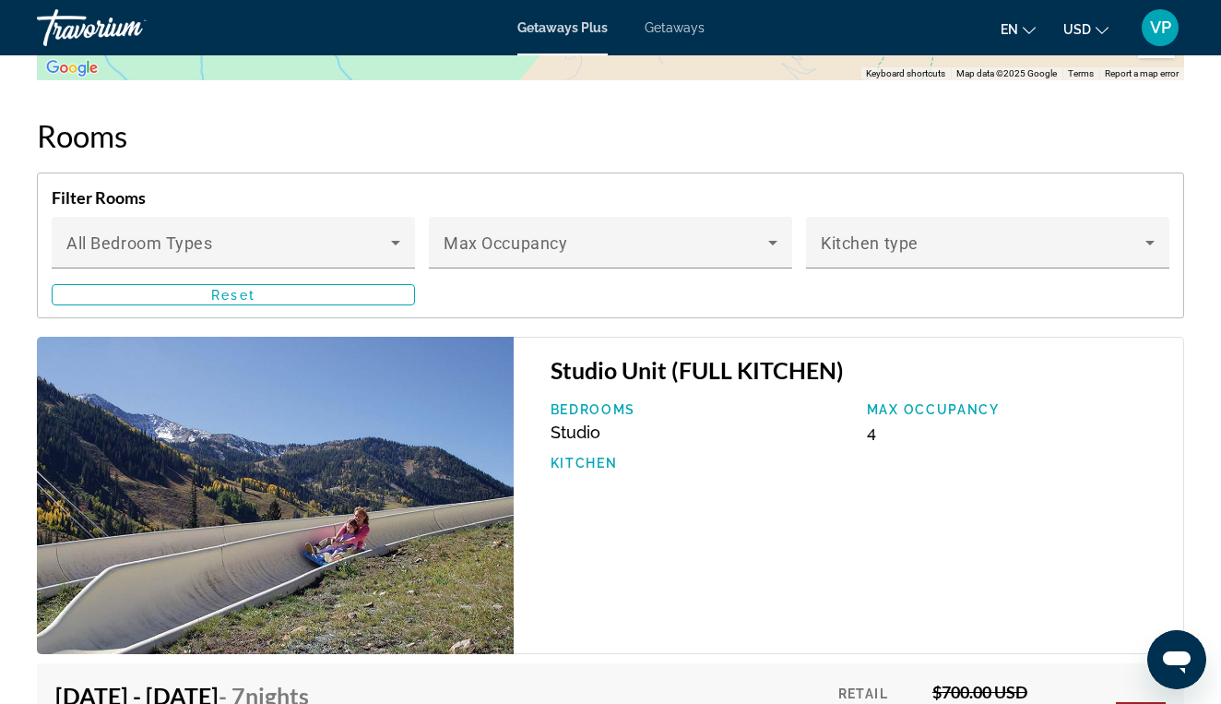
scroll to position [2476, 0]
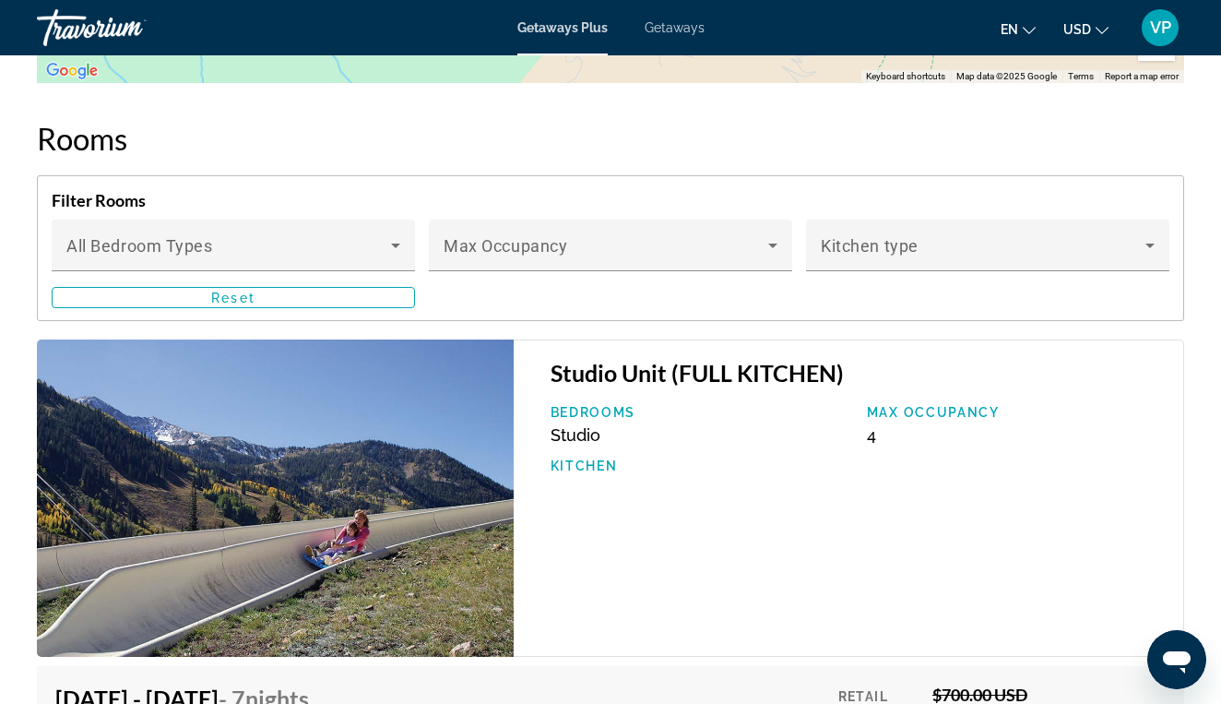
click at [369, 498] on img "Main content" at bounding box center [275, 498] width 477 height 318
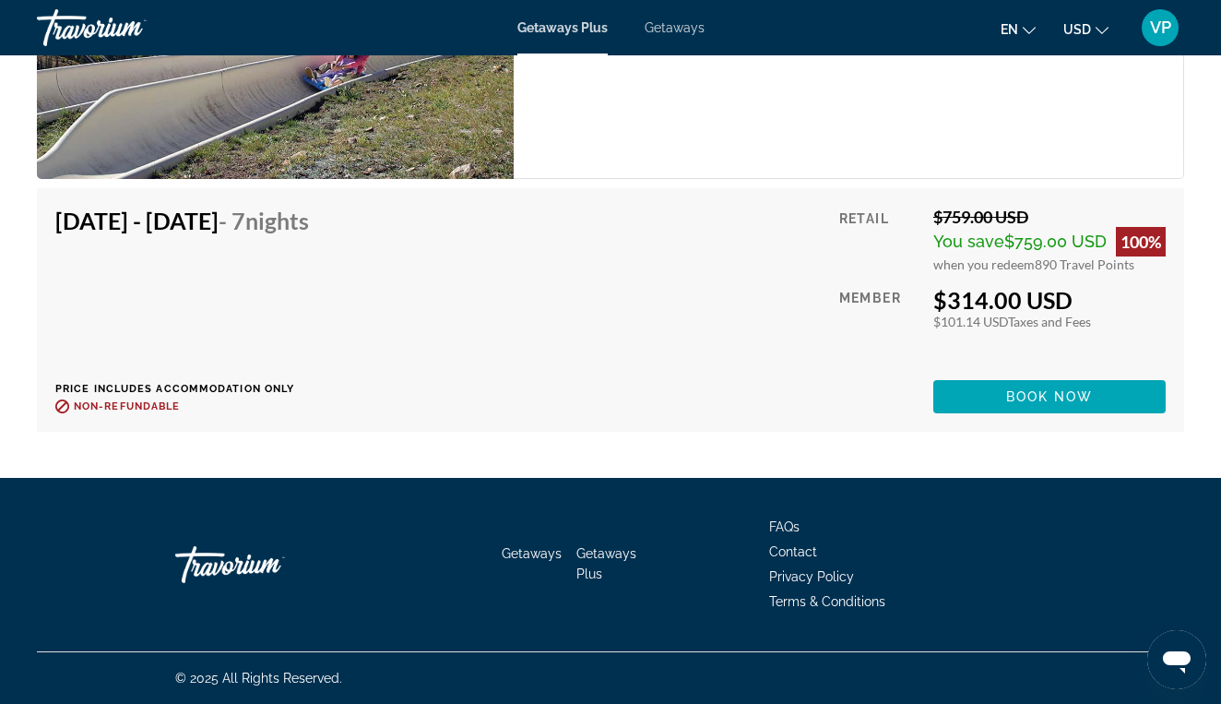
scroll to position [7583, 0]
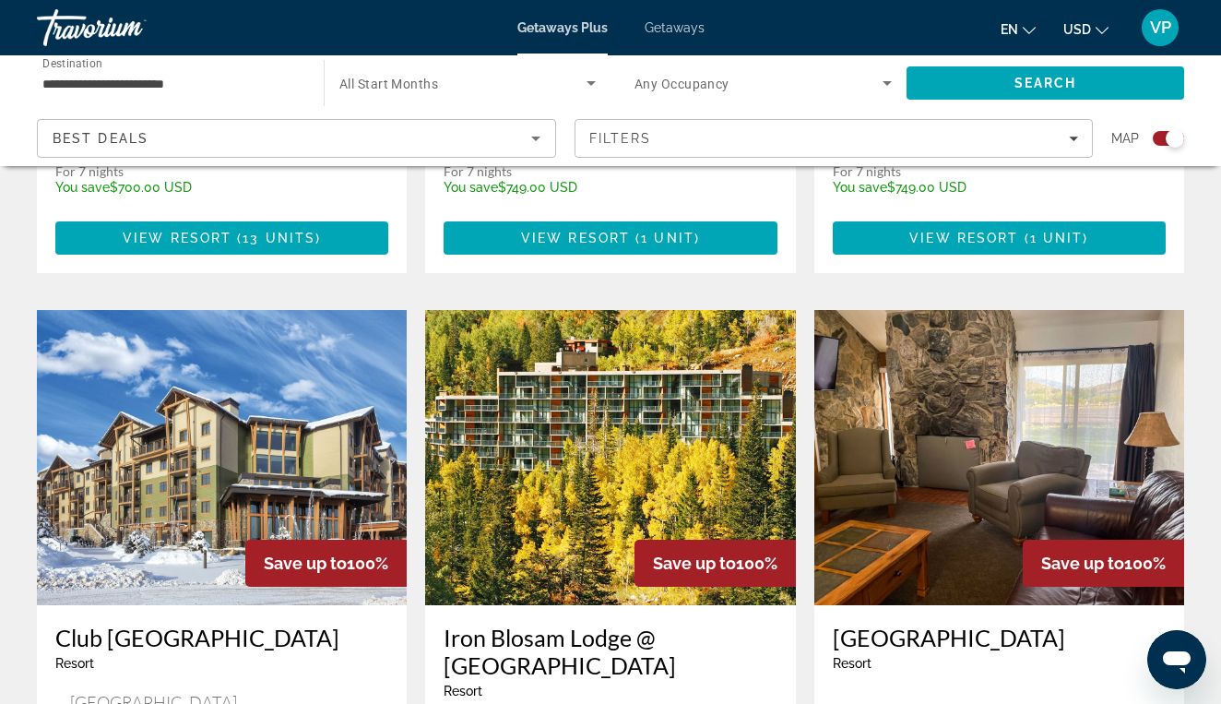
scroll to position [1970, 0]
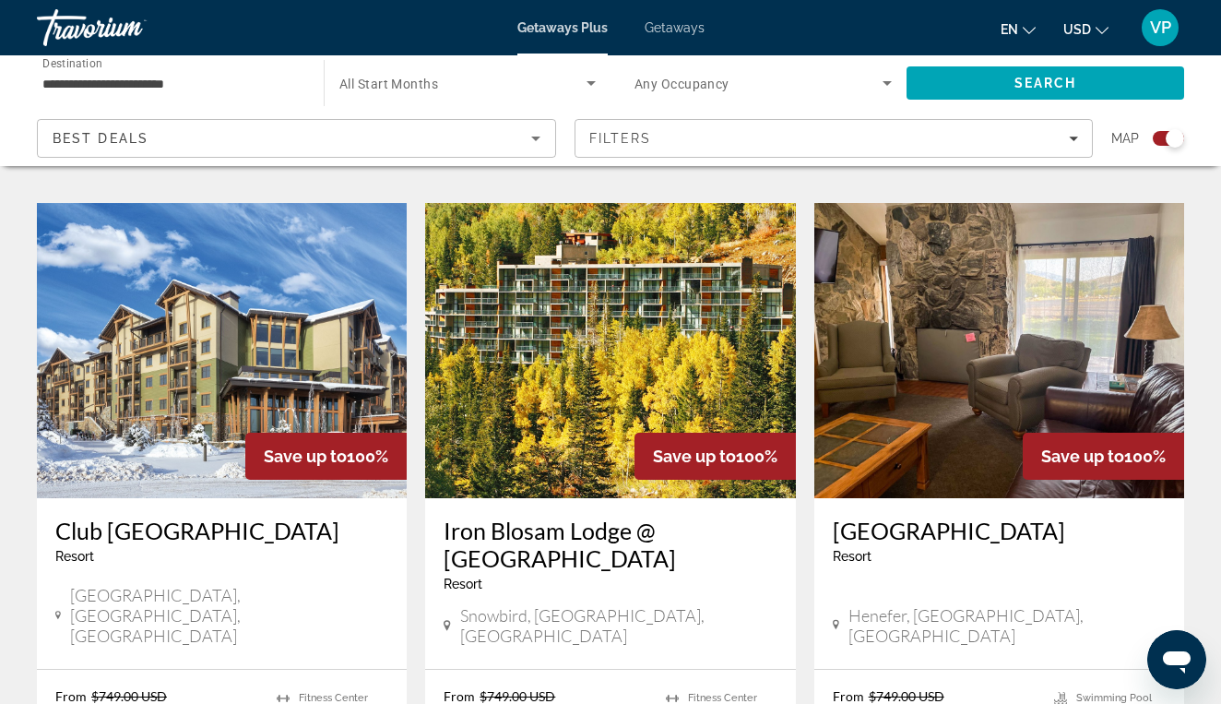
click at [592, 274] on img "Main content" at bounding box center [610, 350] width 370 height 295
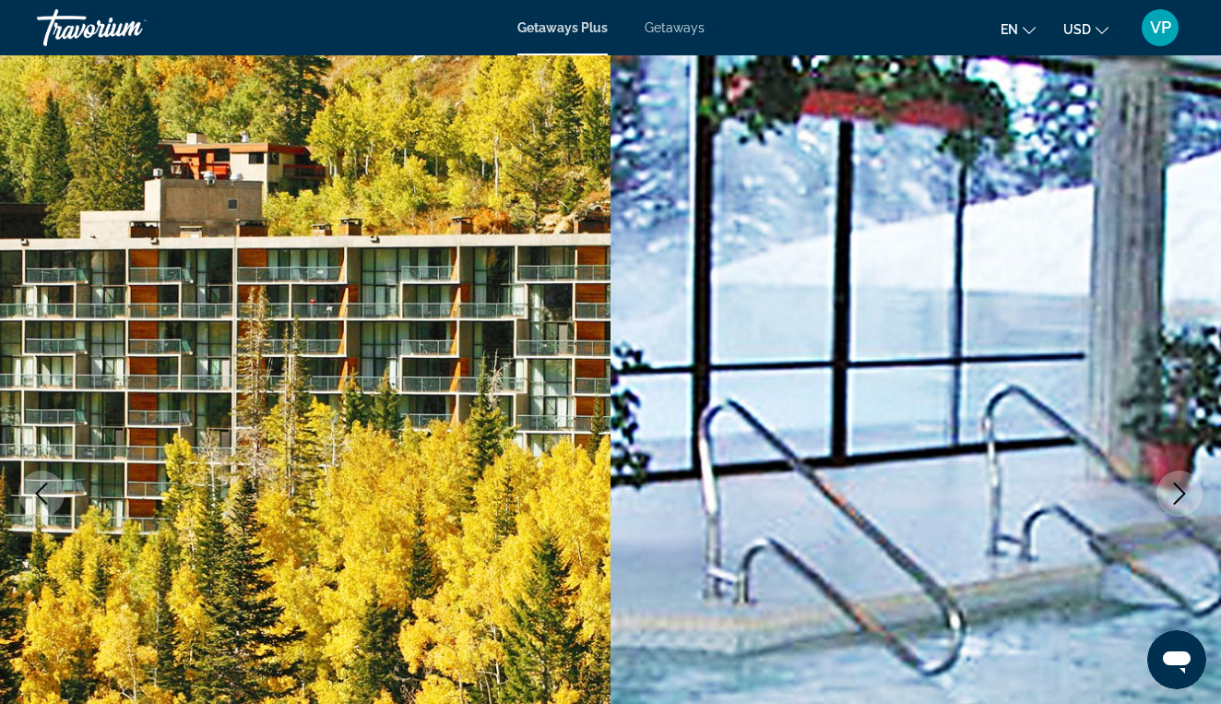
click at [1169, 484] on icon "Next image" at bounding box center [1179, 493] width 22 height 22
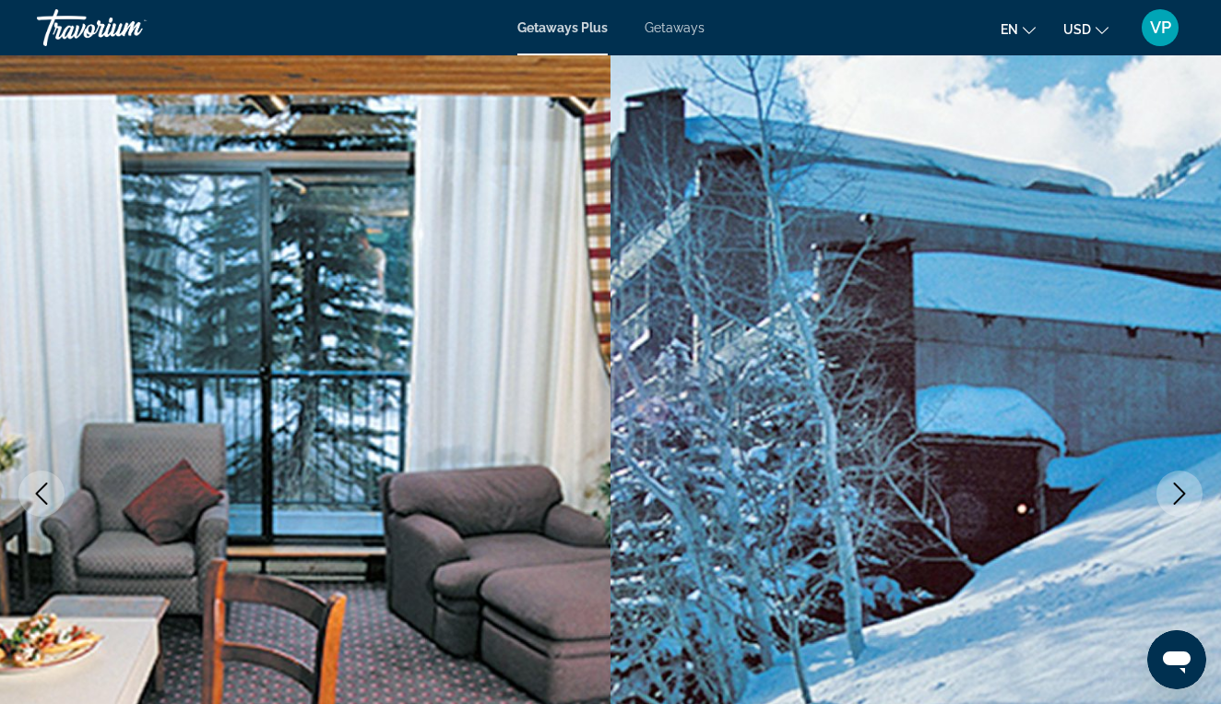
click at [1169, 484] on icon "Next image" at bounding box center [1179, 493] width 22 height 22
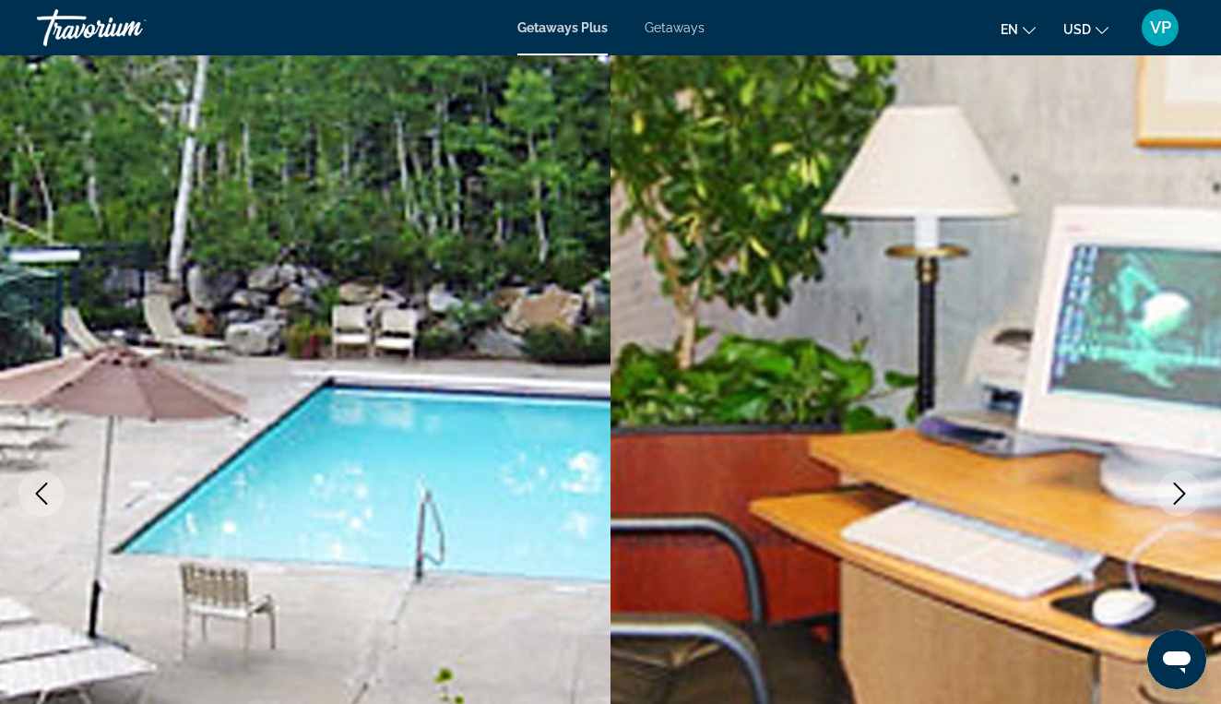
click at [1169, 484] on icon "Next image" at bounding box center [1179, 493] width 22 height 22
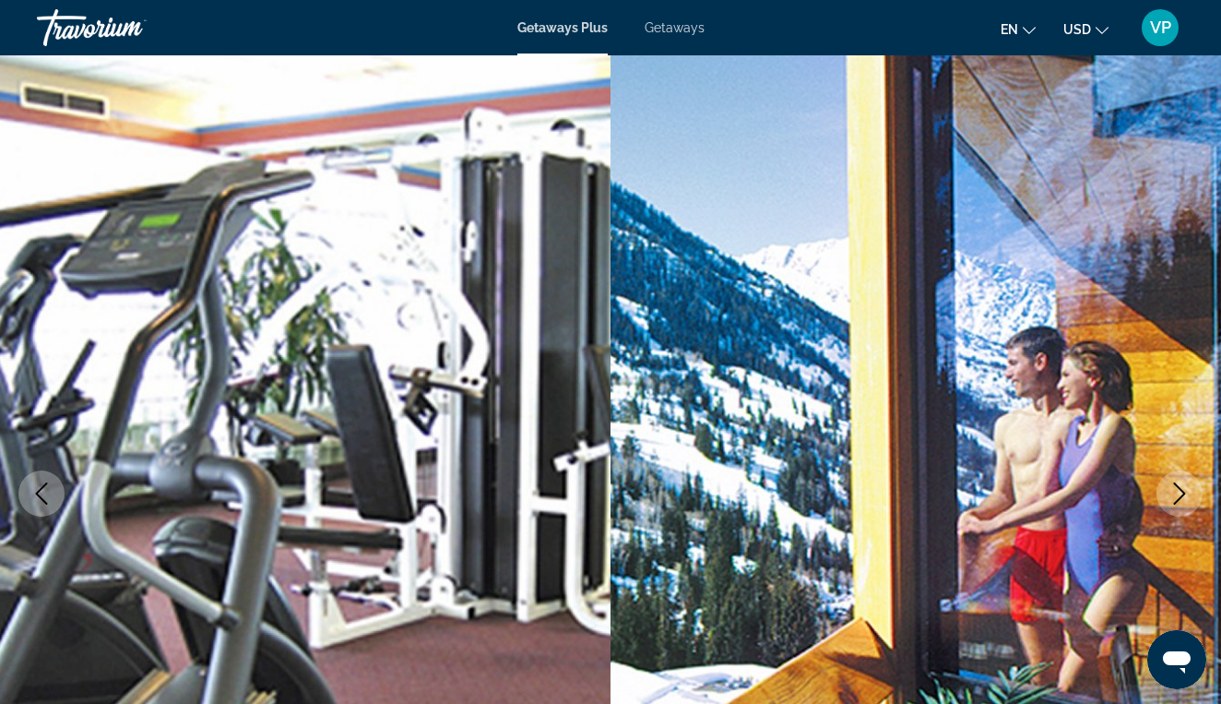
click at [1169, 484] on icon "Next image" at bounding box center [1179, 493] width 22 height 22
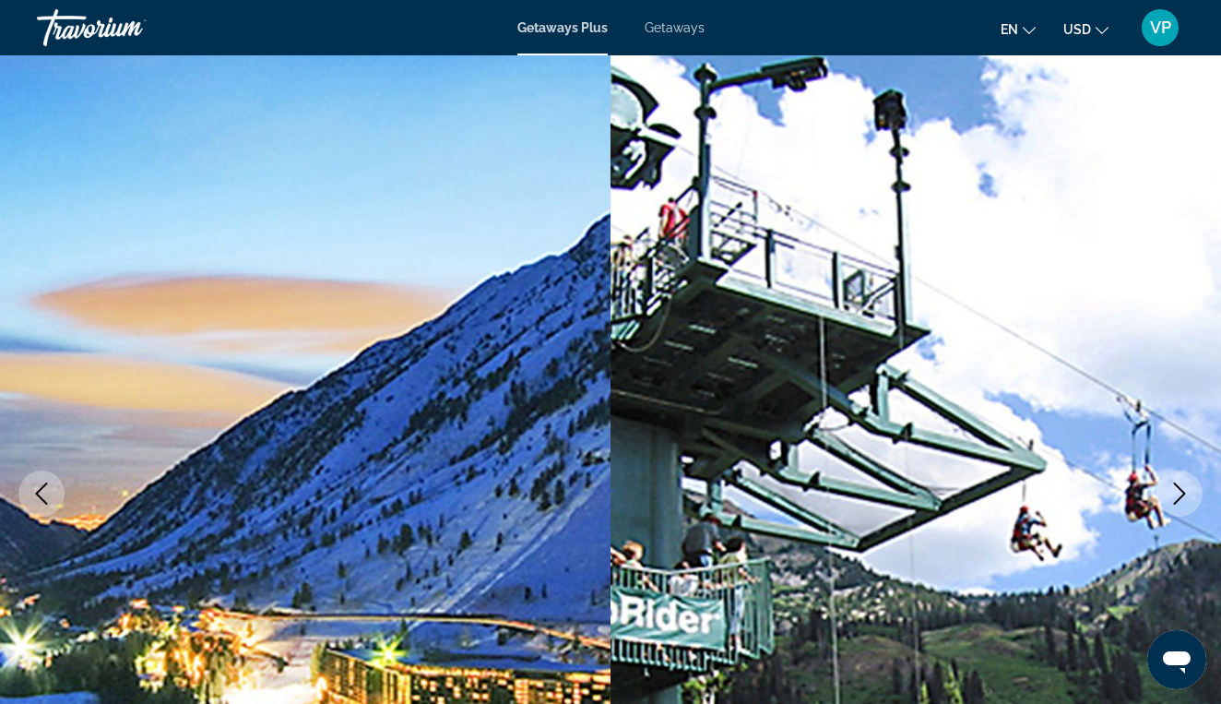
click at [1169, 484] on icon "Next image" at bounding box center [1179, 493] width 22 height 22
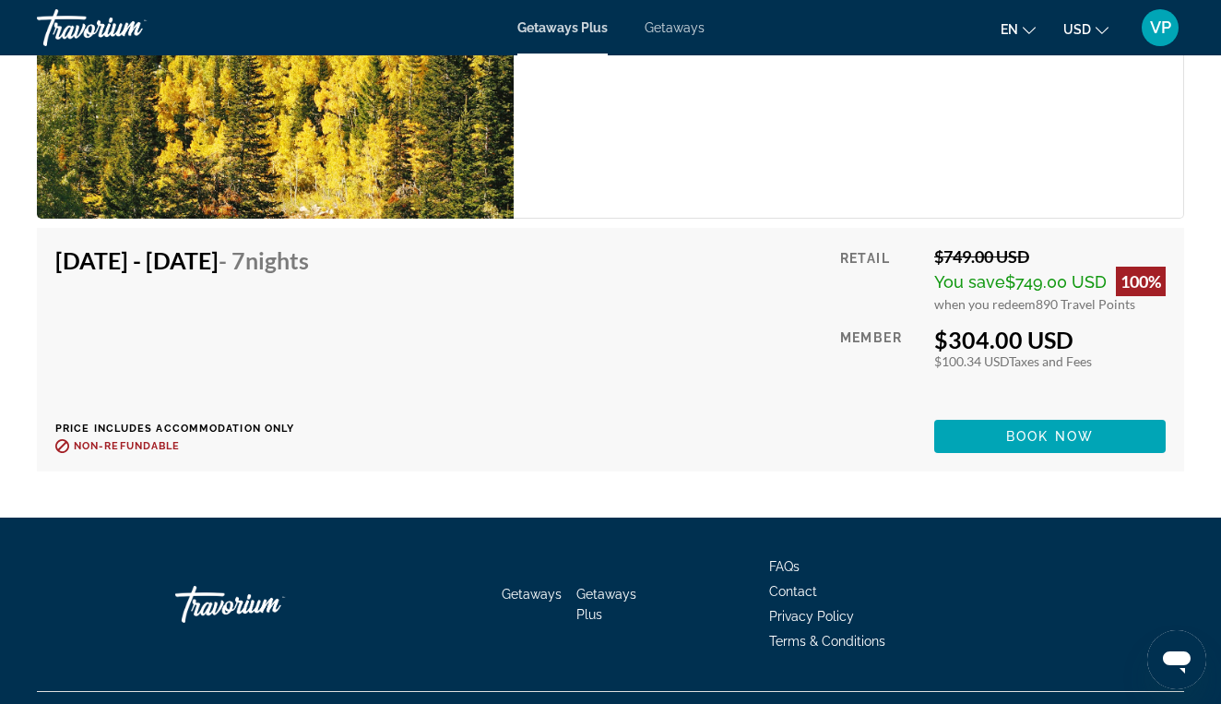
scroll to position [7260, 0]
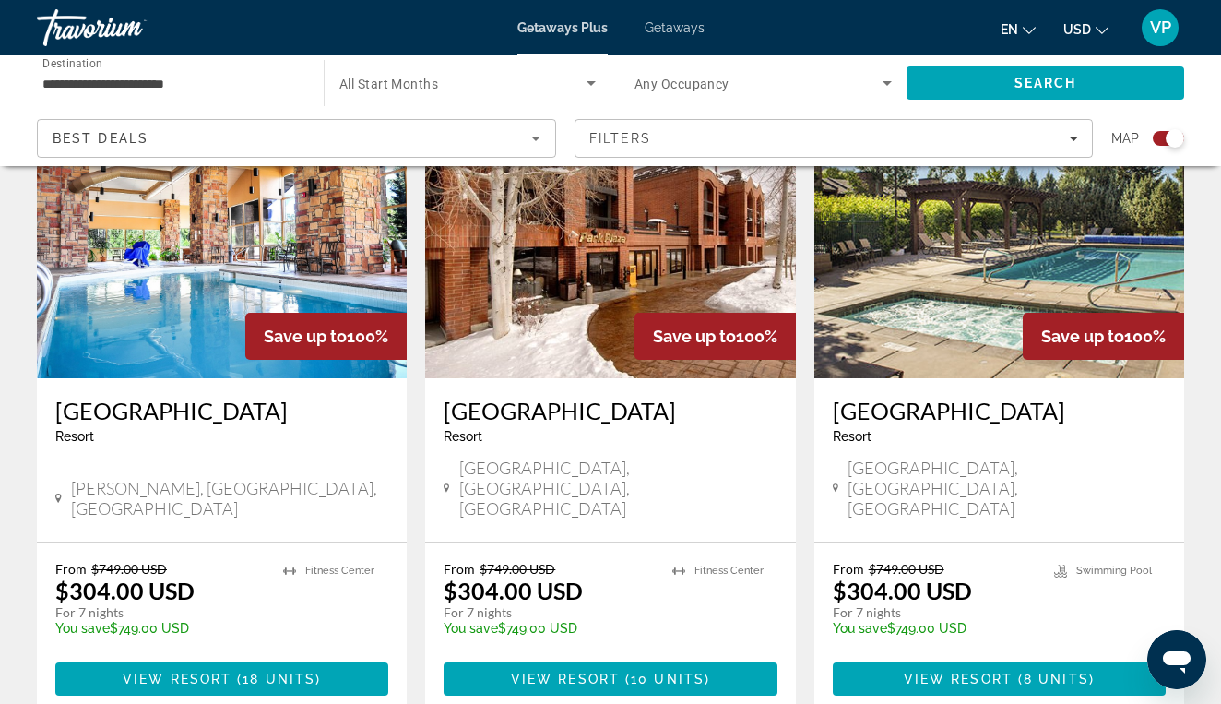
scroll to position [2816, 0]
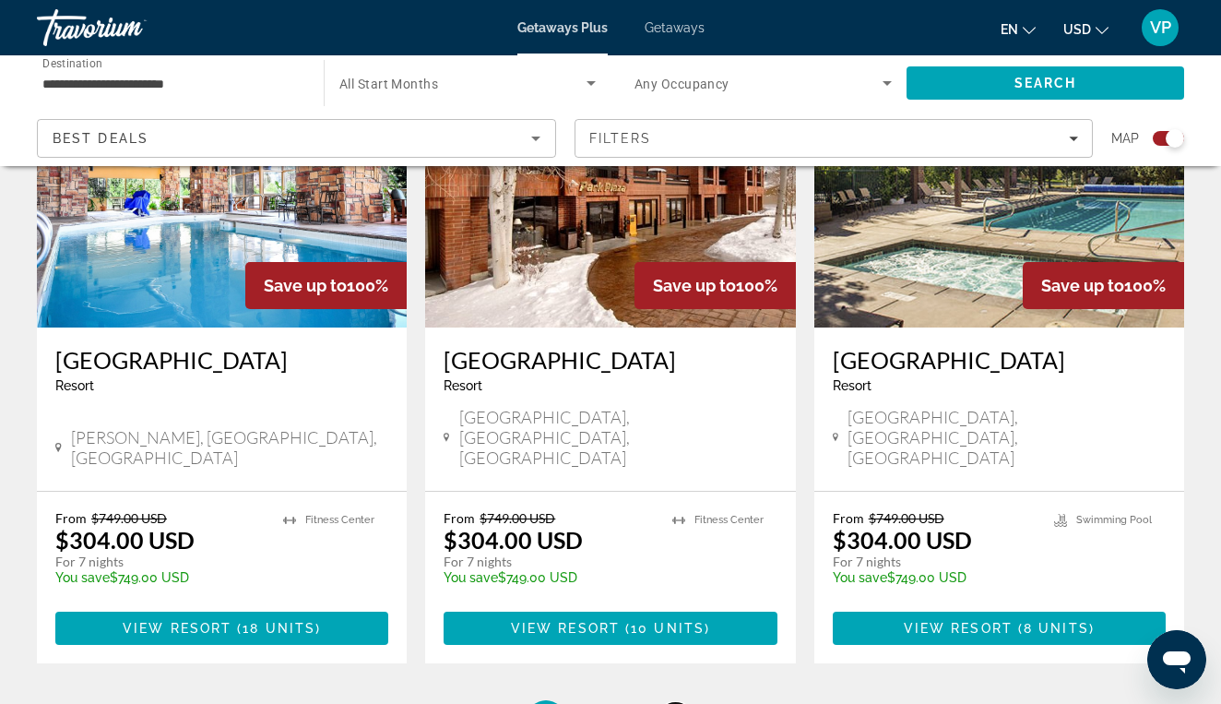
click at [676, 703] on span "3" at bounding box center [674, 718] width 9 height 20
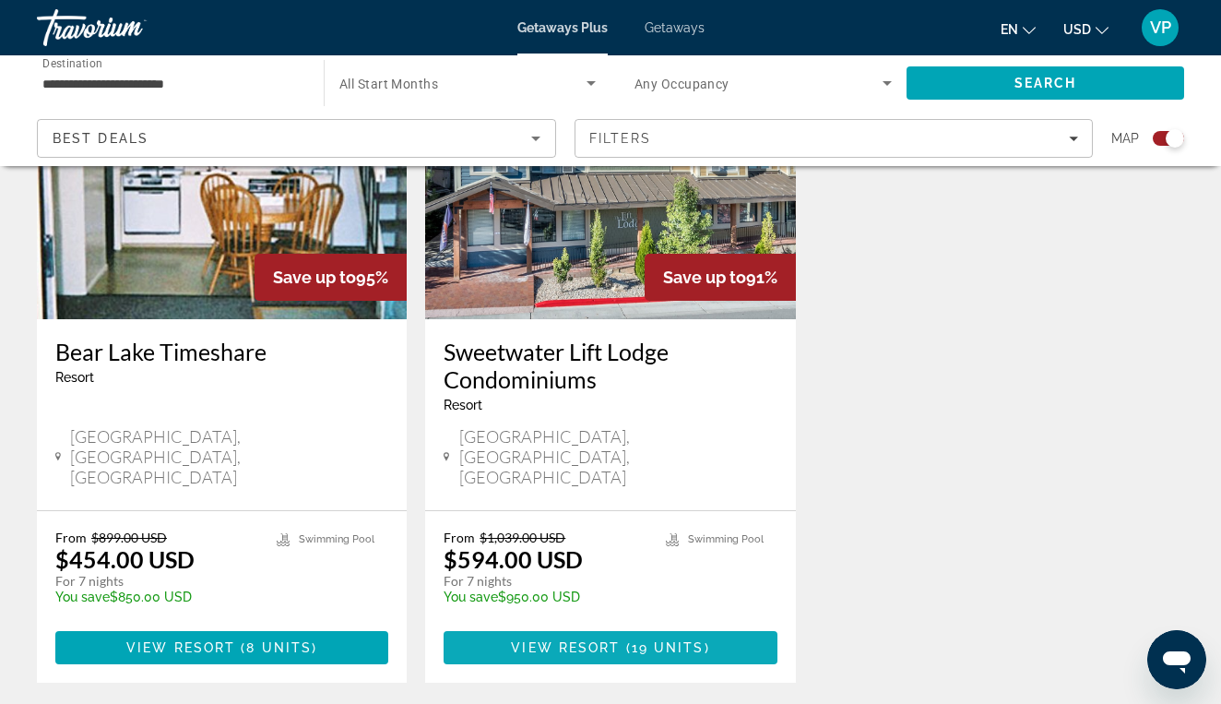
scroll to position [2142, 0]
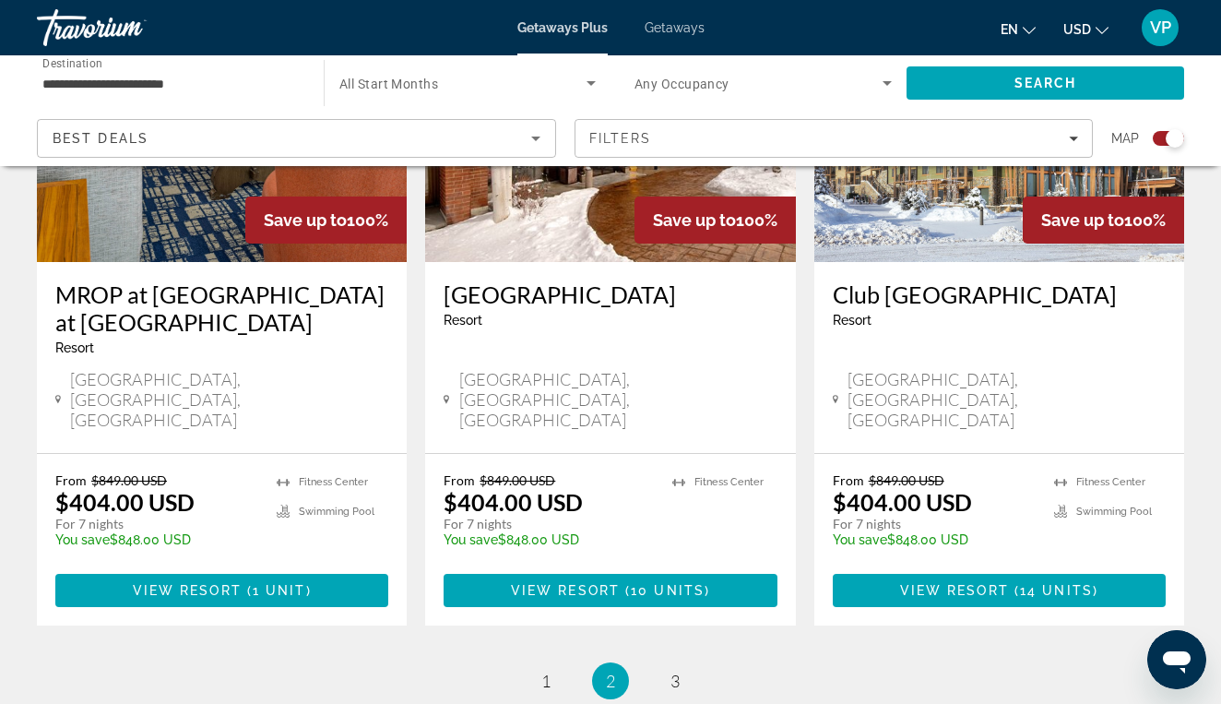
scroll to position [2855, 0]
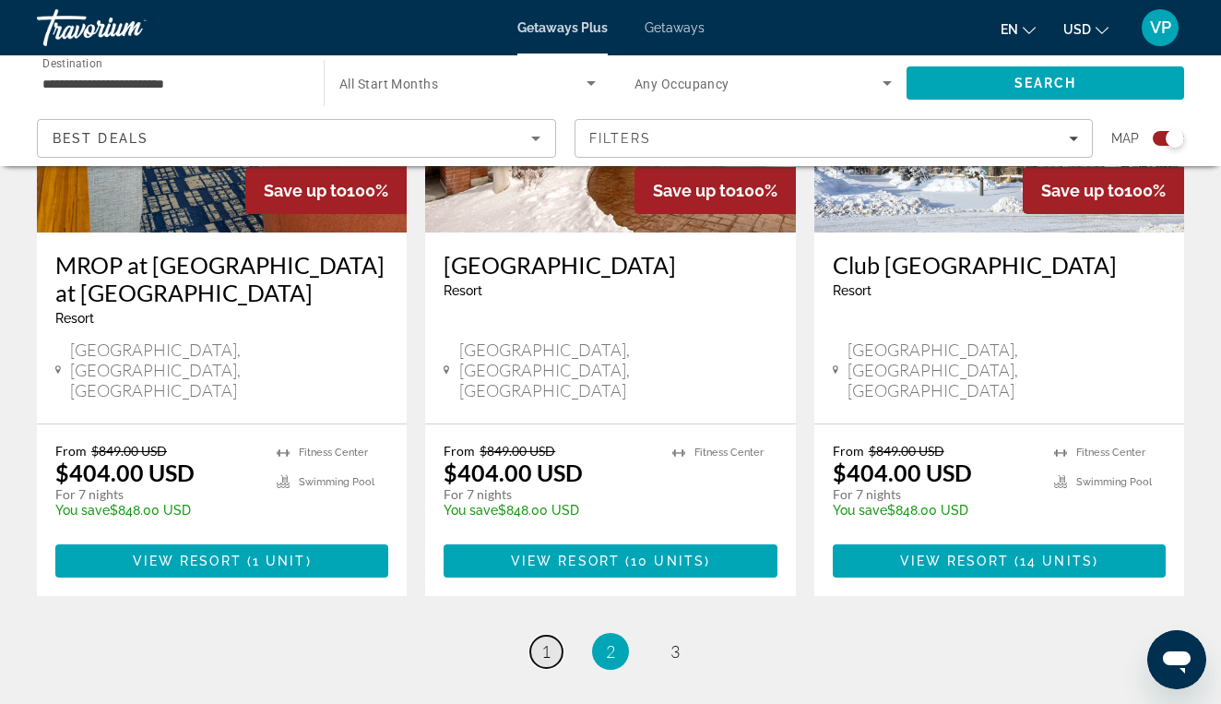
click at [546, 641] on span "1" at bounding box center [545, 651] width 9 height 20
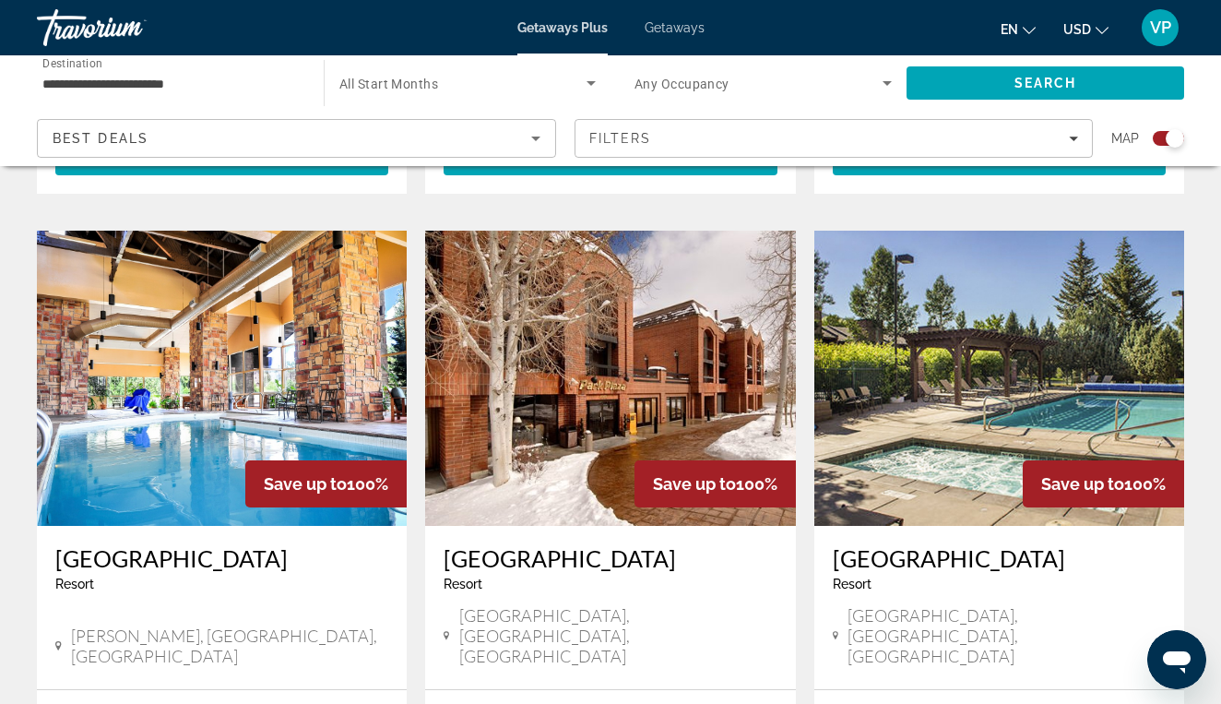
scroll to position [2638, 0]
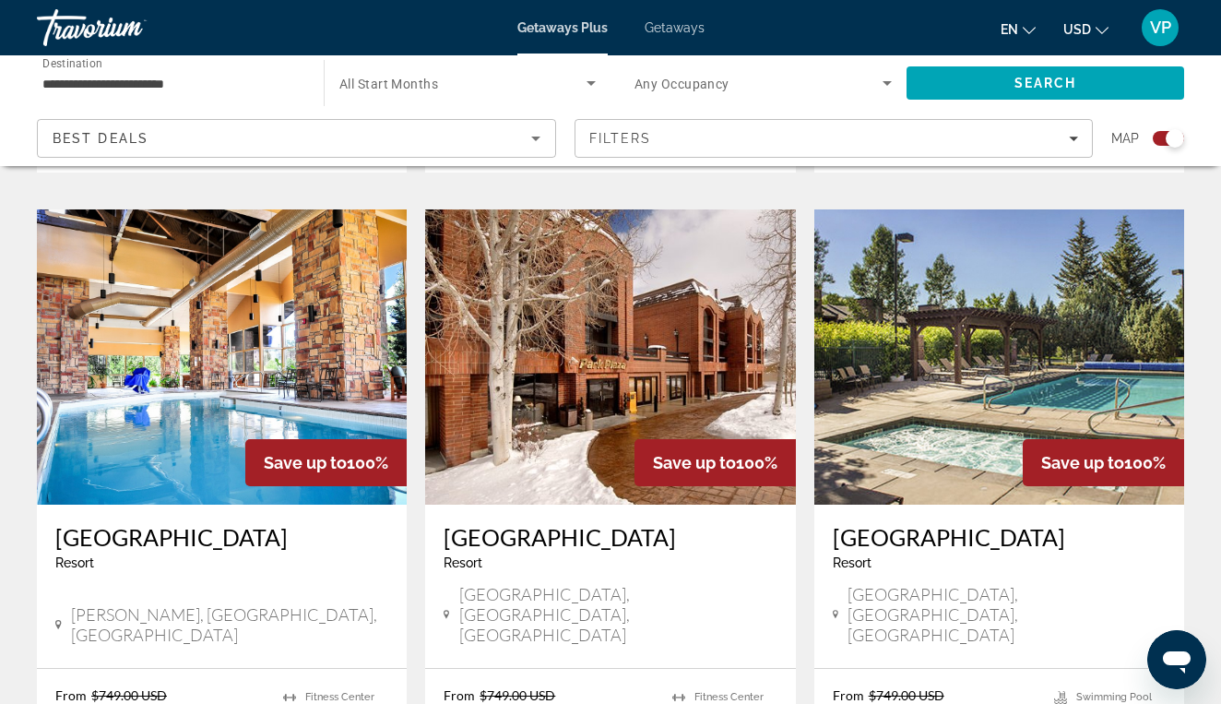
click at [187, 255] on img "Main content" at bounding box center [222, 356] width 370 height 295
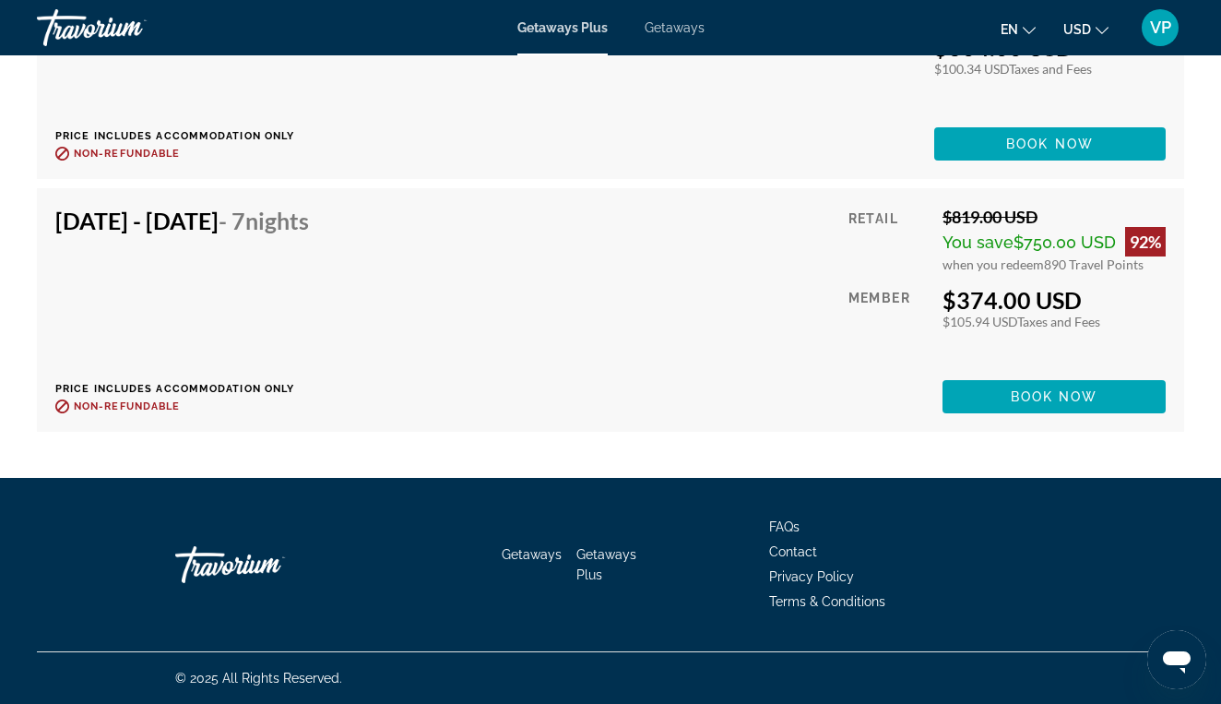
scroll to position [6322, 0]
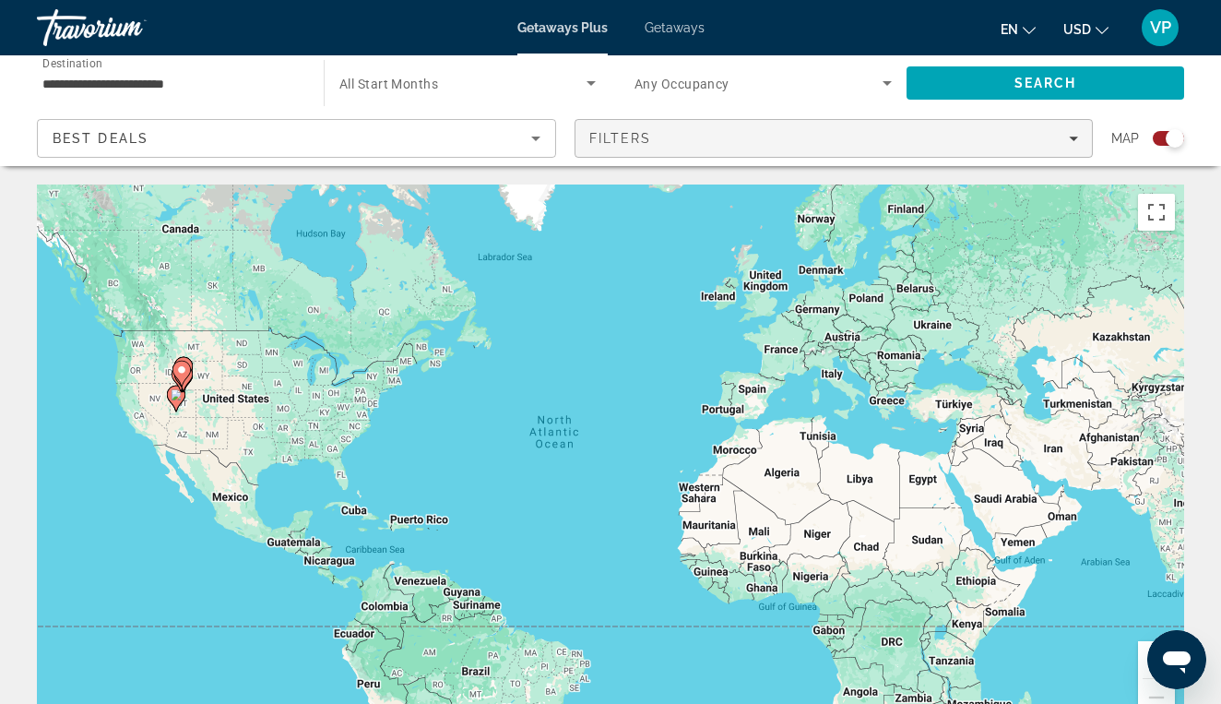
click at [684, 146] on span "Filters" at bounding box center [833, 138] width 517 height 44
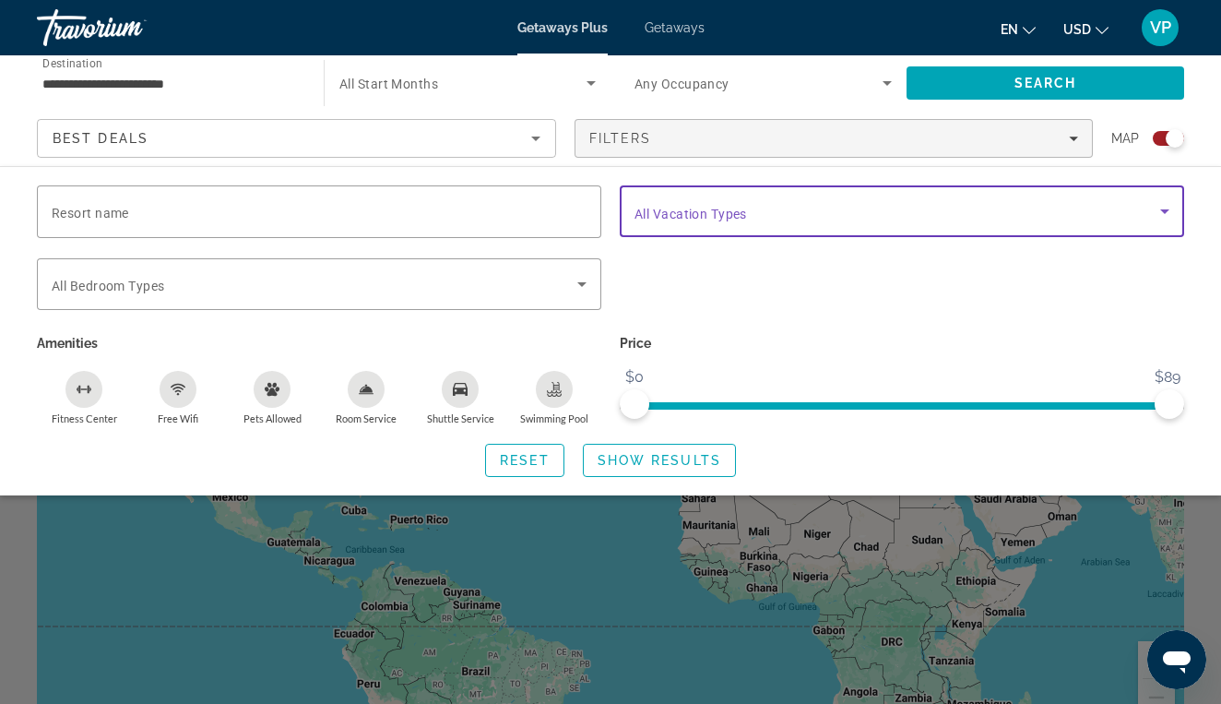
click at [751, 214] on span "Search widget" at bounding box center [897, 211] width 526 height 22
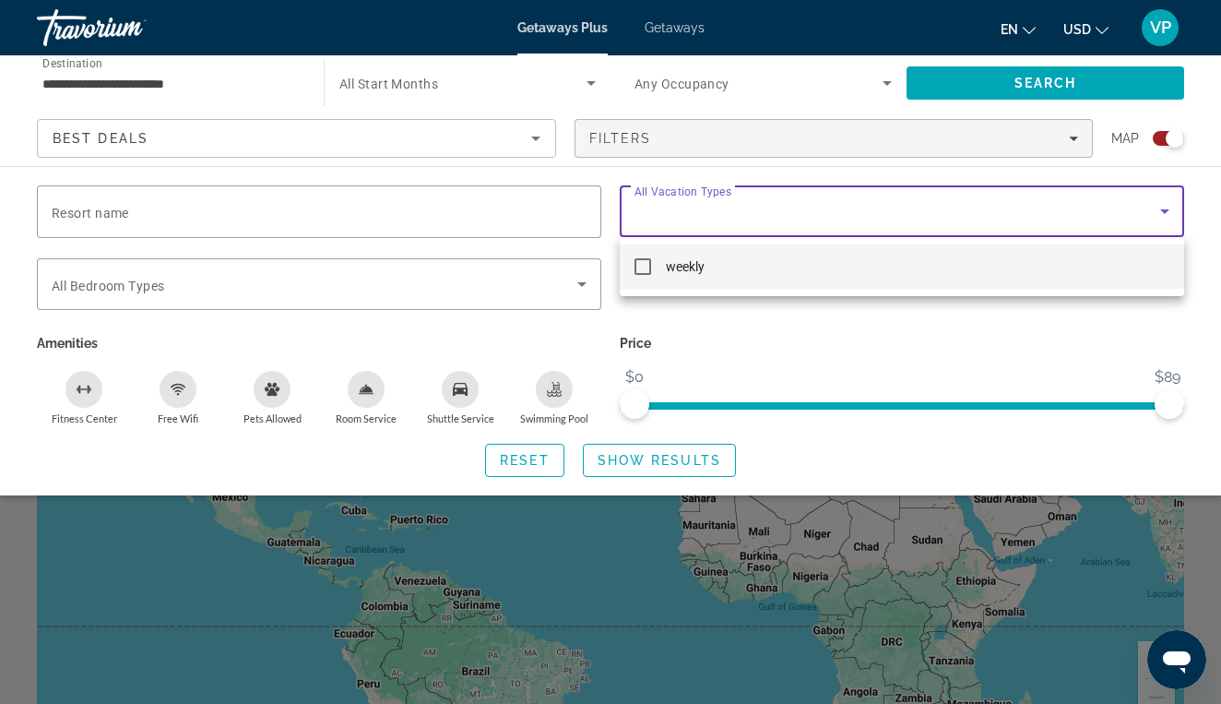
click at [729, 372] on div at bounding box center [610, 352] width 1221 height 704
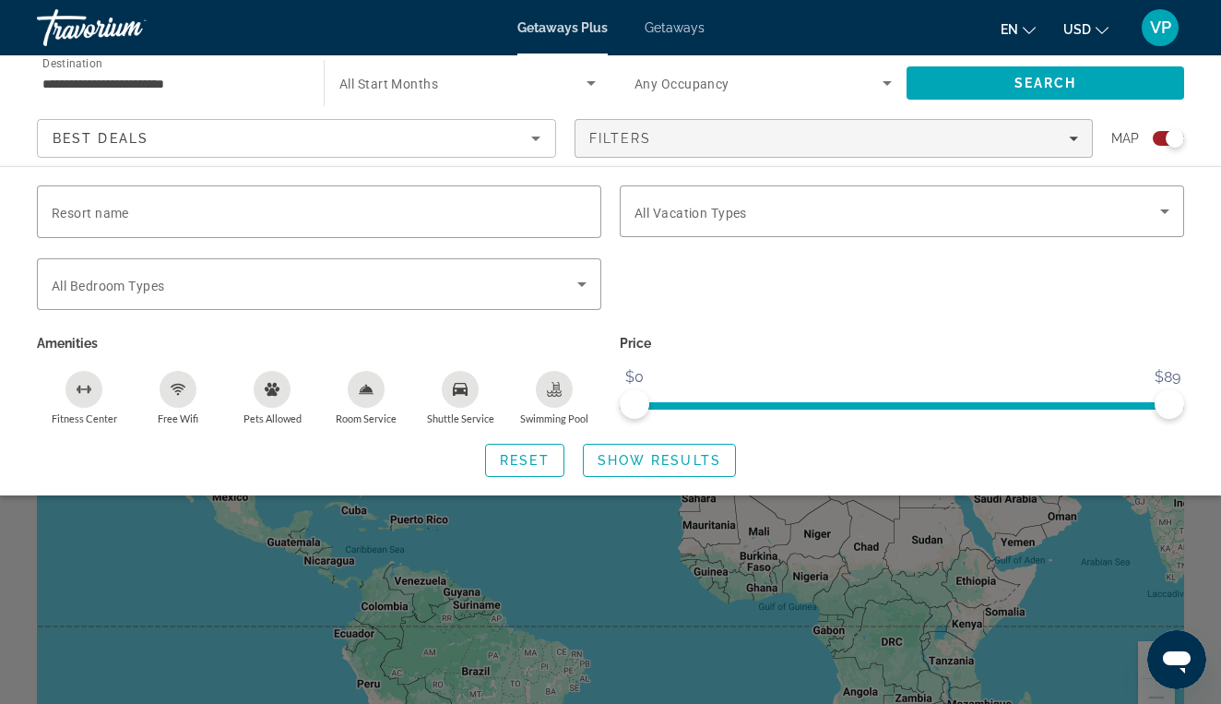
click at [511, 136] on div "Best Deals" at bounding box center [292, 138] width 479 height 22
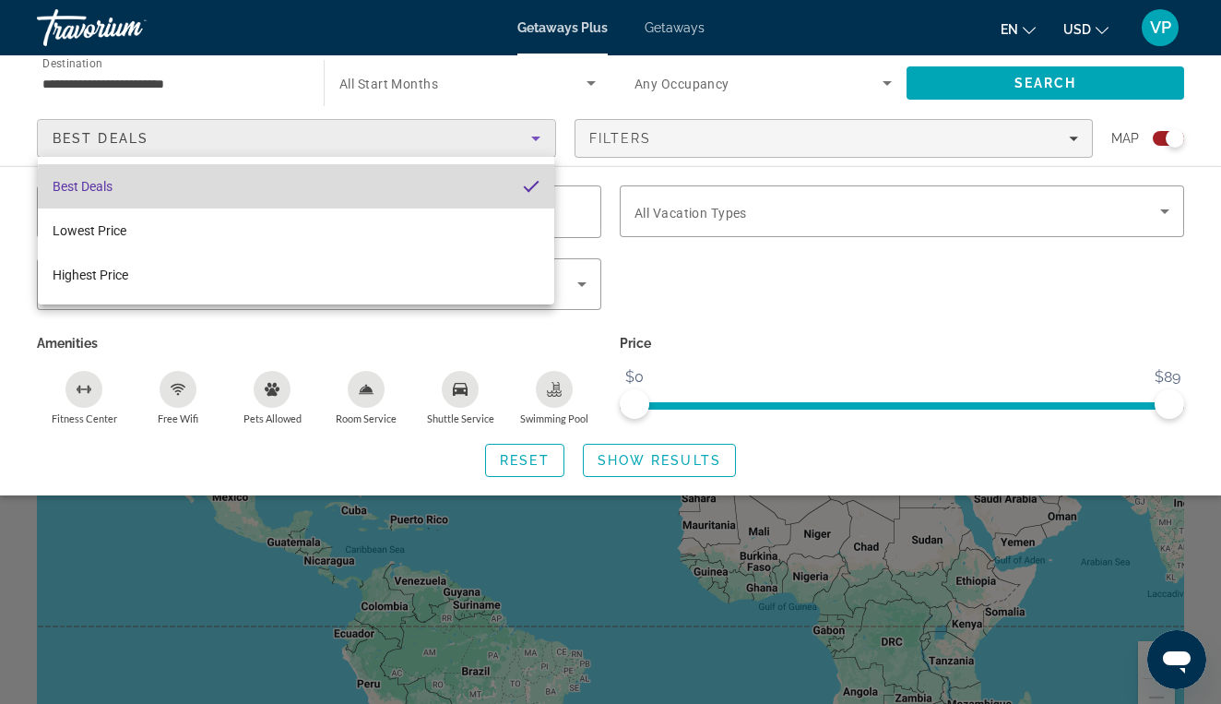
click at [424, 196] on mat-option "Best Deals" at bounding box center [296, 186] width 516 height 44
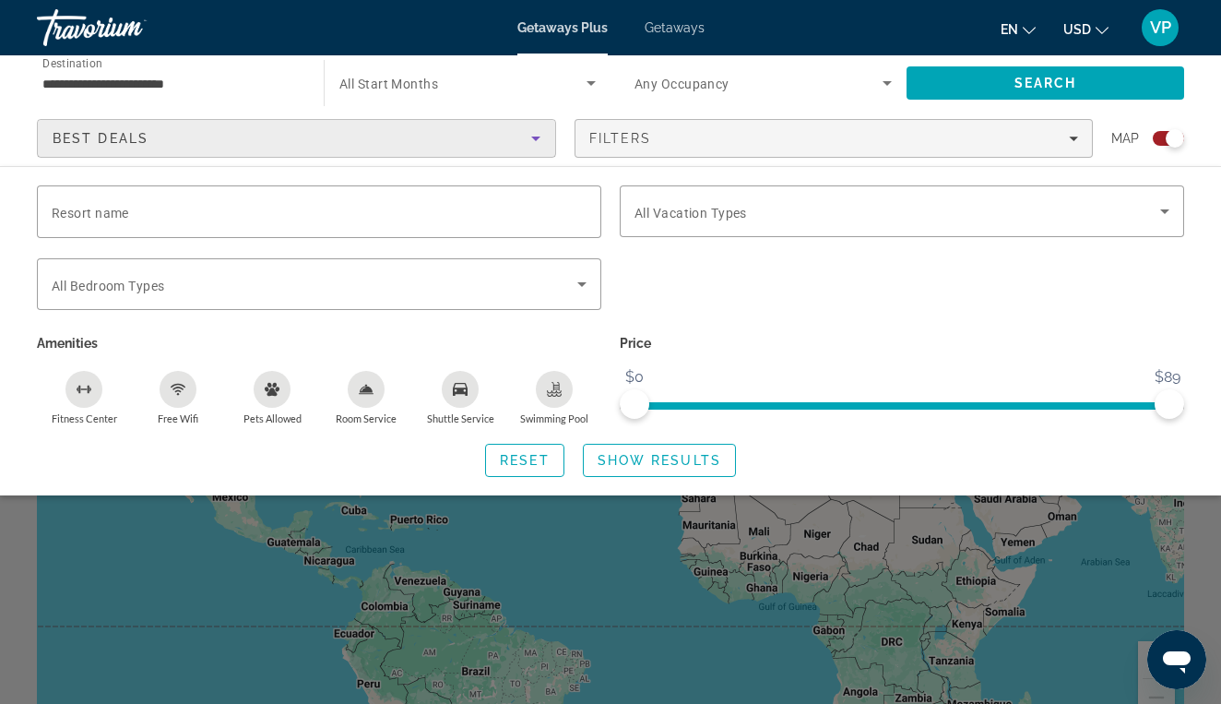
click at [458, 143] on div "Best Deals" at bounding box center [292, 138] width 479 height 22
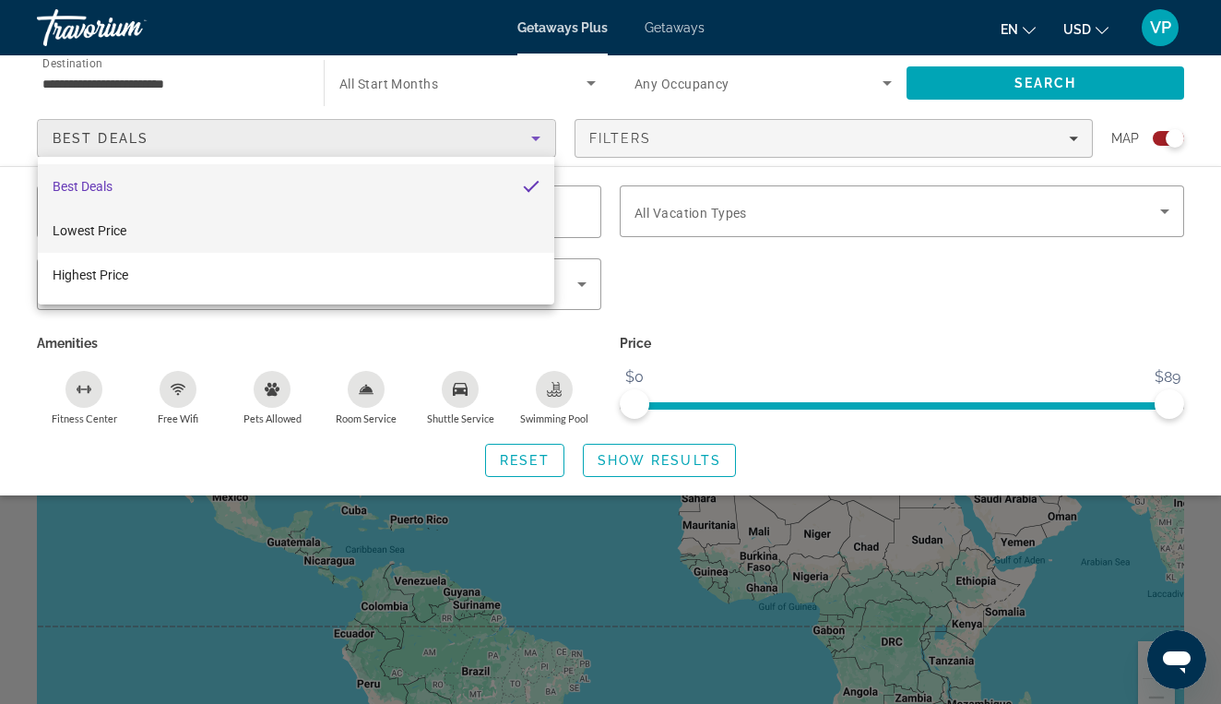
click at [428, 235] on mat-option "Lowest Price" at bounding box center [296, 230] width 516 height 44
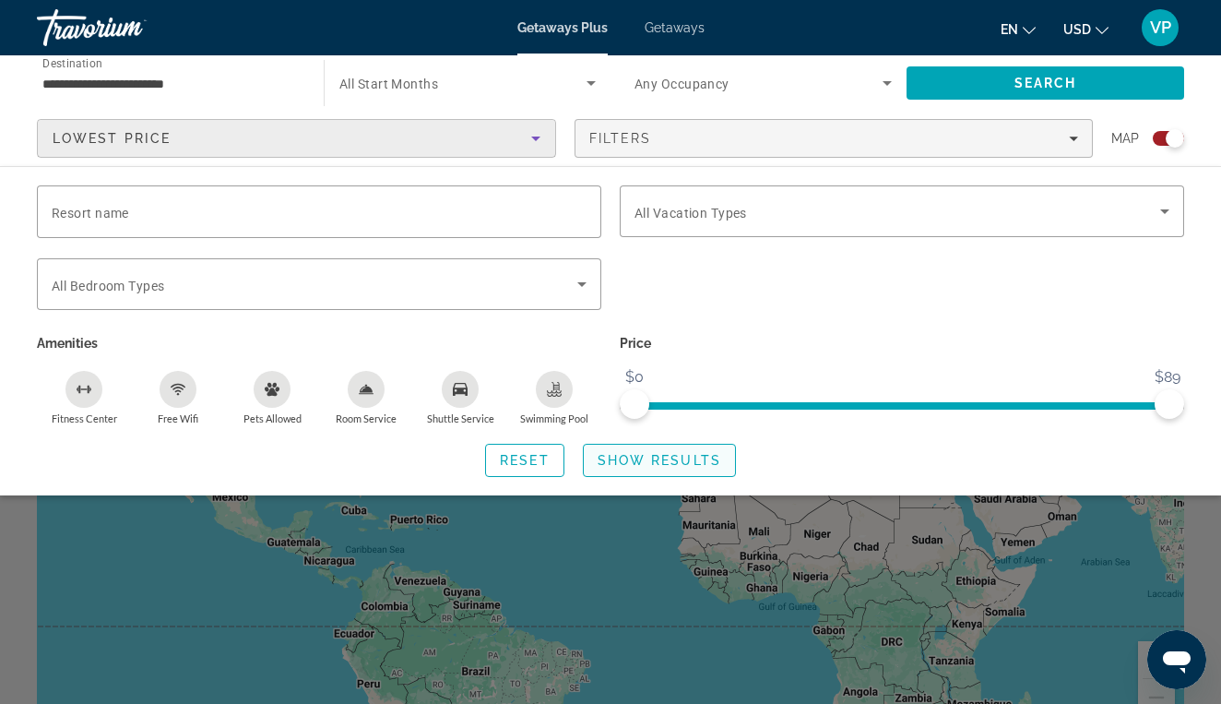
click at [672, 458] on span "Show Results" at bounding box center [660, 460] width 124 height 15
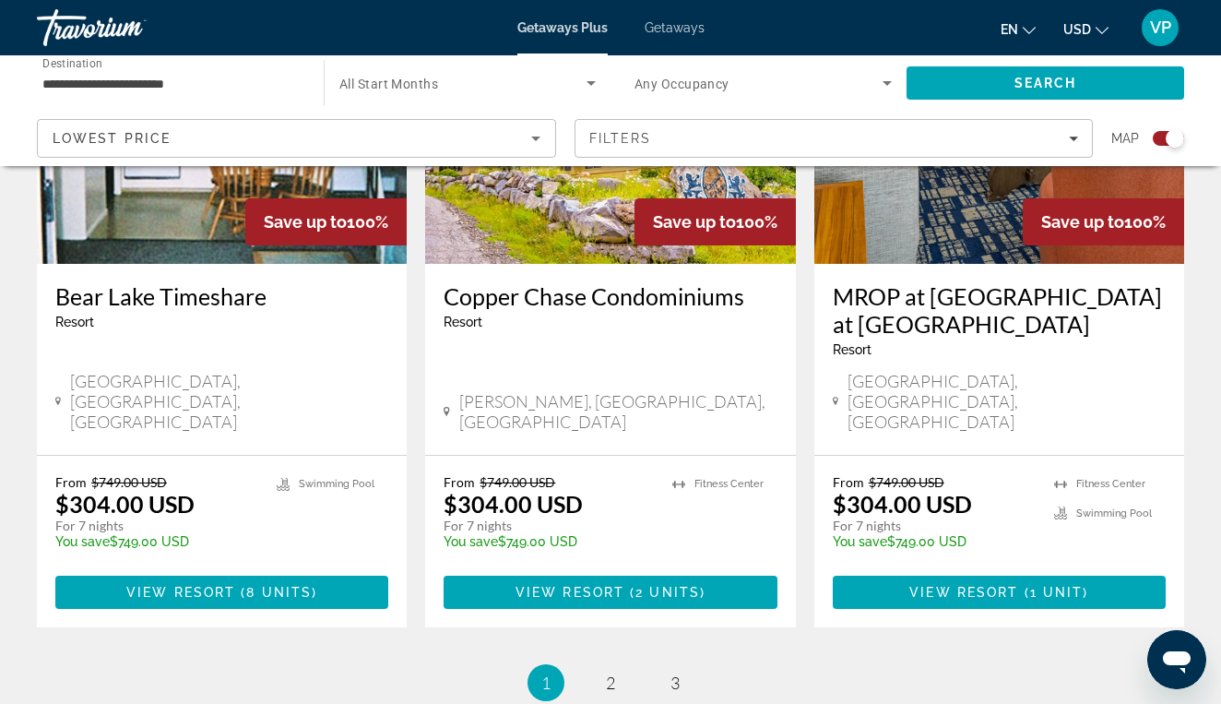
scroll to position [2899, 0]
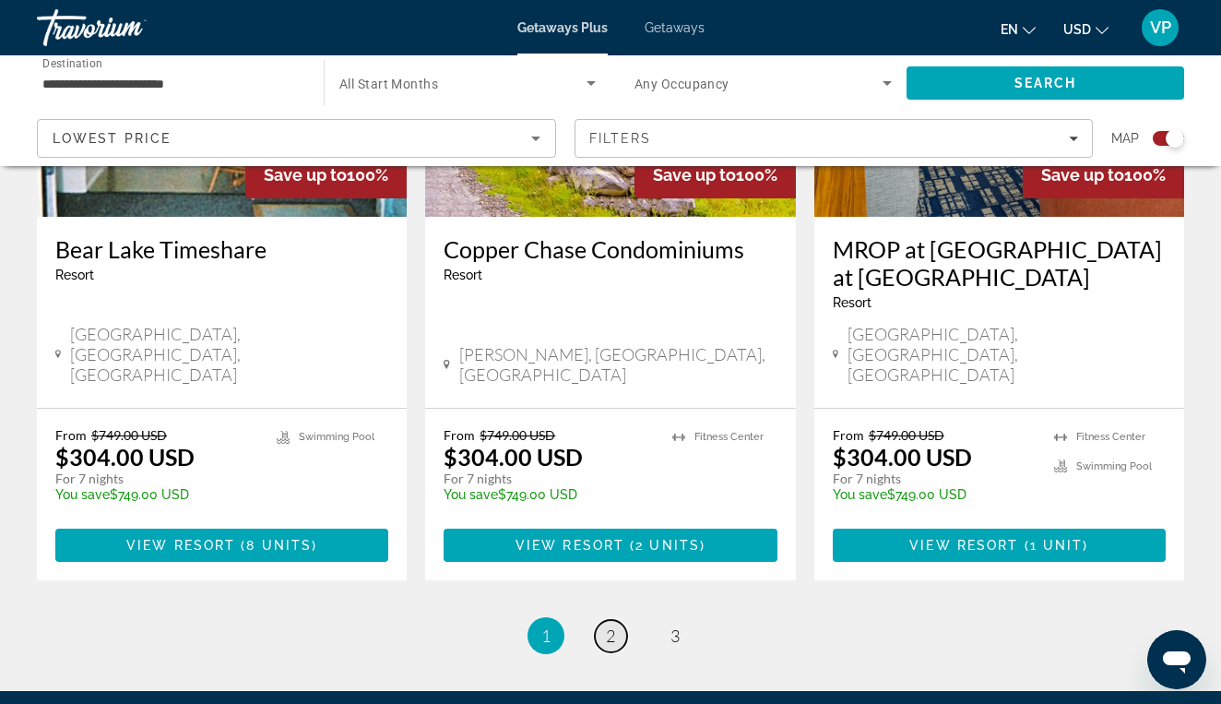
click at [625, 620] on link "page 2" at bounding box center [611, 636] width 32 height 32
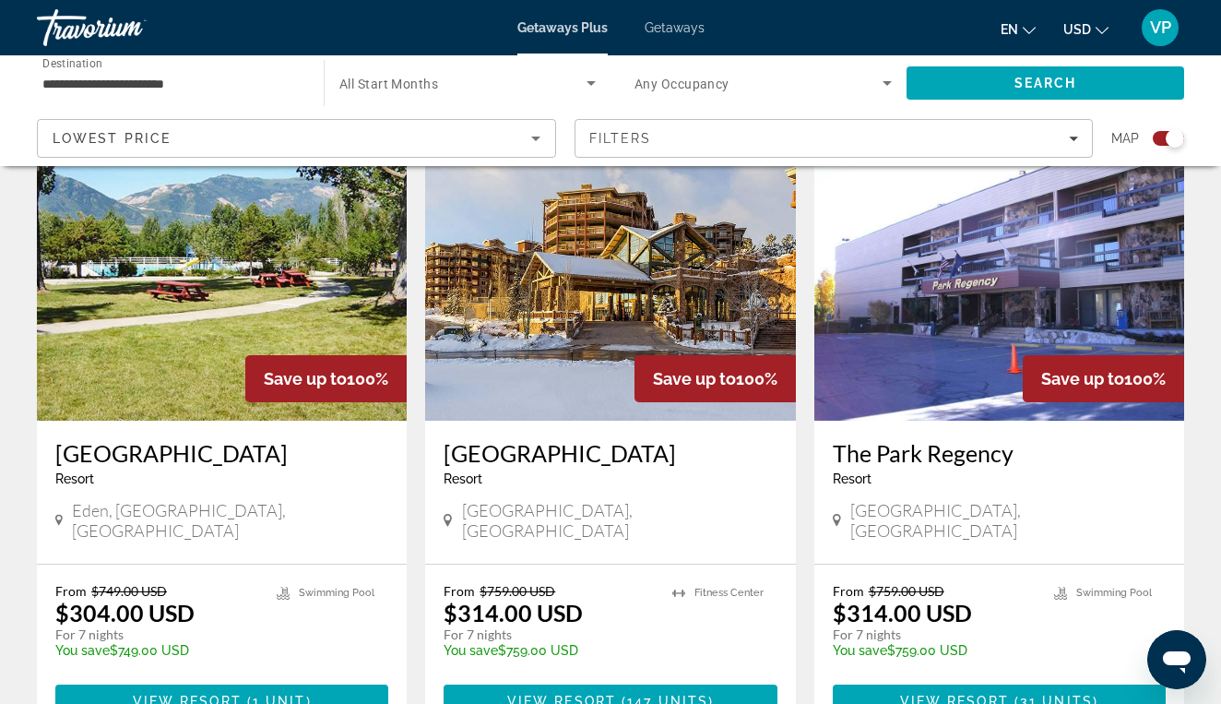
scroll to position [1325, 0]
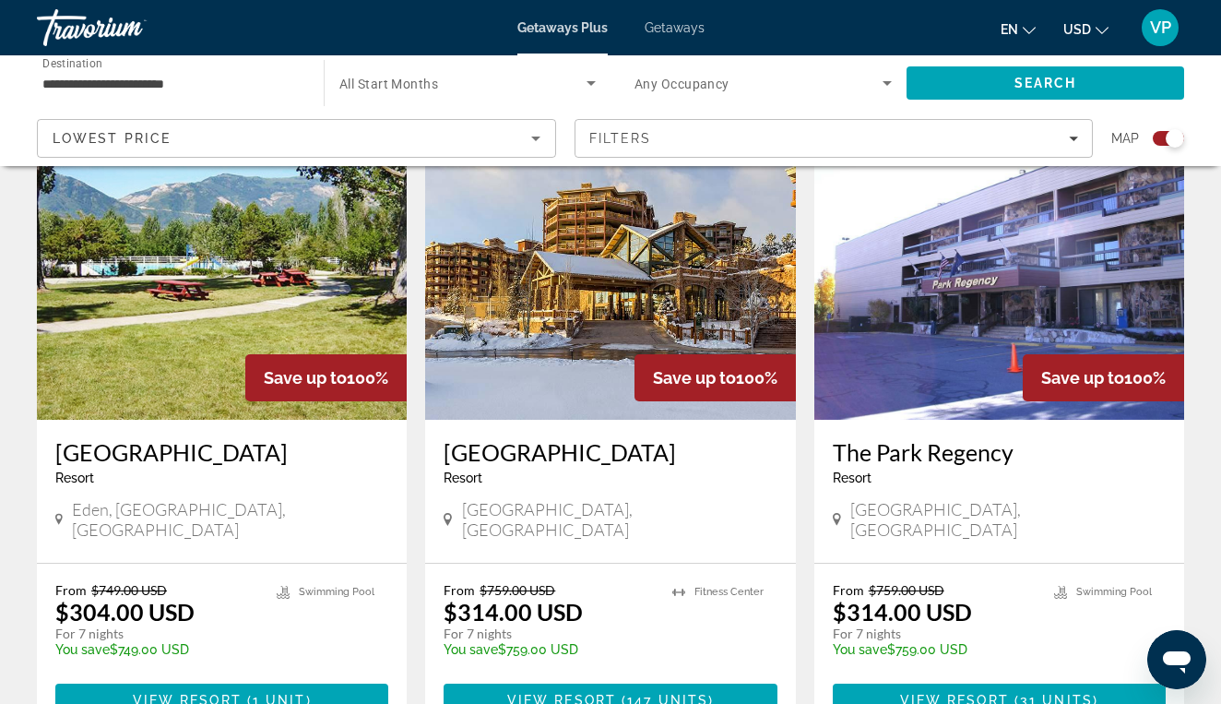
click at [616, 311] on img "Main content" at bounding box center [610, 272] width 370 height 295
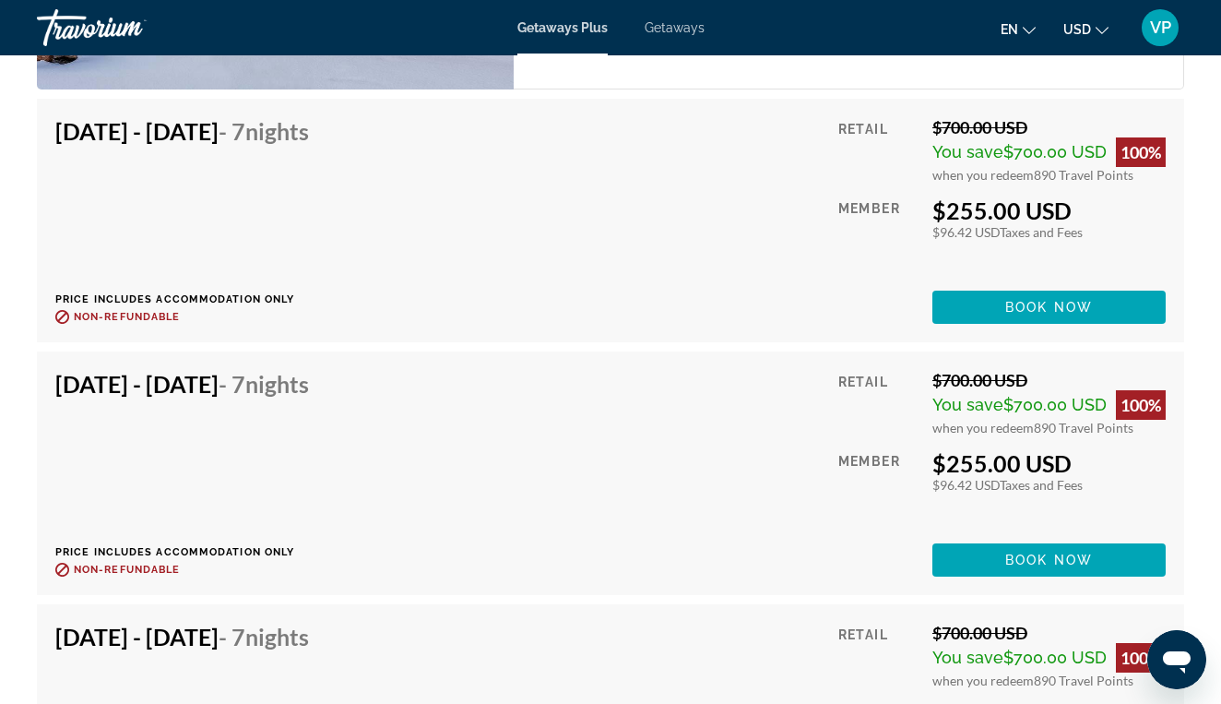
scroll to position [3052, 0]
